Goal: Information Seeking & Learning: Learn about a topic

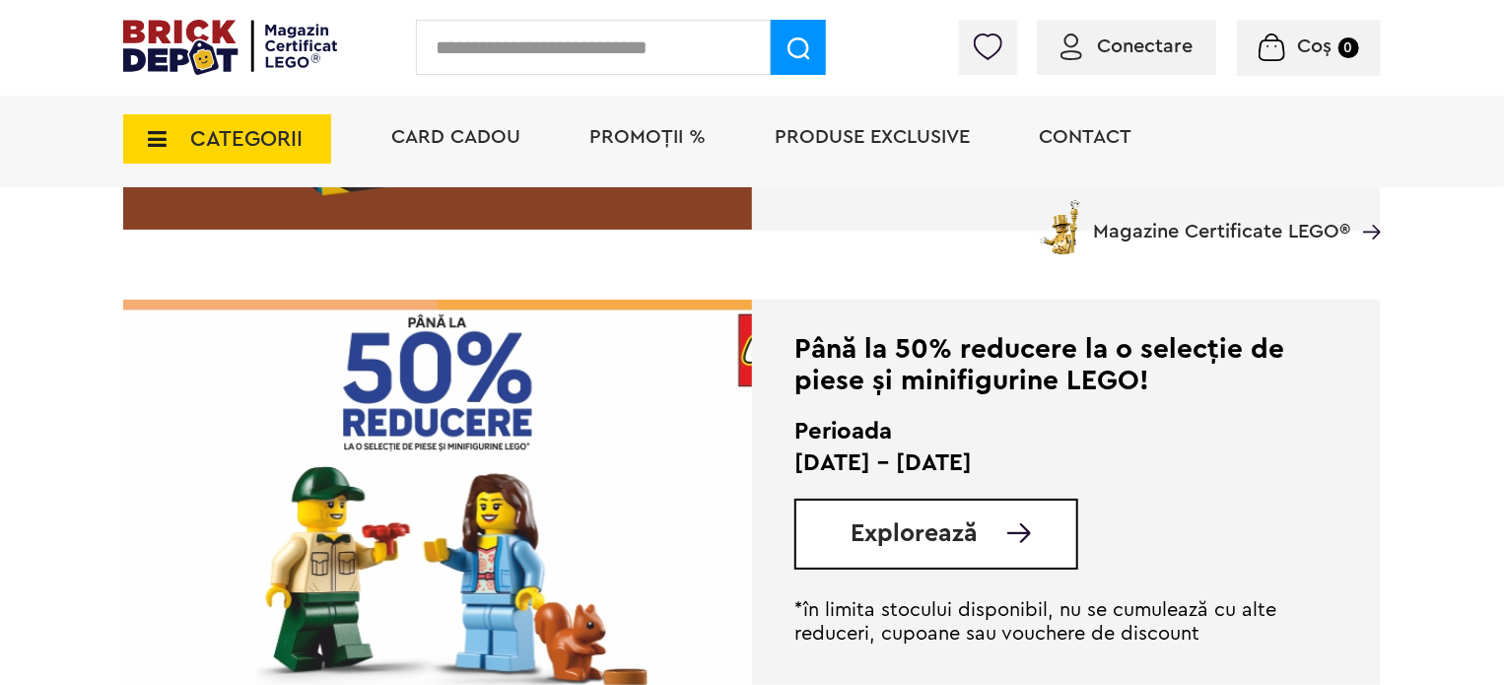
scroll to position [3450, 0]
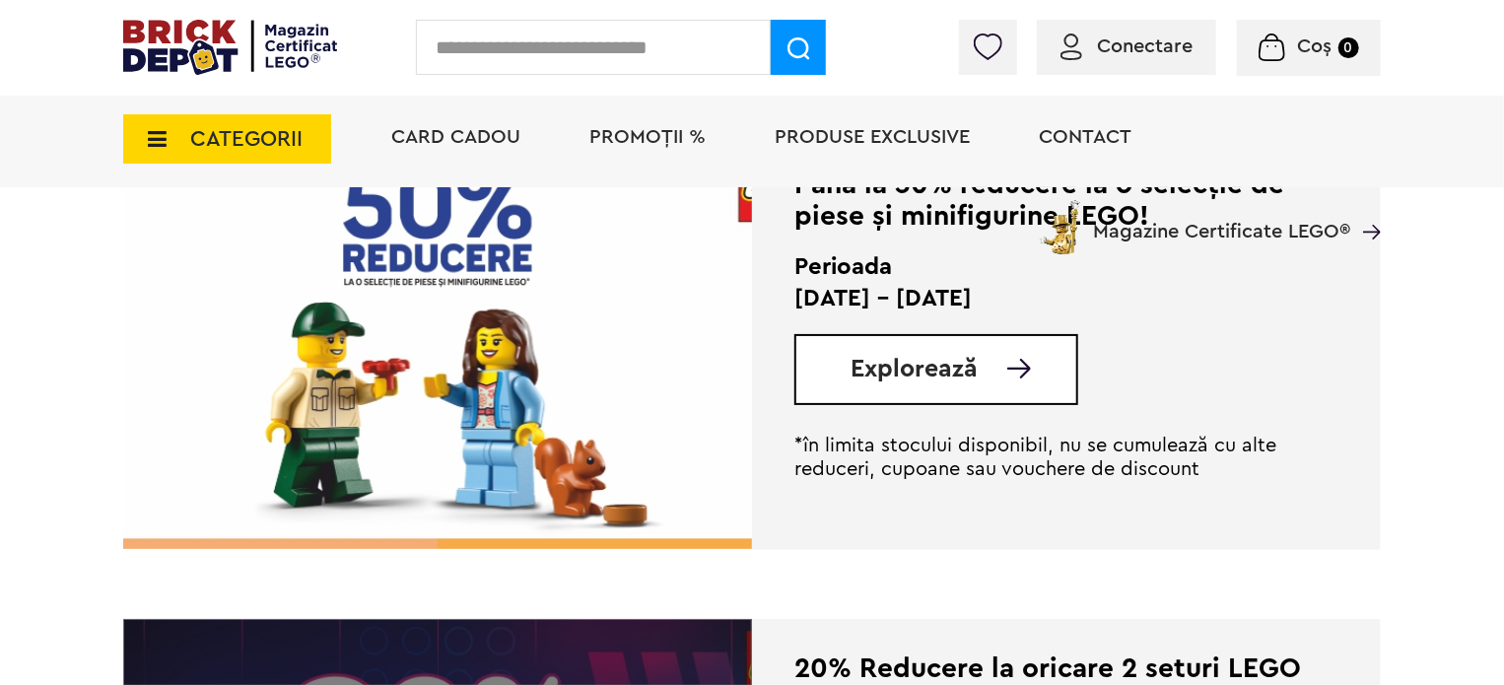
click at [894, 362] on span "Explorează" at bounding box center [914, 369] width 127 height 25
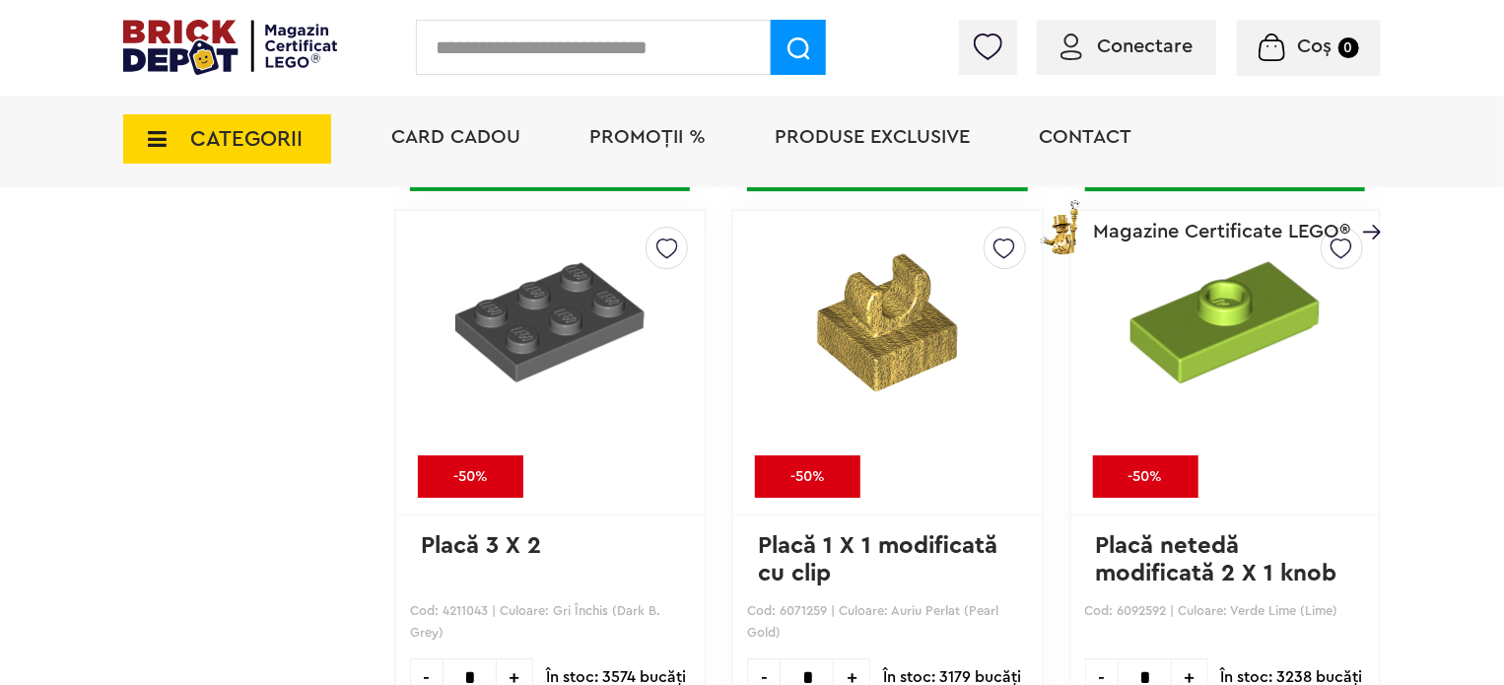
scroll to position [3170, 0]
click at [185, 35] on img at bounding box center [230, 47] width 214 height 55
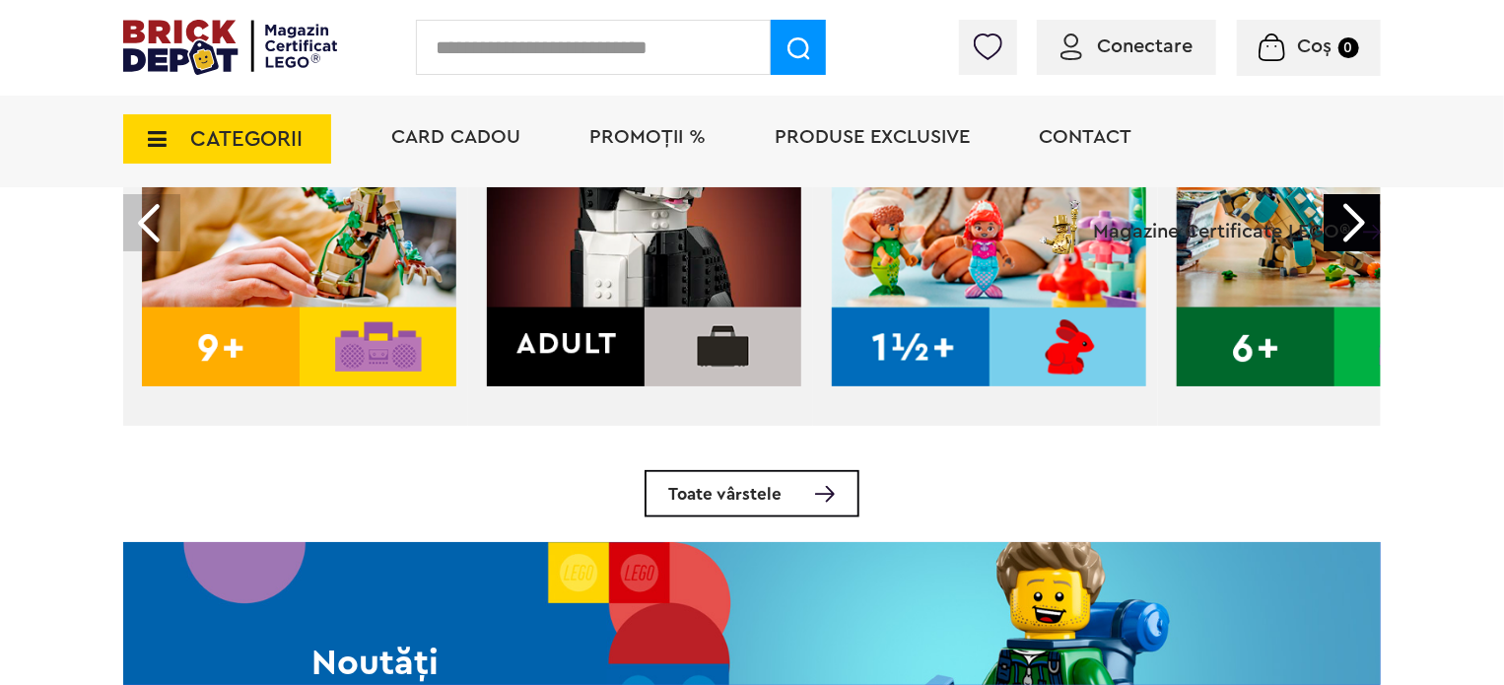
scroll to position [657, 0]
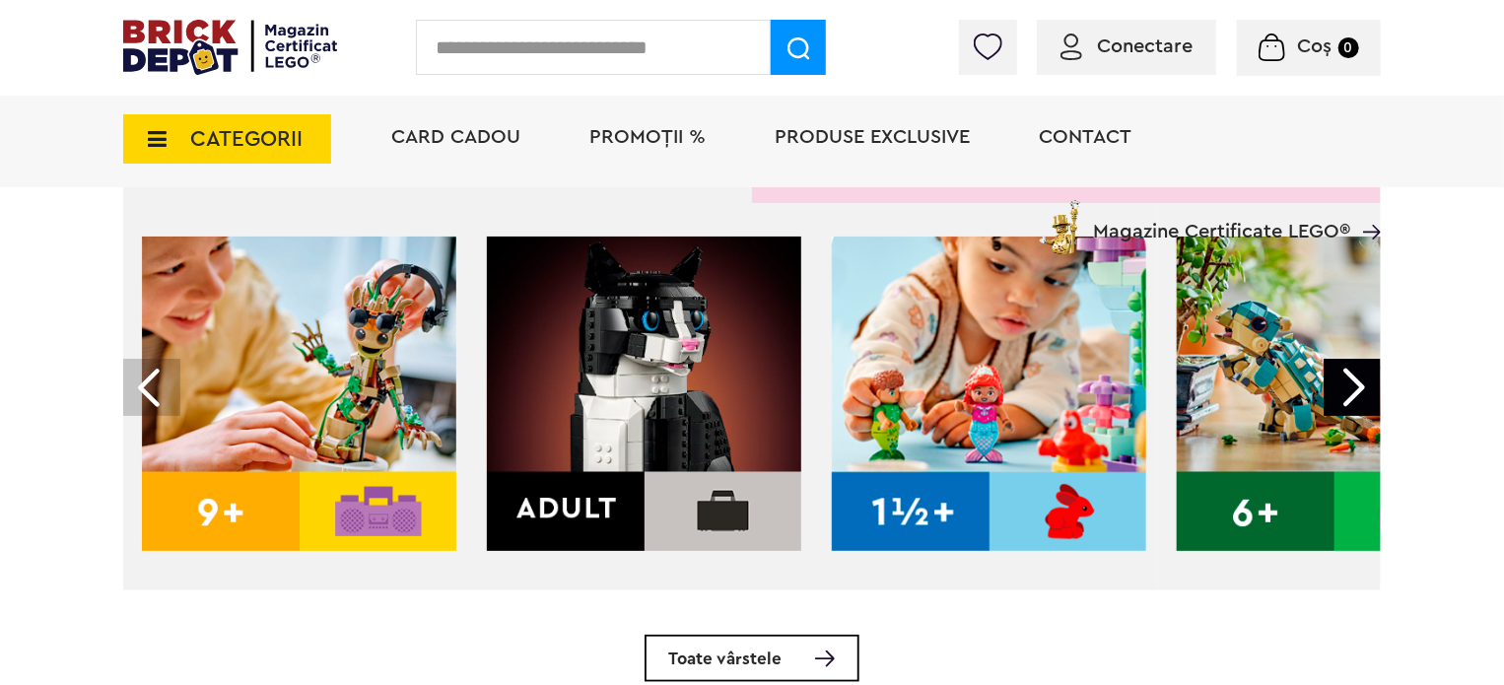
click at [347, 367] on img at bounding box center [299, 394] width 314 height 314
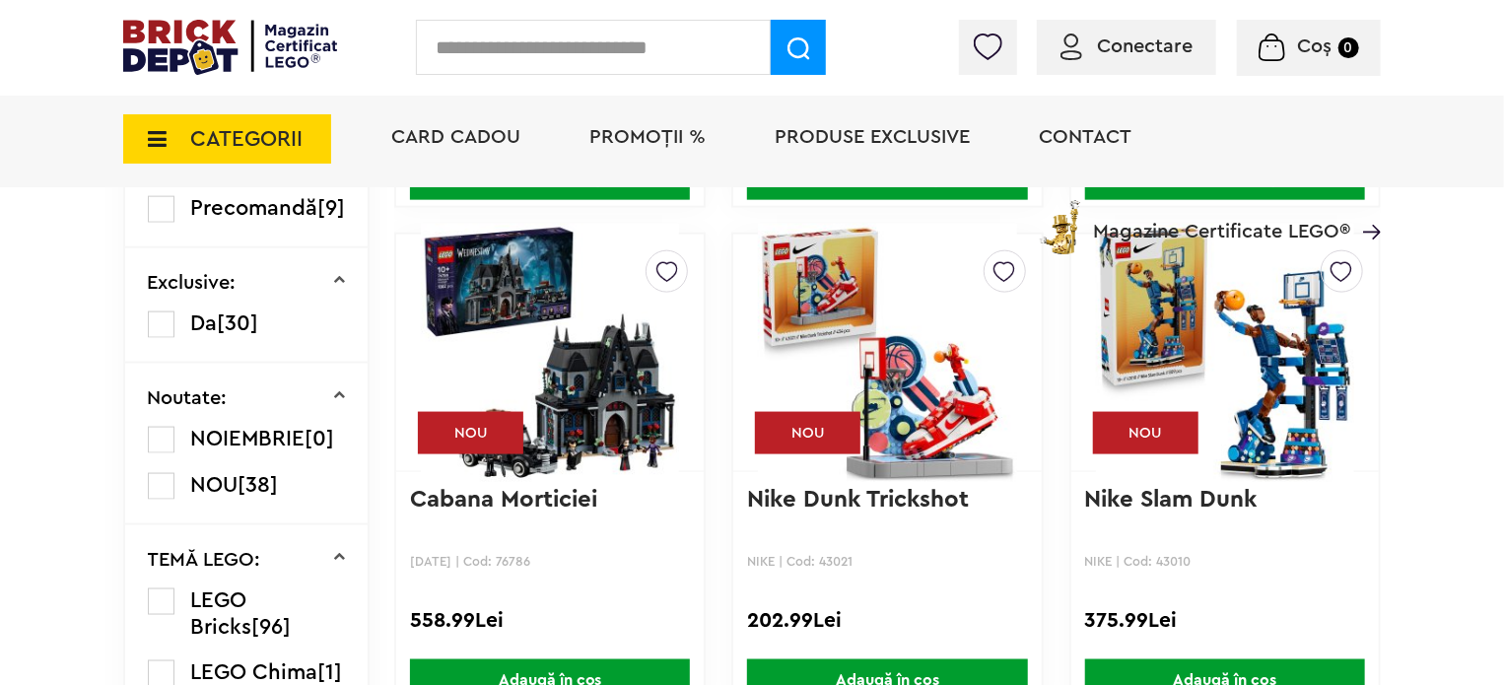
scroll to position [1149, 0]
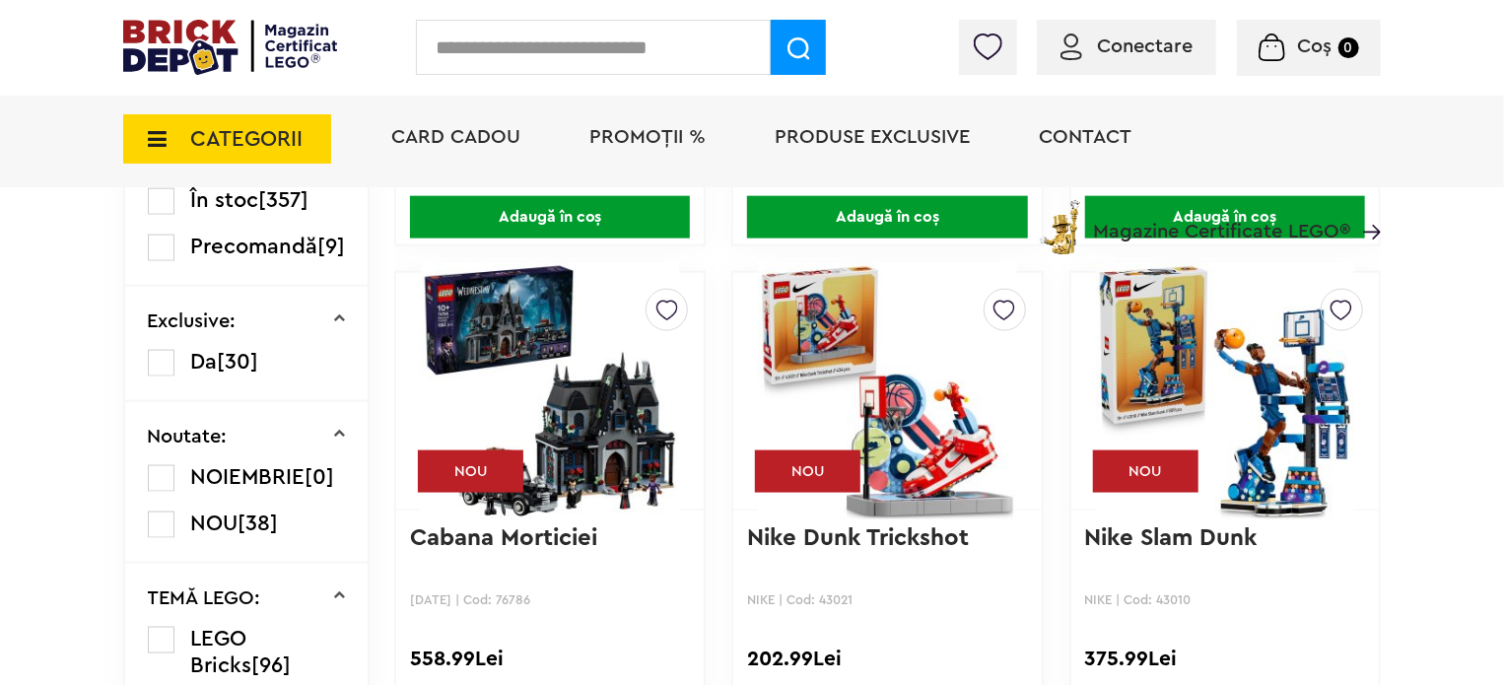
click at [1255, 359] on img at bounding box center [1225, 391] width 258 height 276
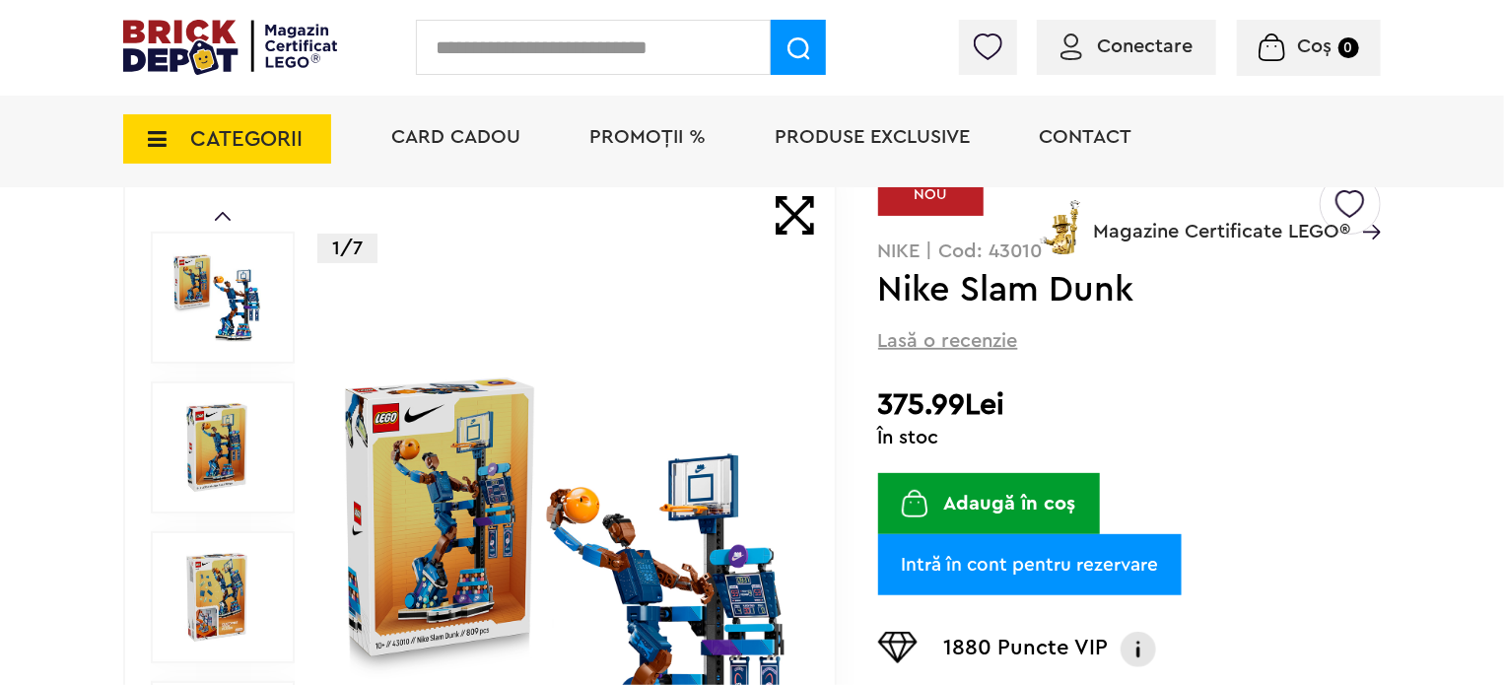
scroll to position [328, 0]
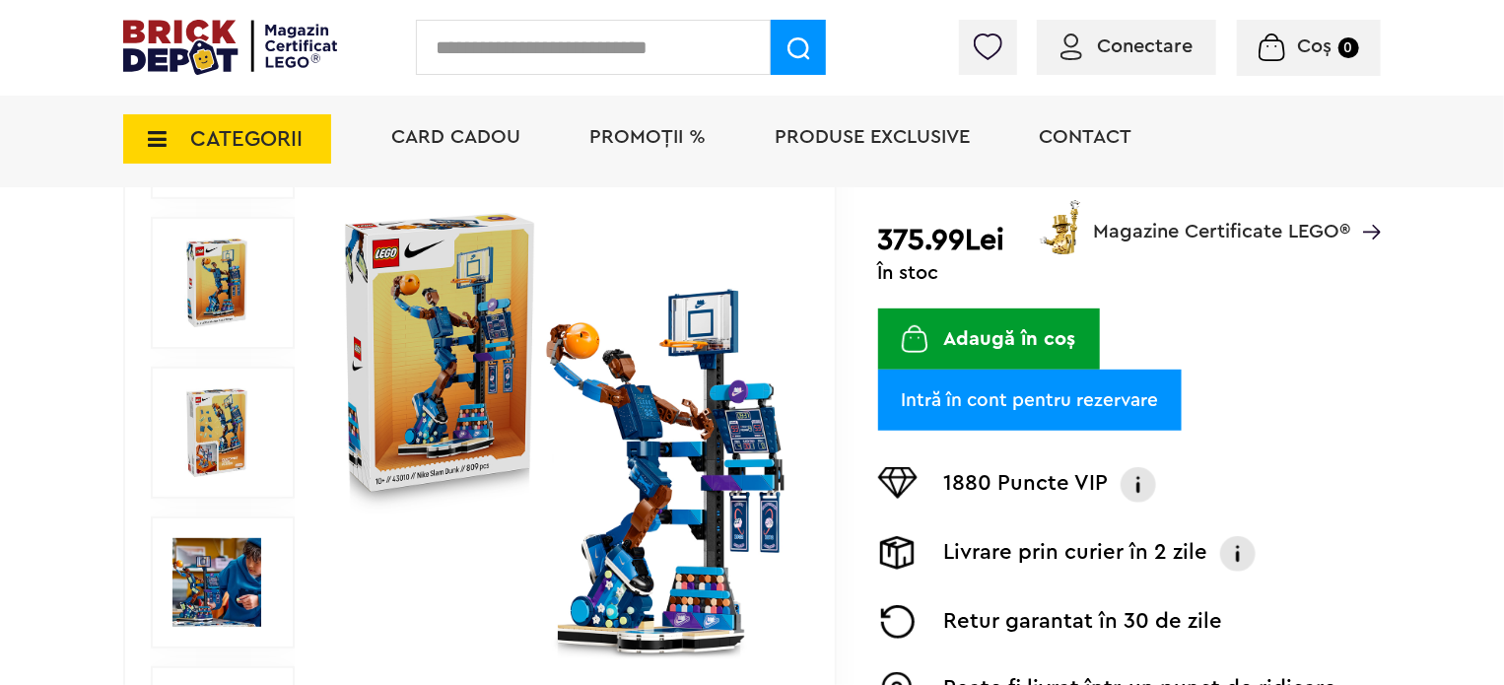
click at [242, 576] on img at bounding box center [217, 582] width 89 height 89
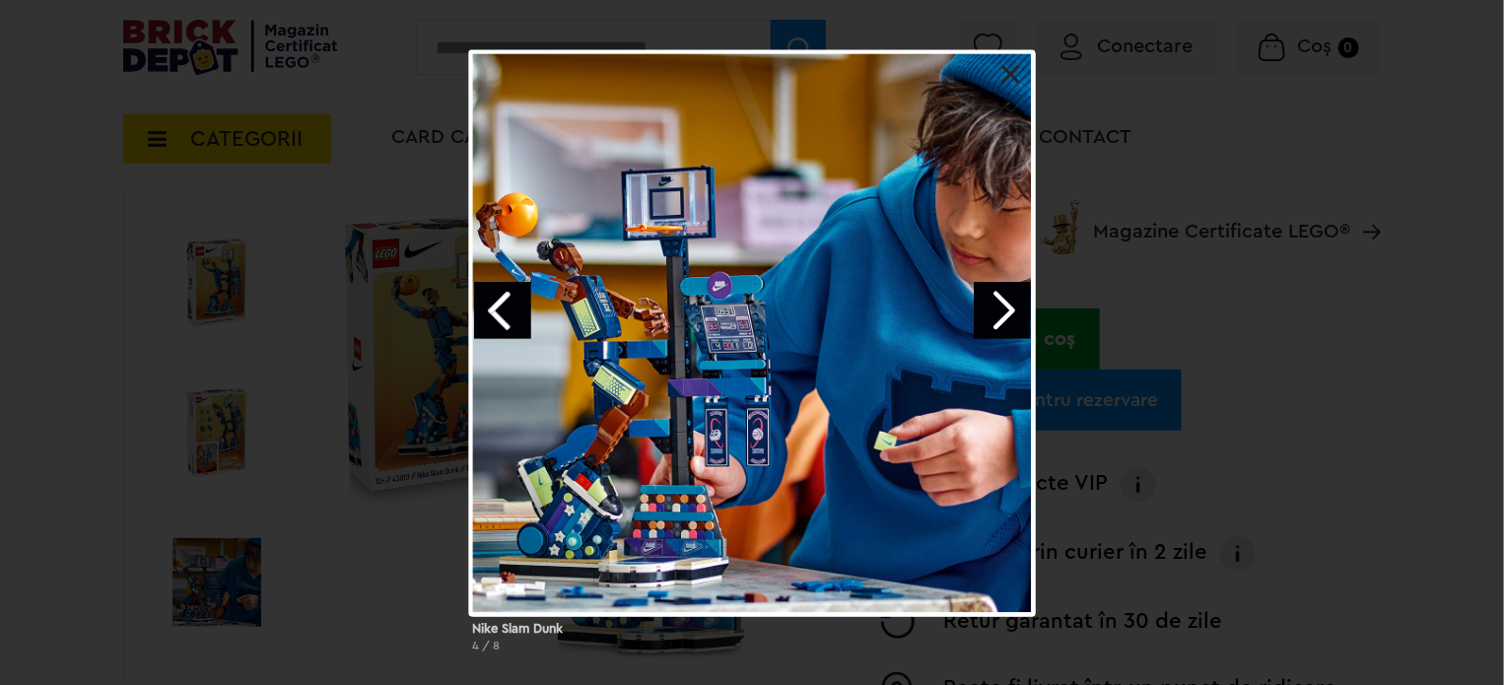
click at [1006, 73] on link at bounding box center [1012, 75] width 20 height 20
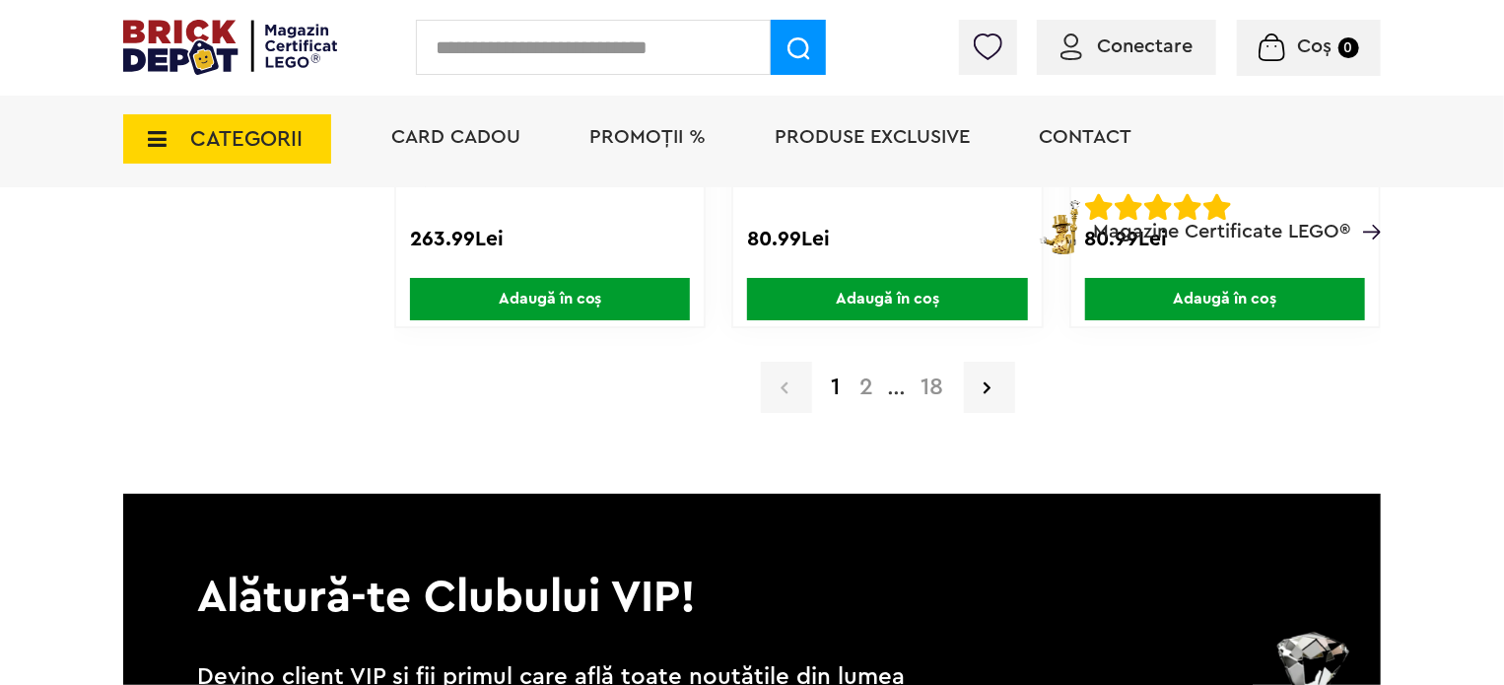
scroll to position [3614, 0]
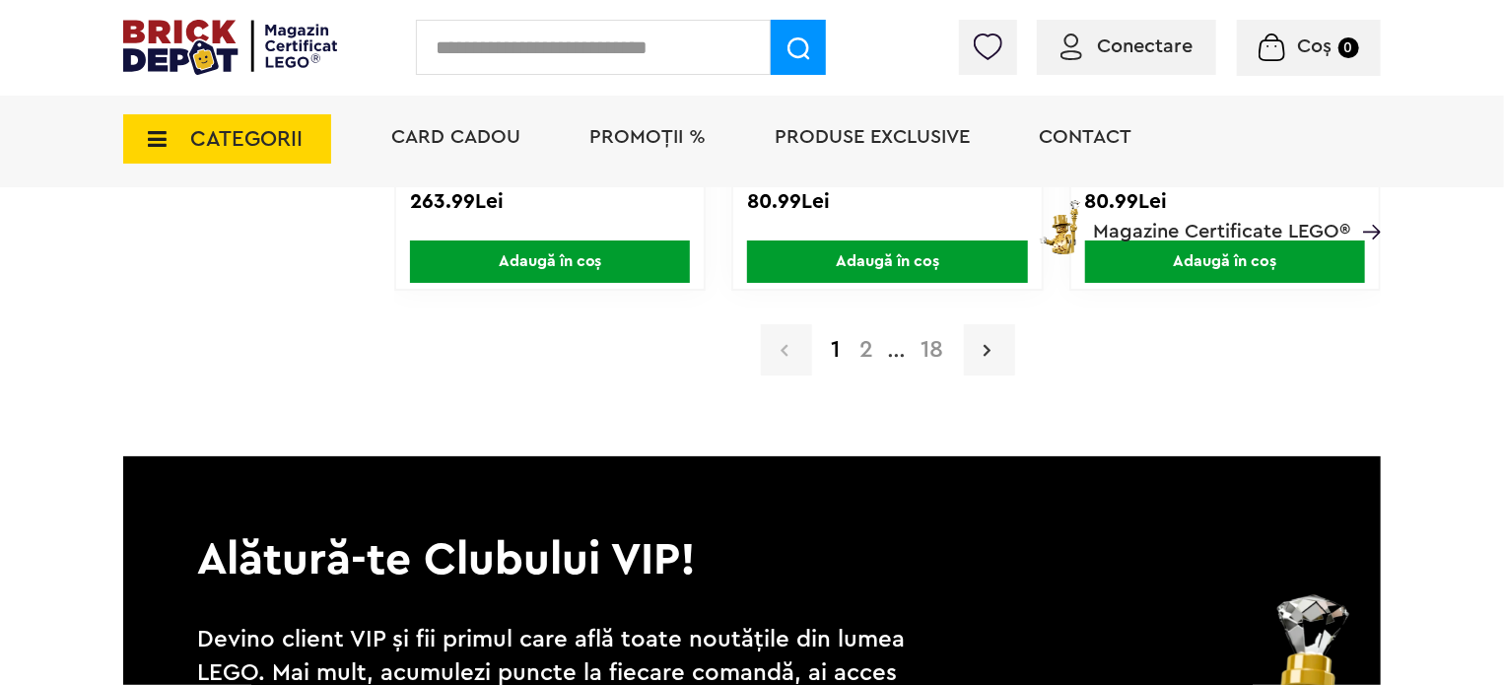
click at [989, 346] on icon at bounding box center [988, 350] width 7 height 20
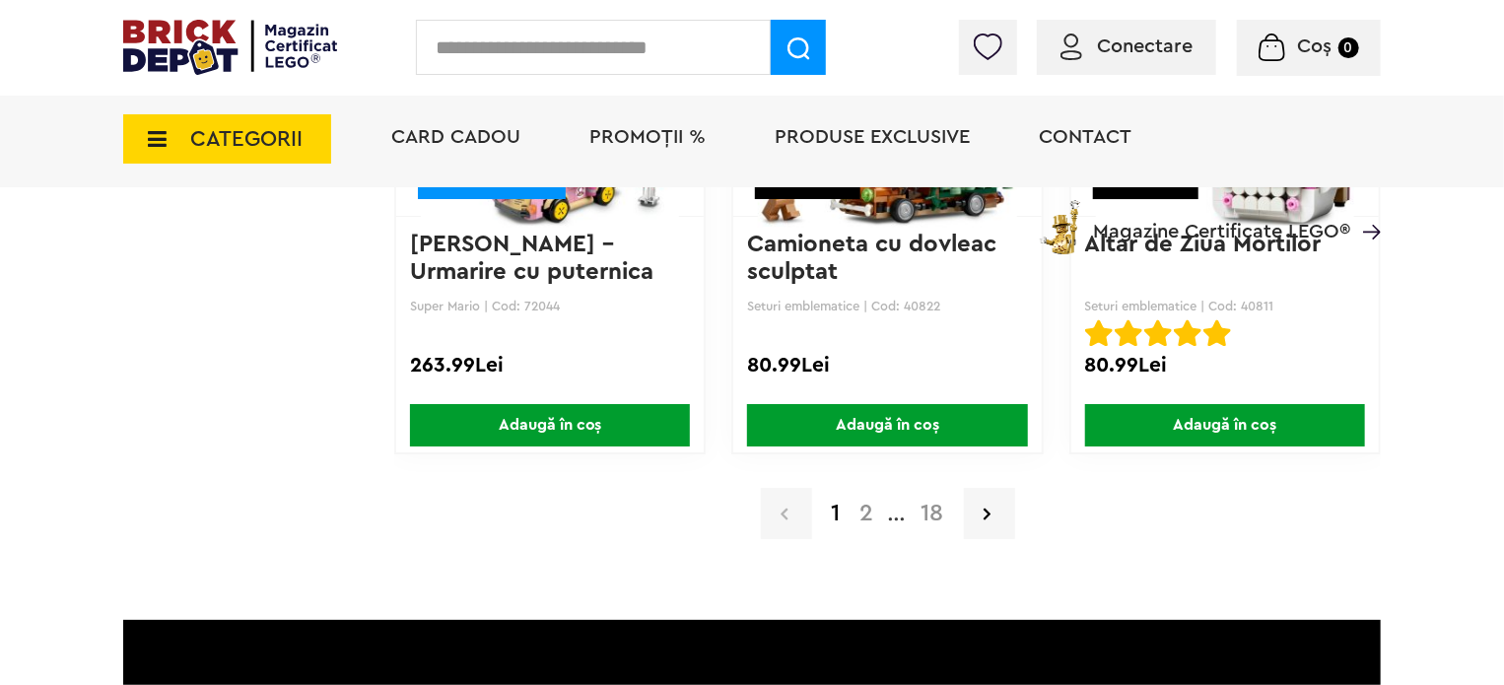
scroll to position [3422, 0]
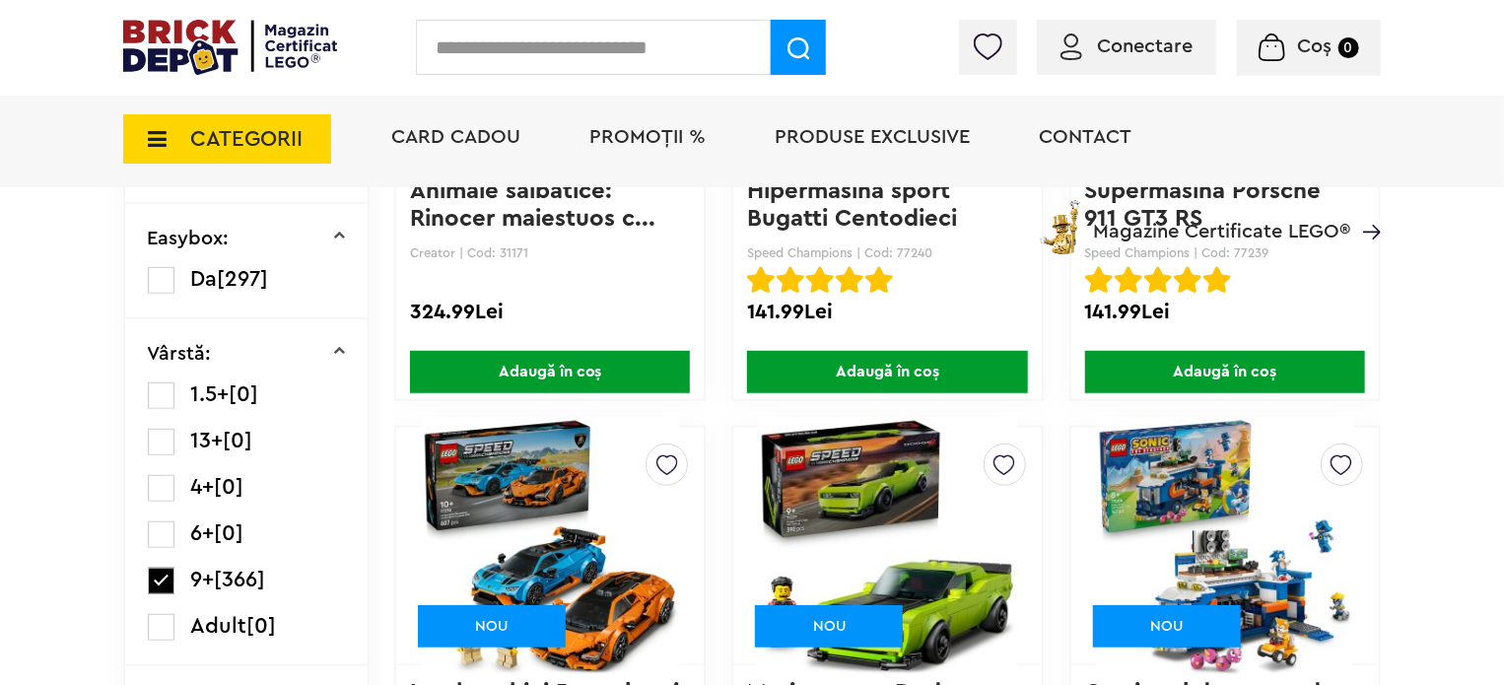
scroll to position [657, 0]
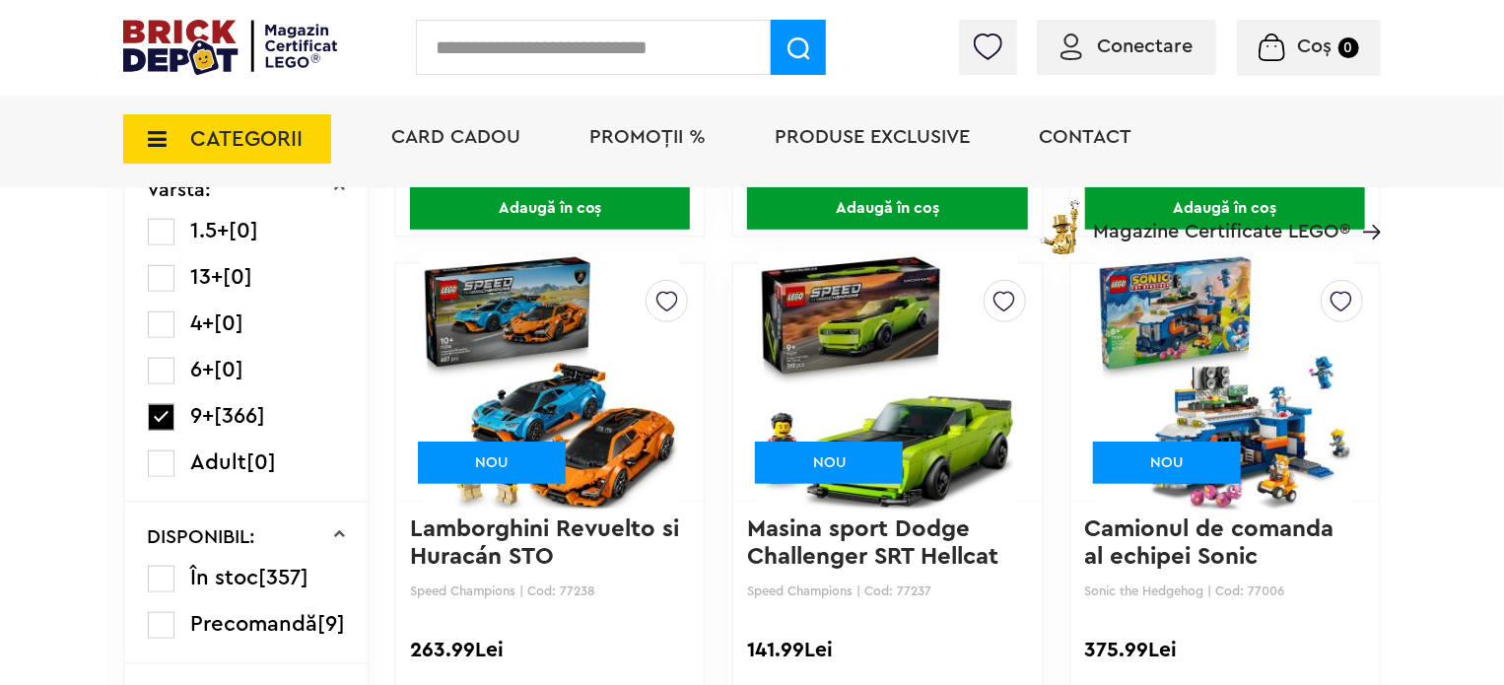
click at [1237, 375] on img at bounding box center [1225, 382] width 258 height 276
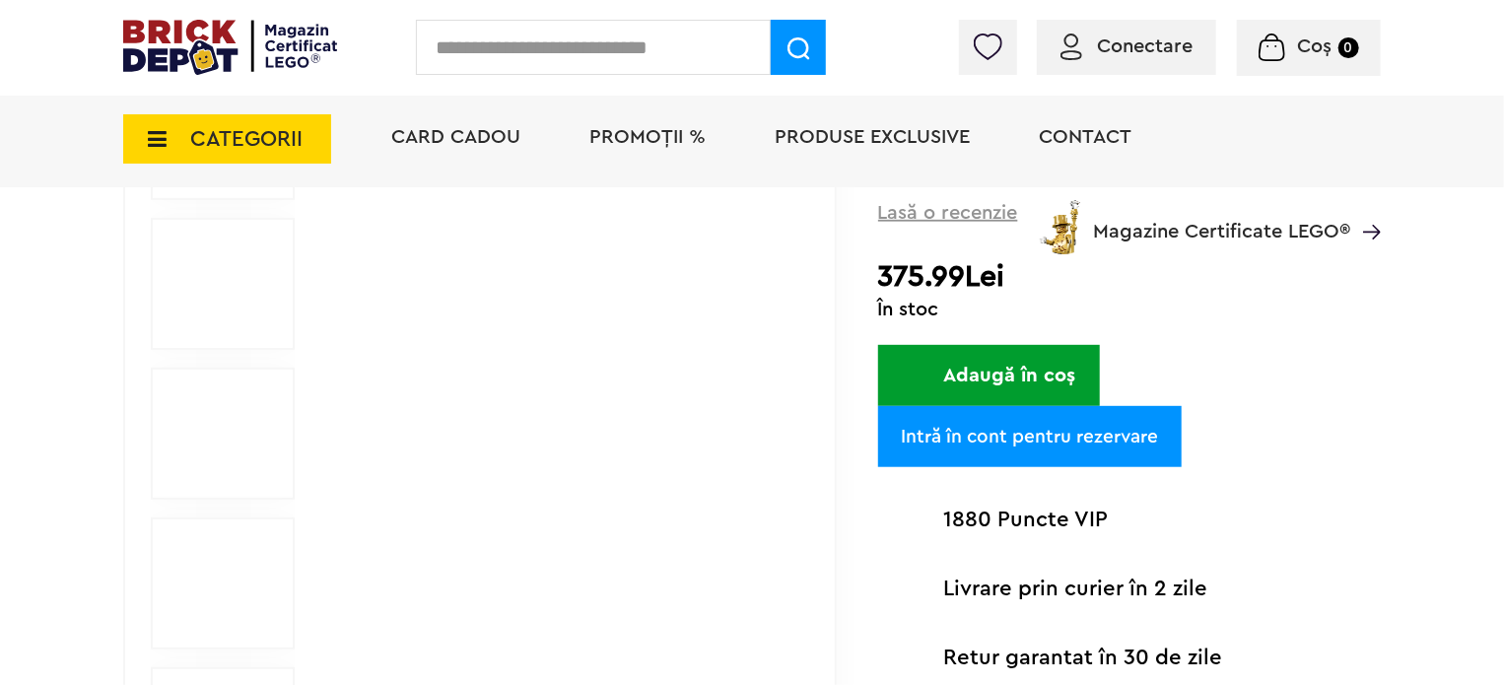
scroll to position [328, 0]
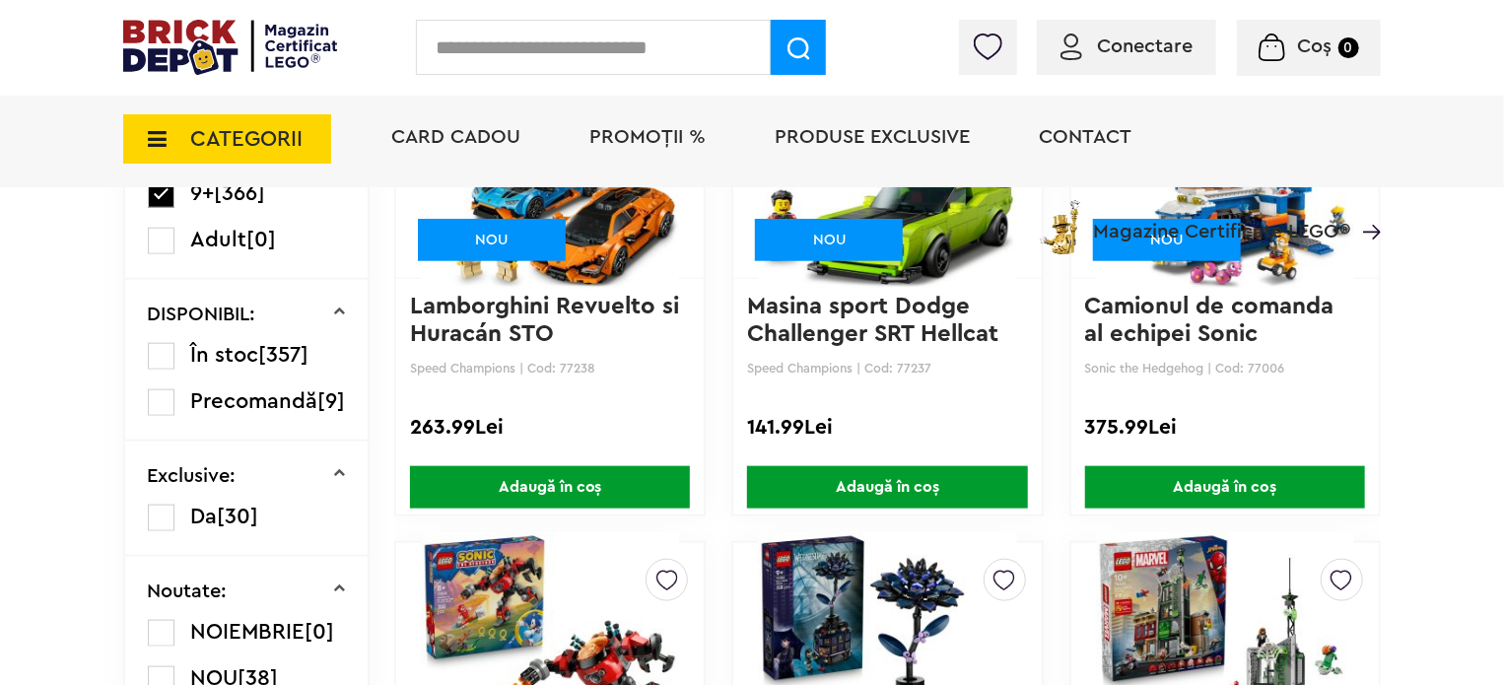
scroll to position [1149, 0]
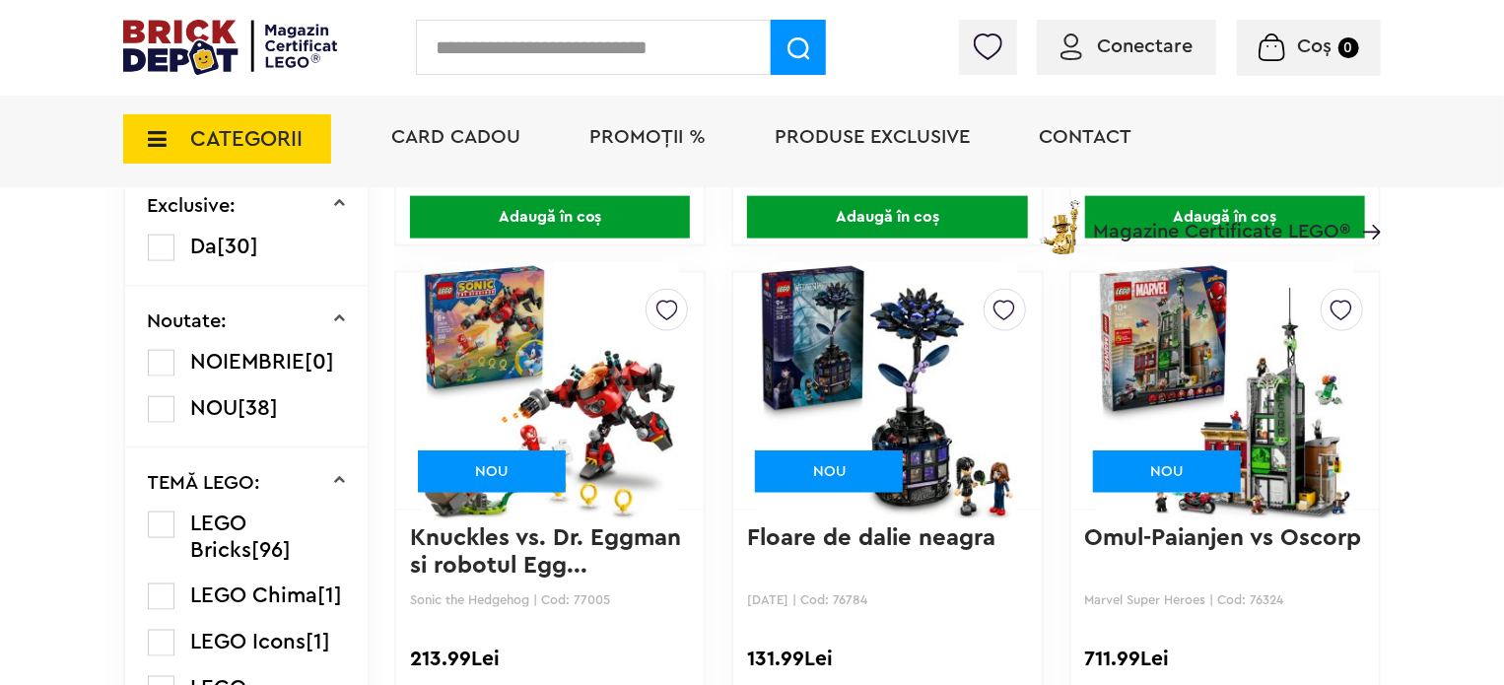
drag, startPoint x: 833, startPoint y: 341, endPoint x: 846, endPoint y: 341, distance: 12.8
click at [833, 341] on img at bounding box center [887, 391] width 258 height 276
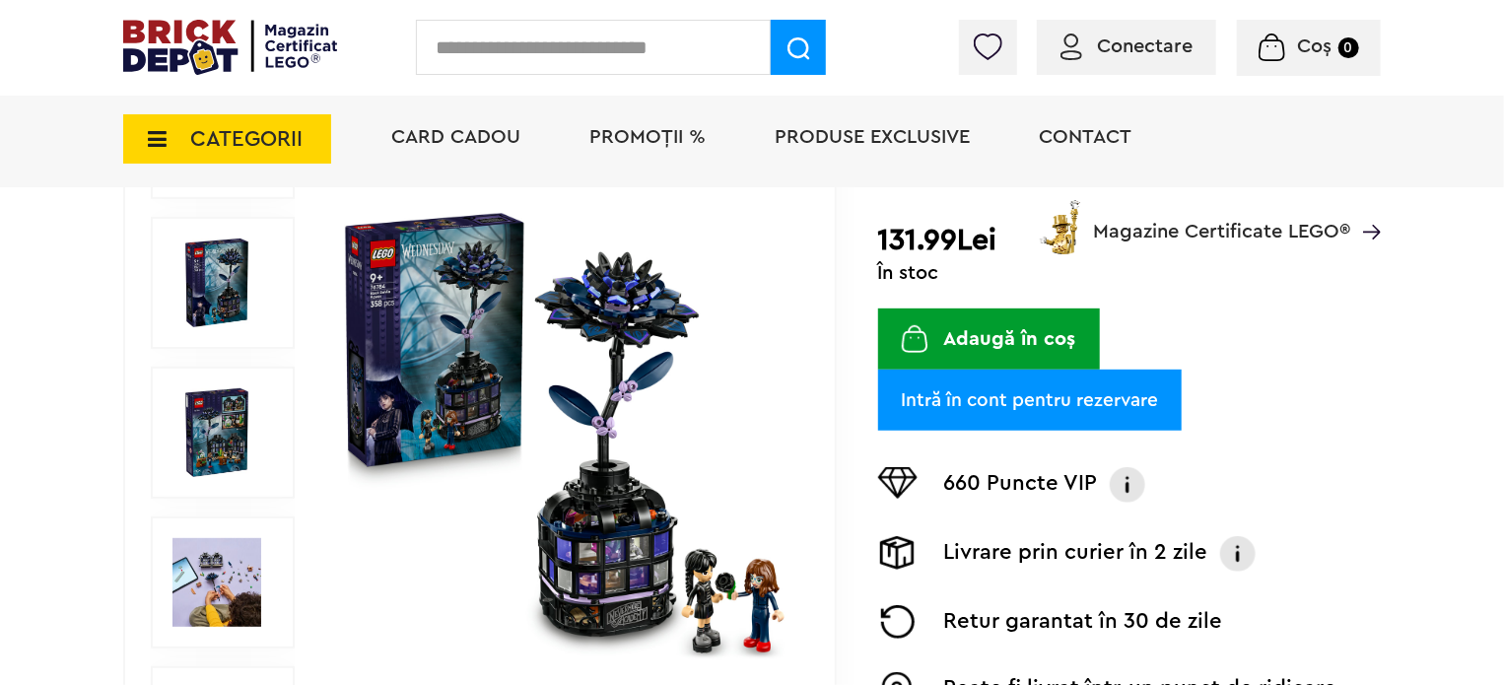
scroll to position [493, 0]
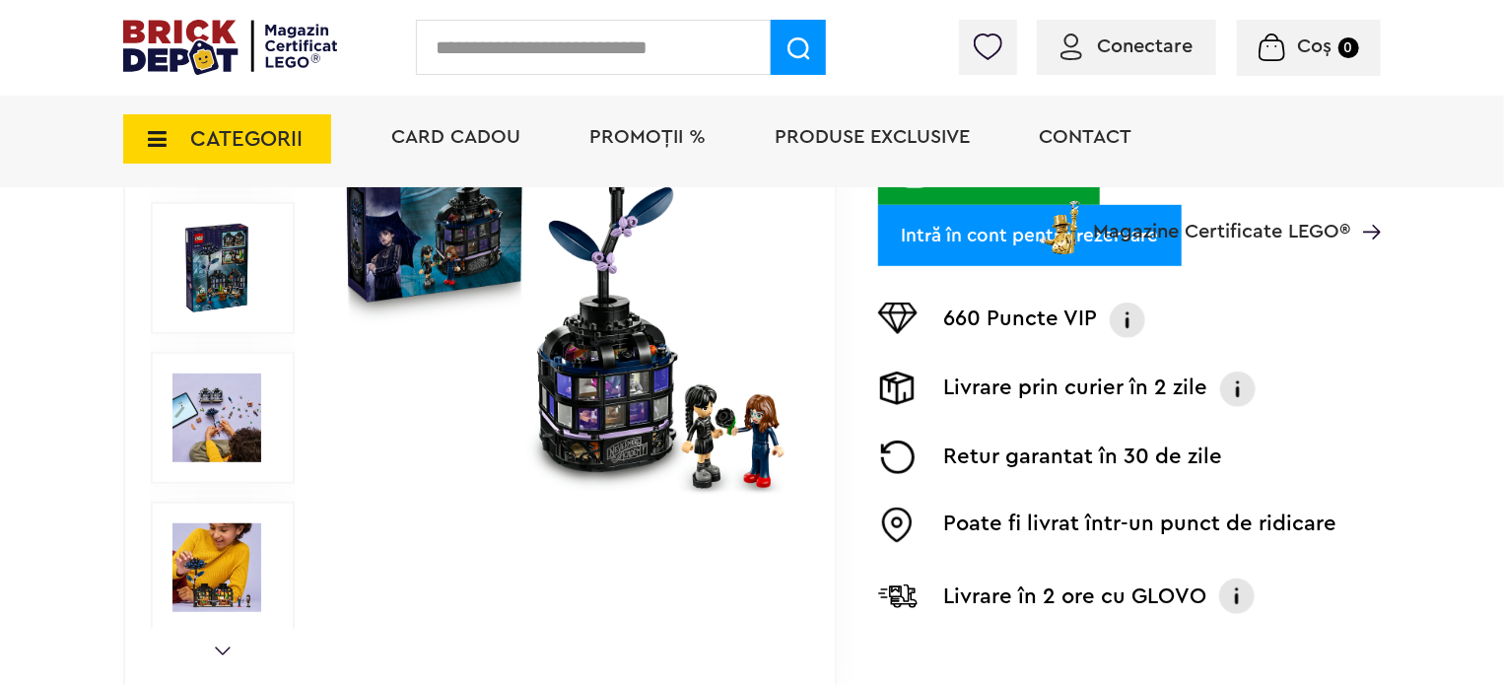
click at [211, 401] on img at bounding box center [217, 418] width 89 height 89
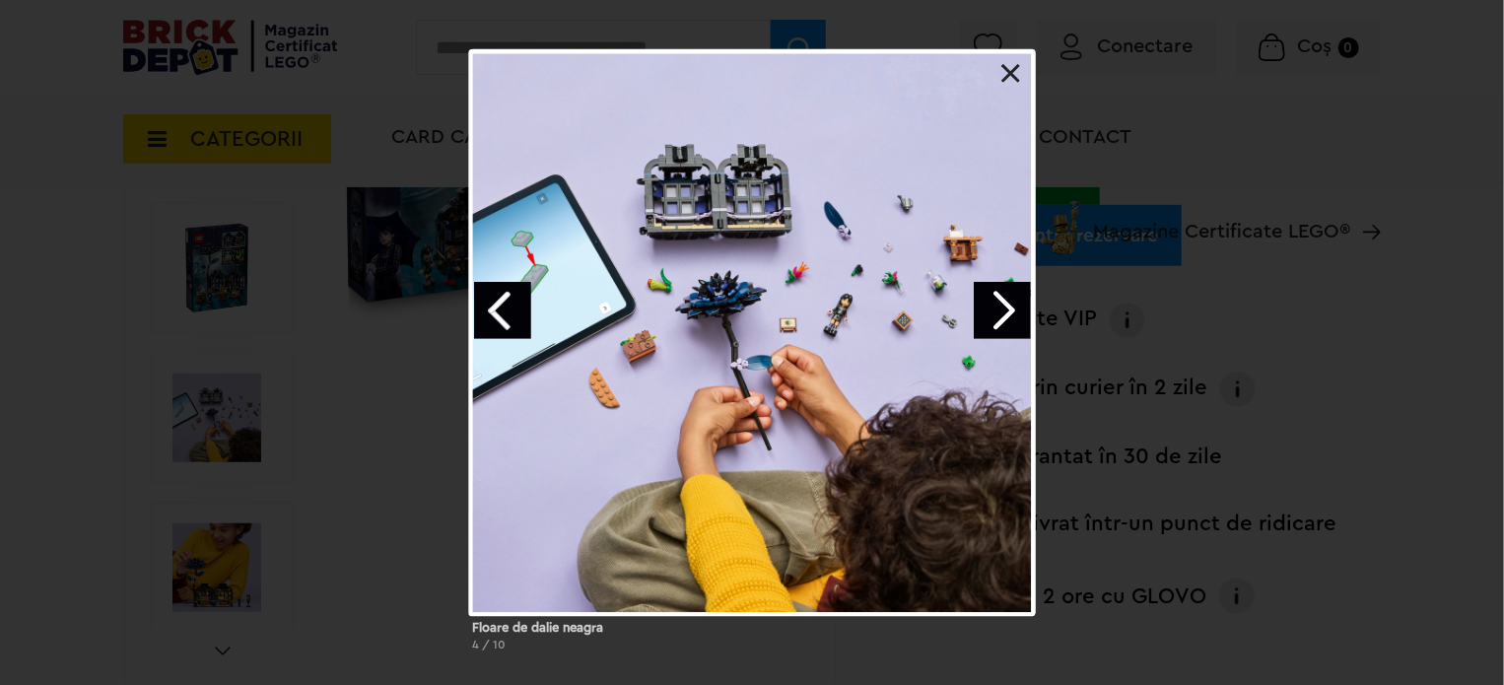
click at [1004, 302] on link "Next image" at bounding box center [1002, 310] width 57 height 57
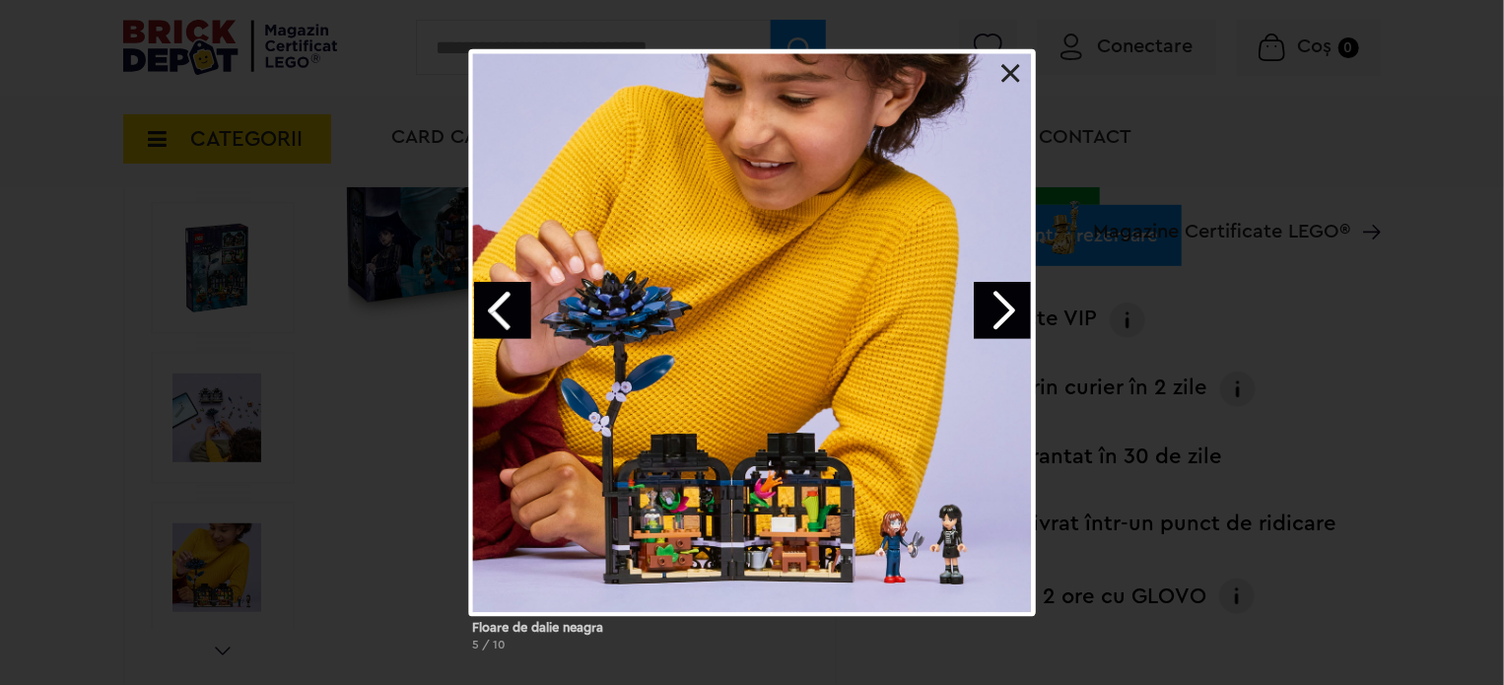
click at [1015, 303] on link "Next image" at bounding box center [1002, 310] width 57 height 57
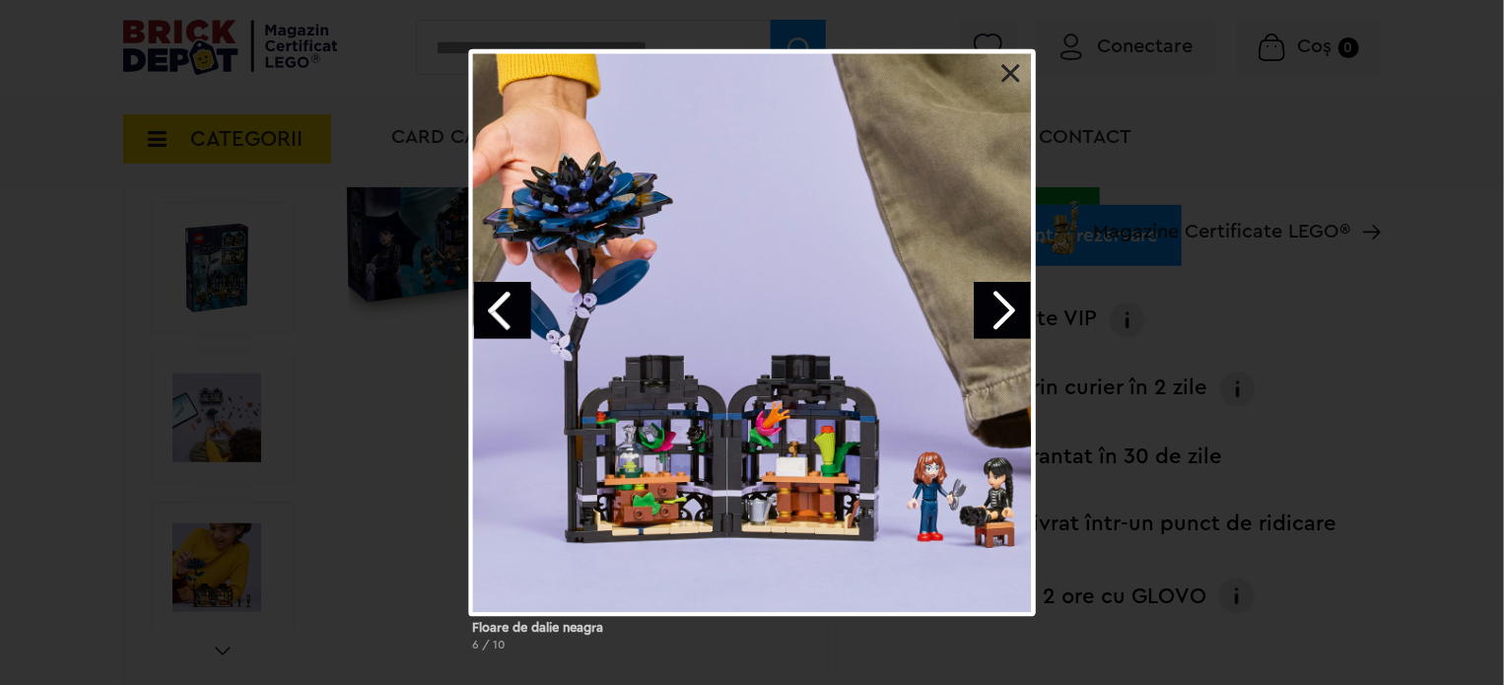
click at [1003, 304] on link "Next image" at bounding box center [1002, 310] width 57 height 57
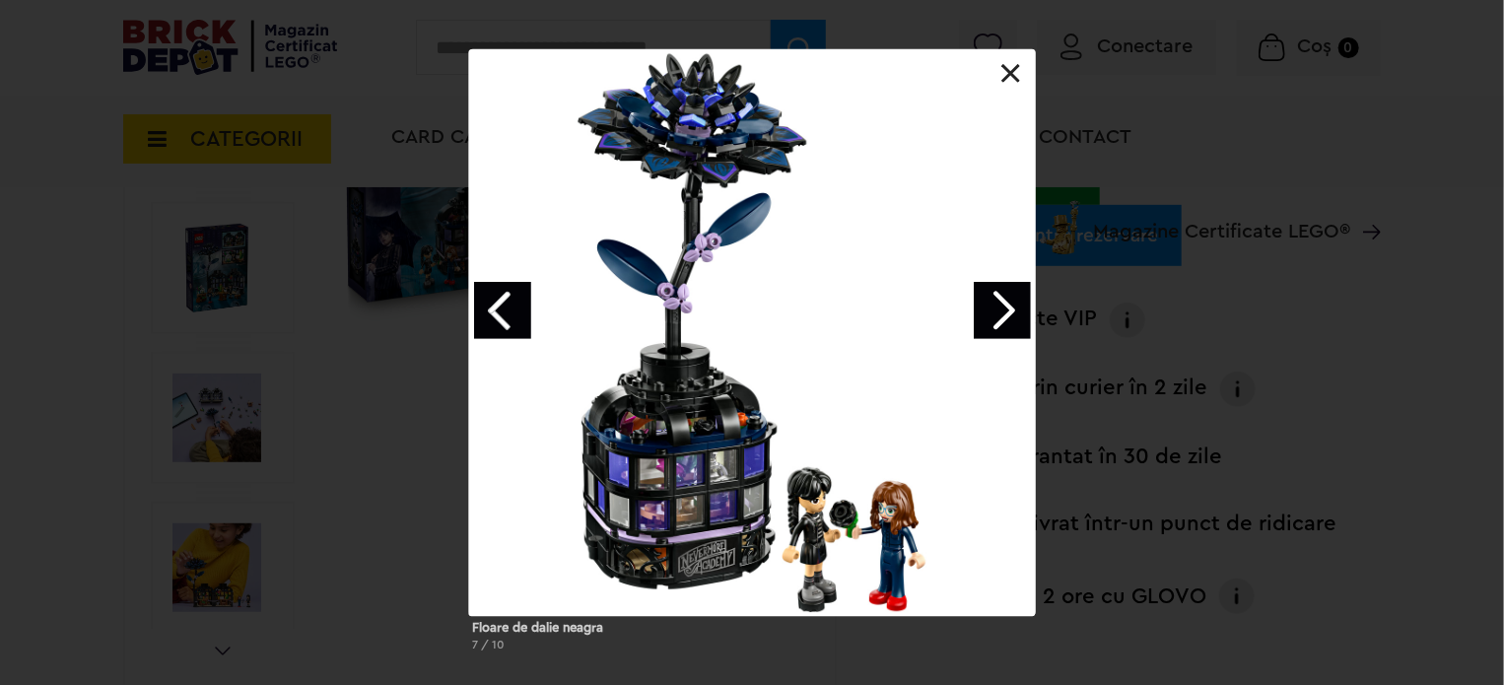
click at [1004, 313] on link "Next image" at bounding box center [1002, 310] width 57 height 57
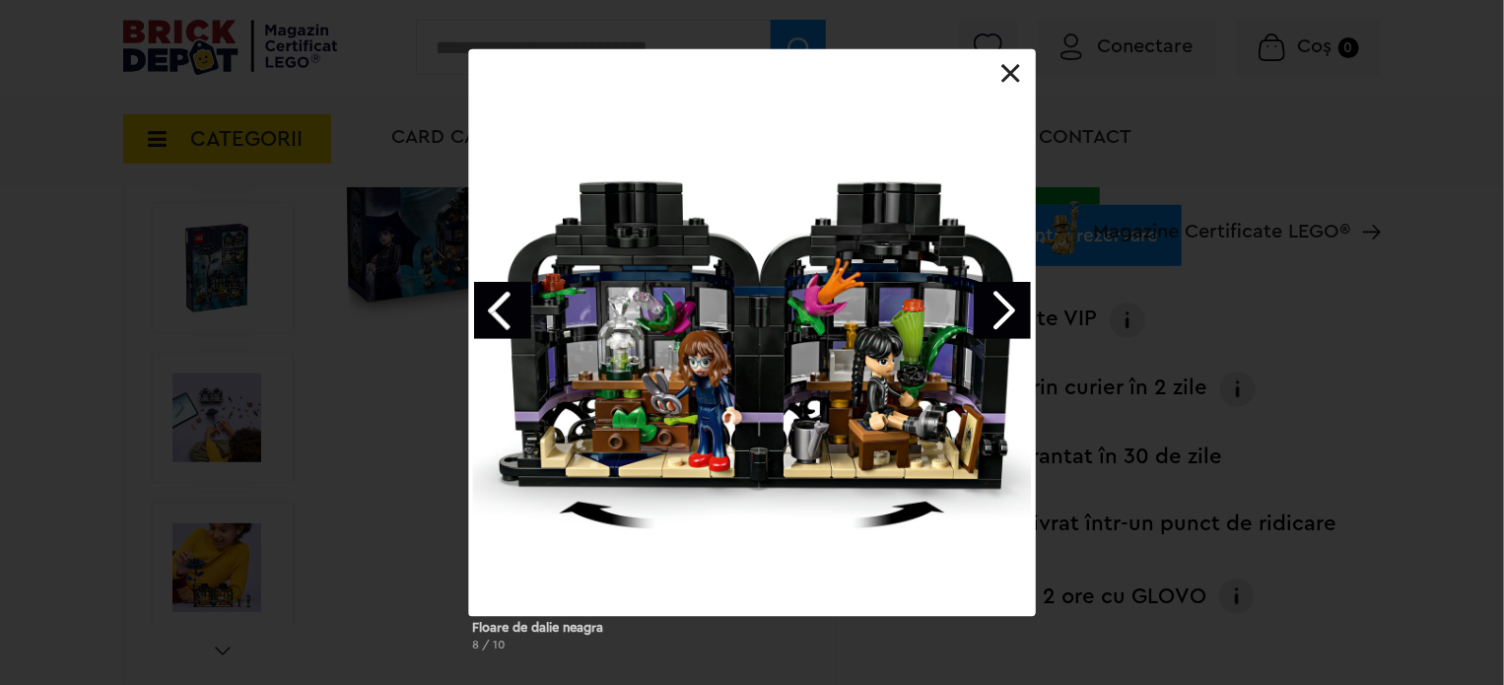
click at [1003, 66] on link at bounding box center [1012, 74] width 20 height 20
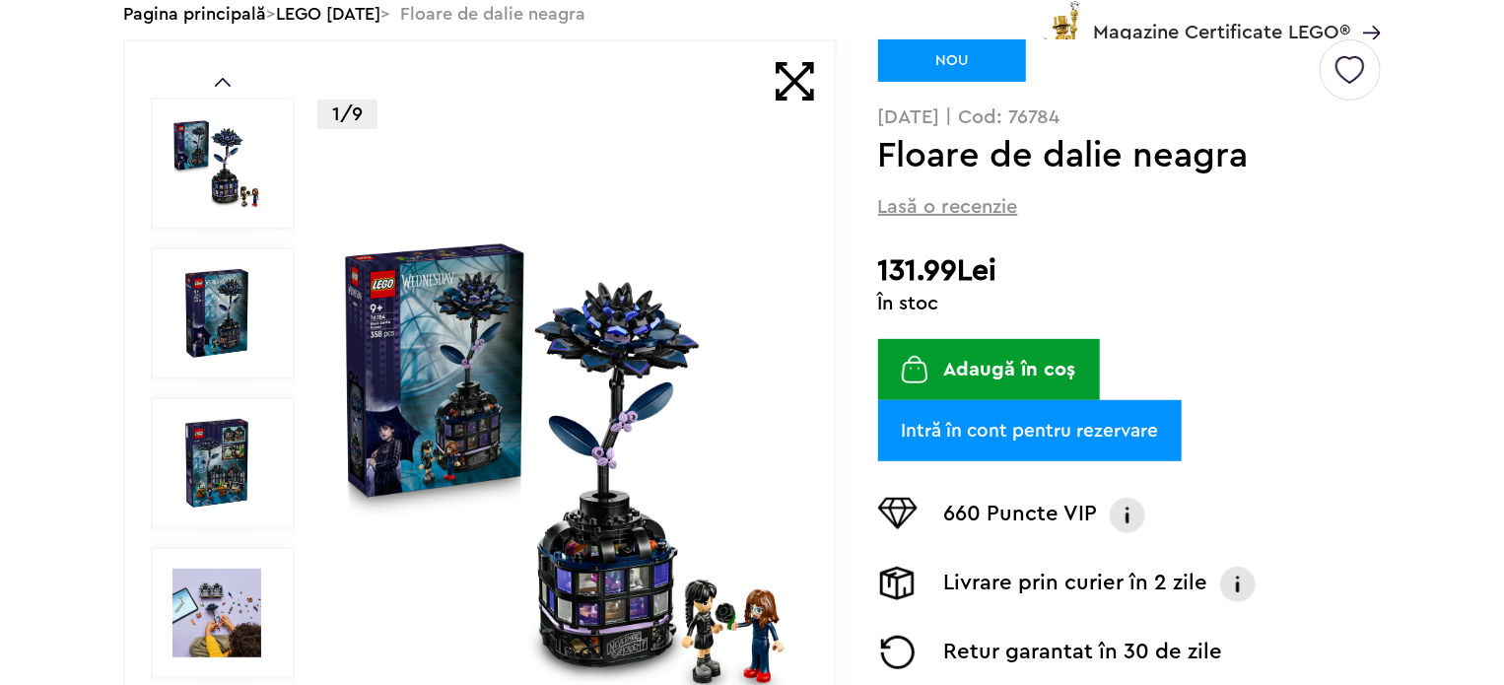
scroll to position [0, 0]
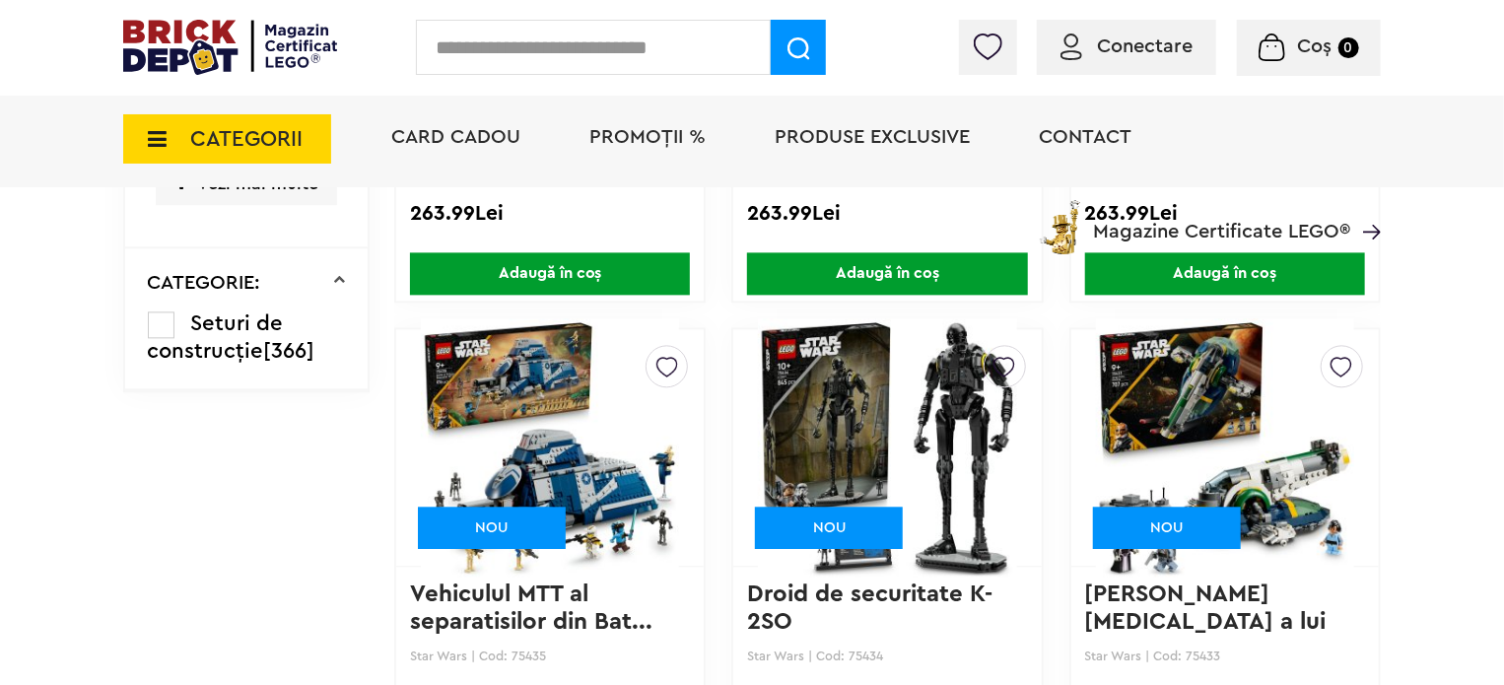
scroll to position [2135, 0]
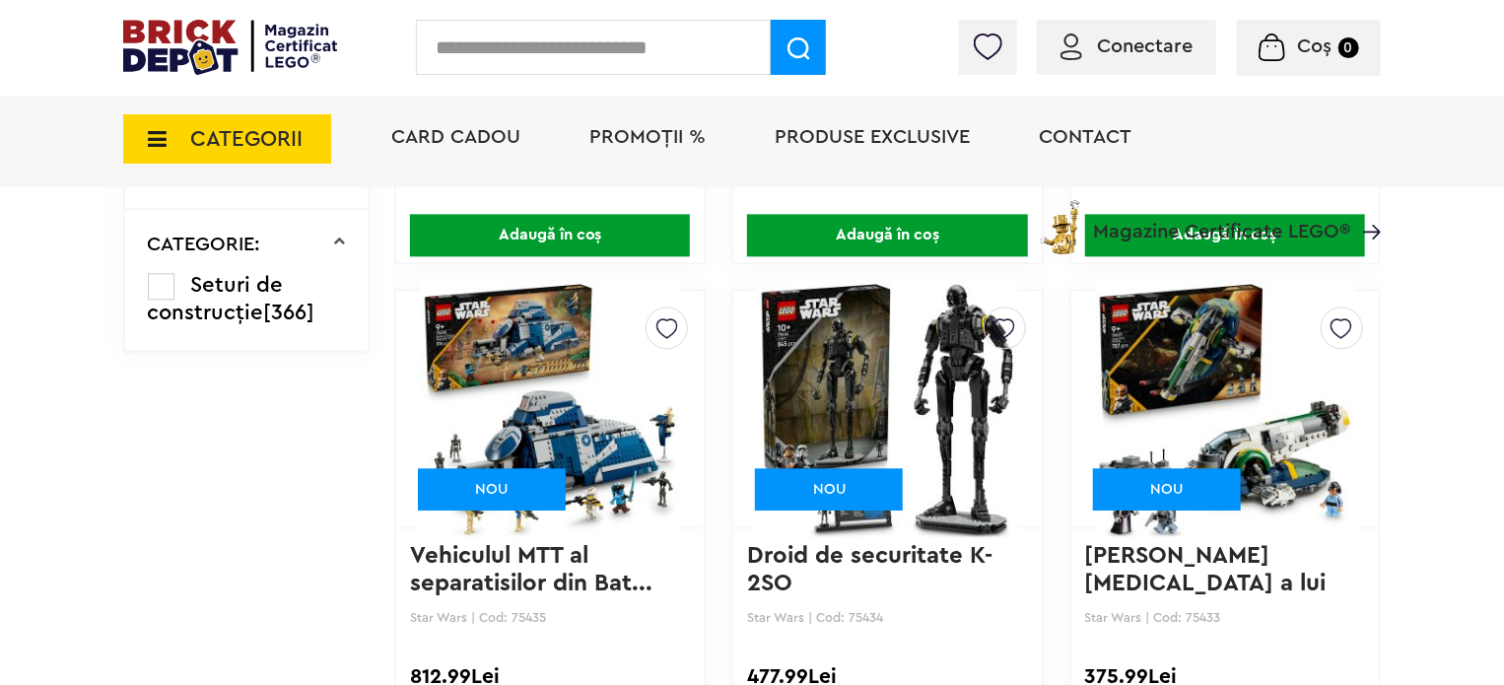
click at [938, 361] on img at bounding box center [887, 409] width 258 height 276
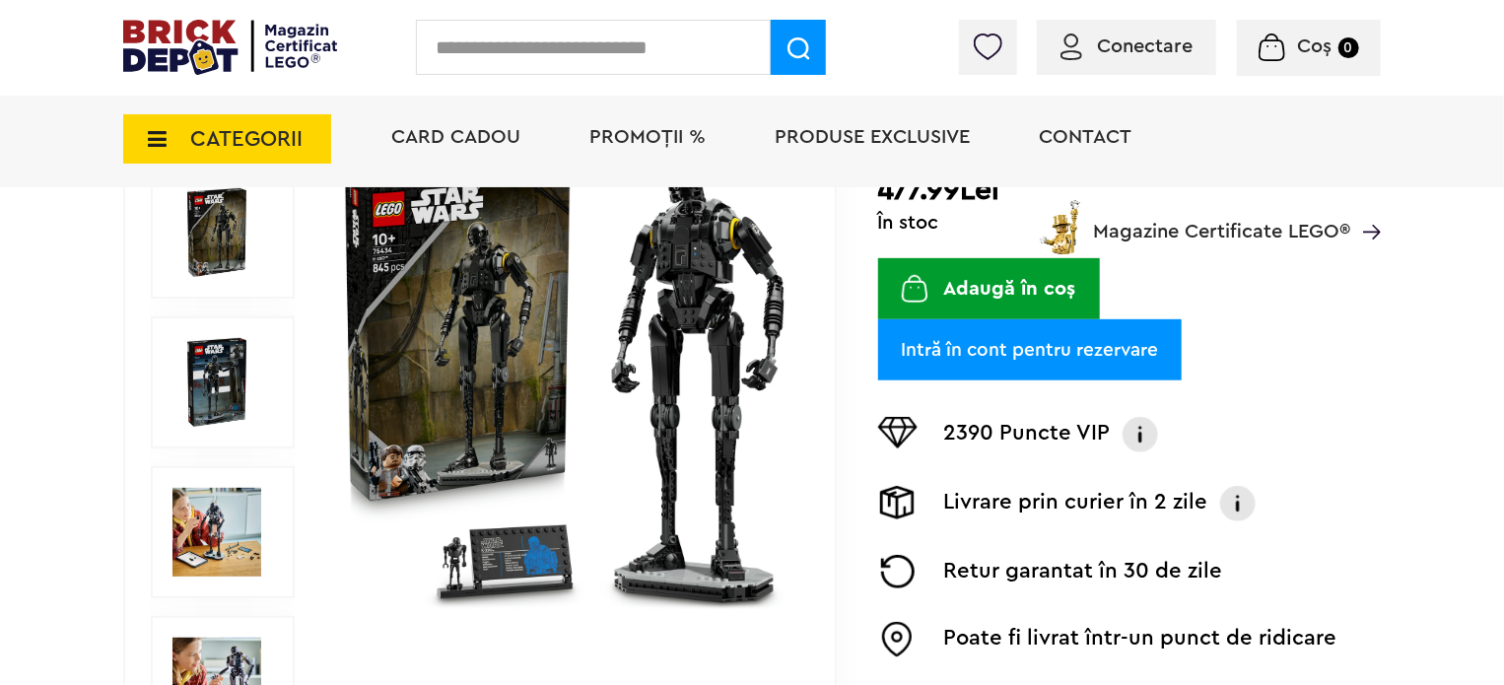
scroll to position [542, 0]
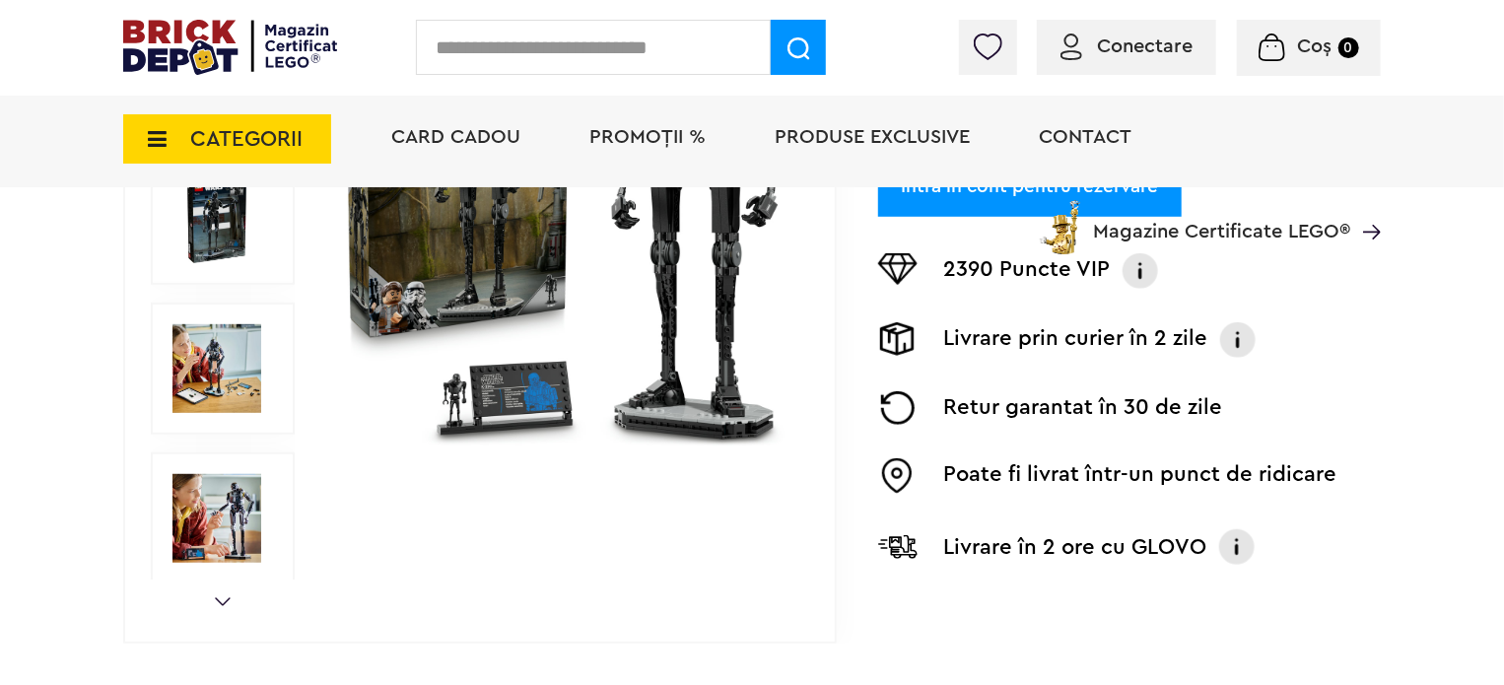
click at [223, 364] on img at bounding box center [217, 368] width 89 height 89
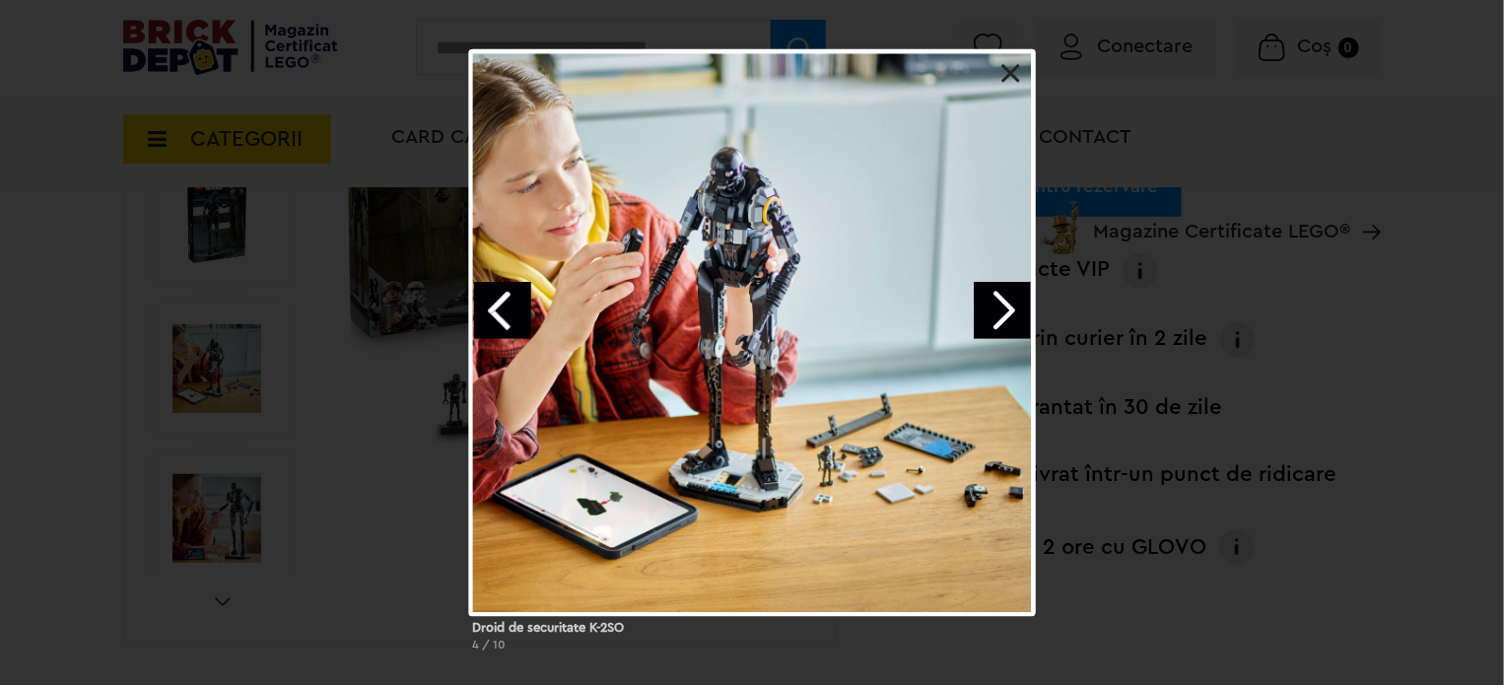
click at [997, 303] on link "Next image" at bounding box center [1002, 310] width 57 height 57
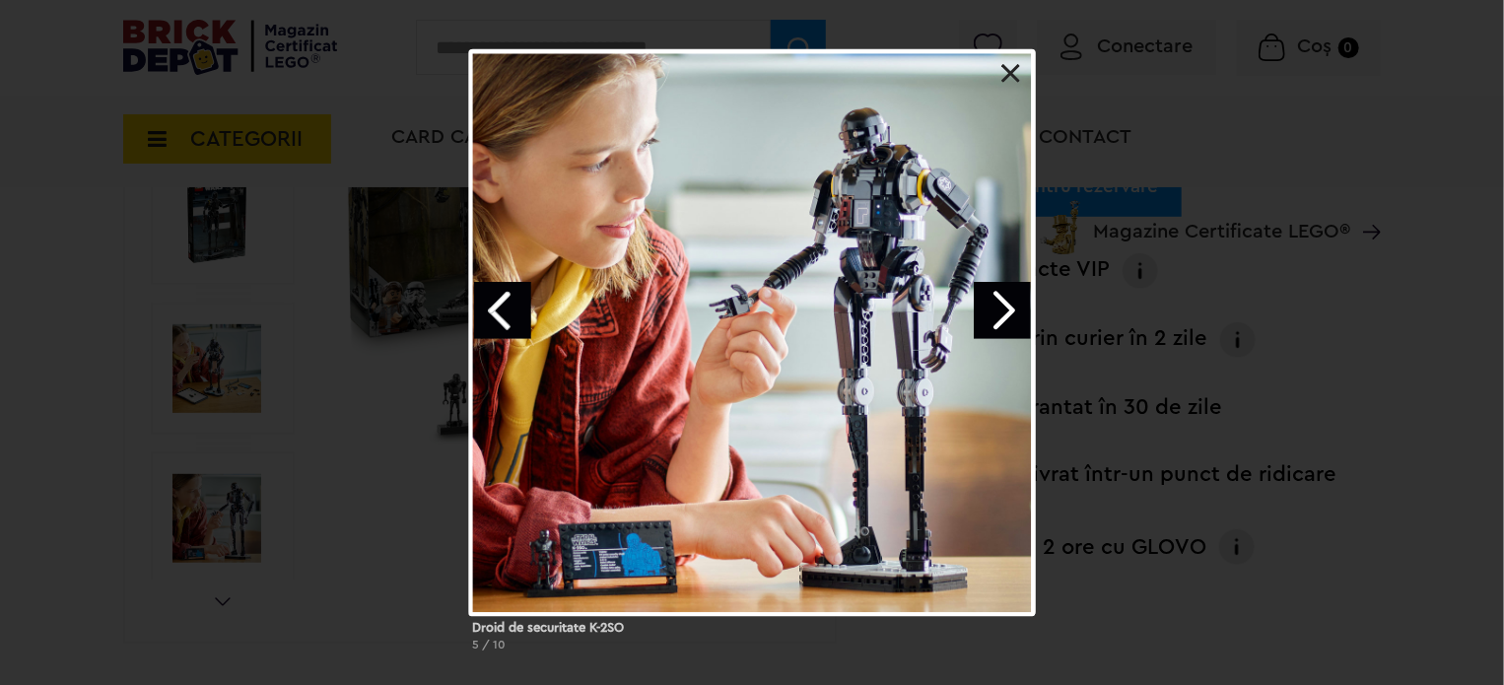
click at [998, 307] on link "Next image" at bounding box center [1002, 310] width 57 height 57
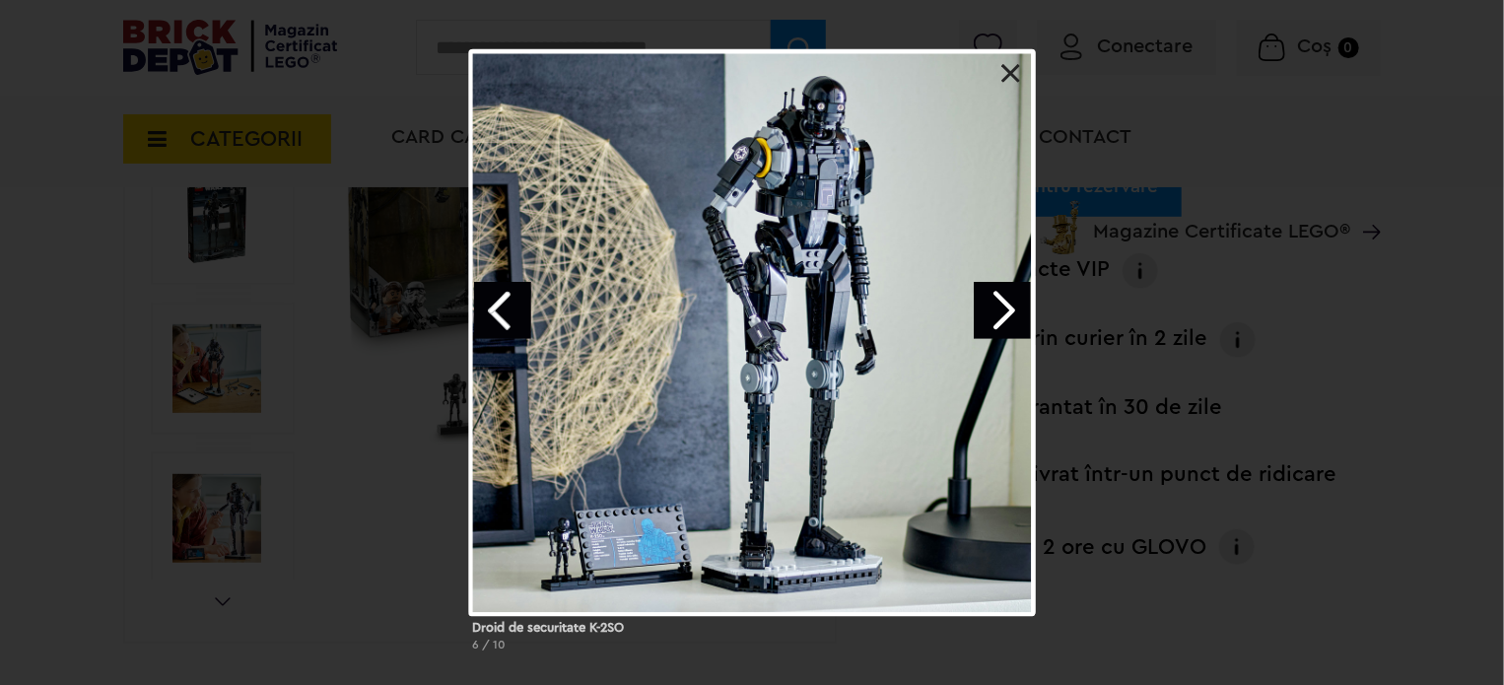
click at [1011, 65] on link at bounding box center [1012, 74] width 20 height 20
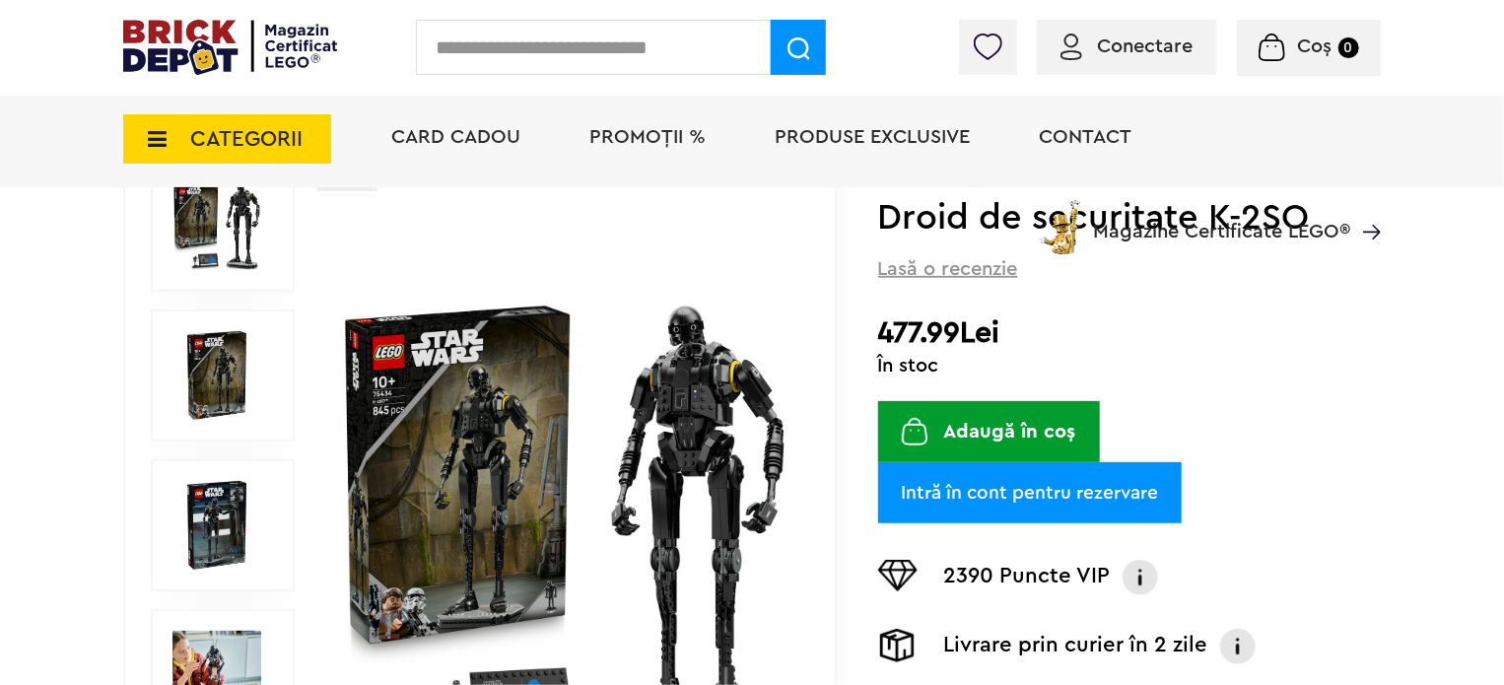
scroll to position [0, 0]
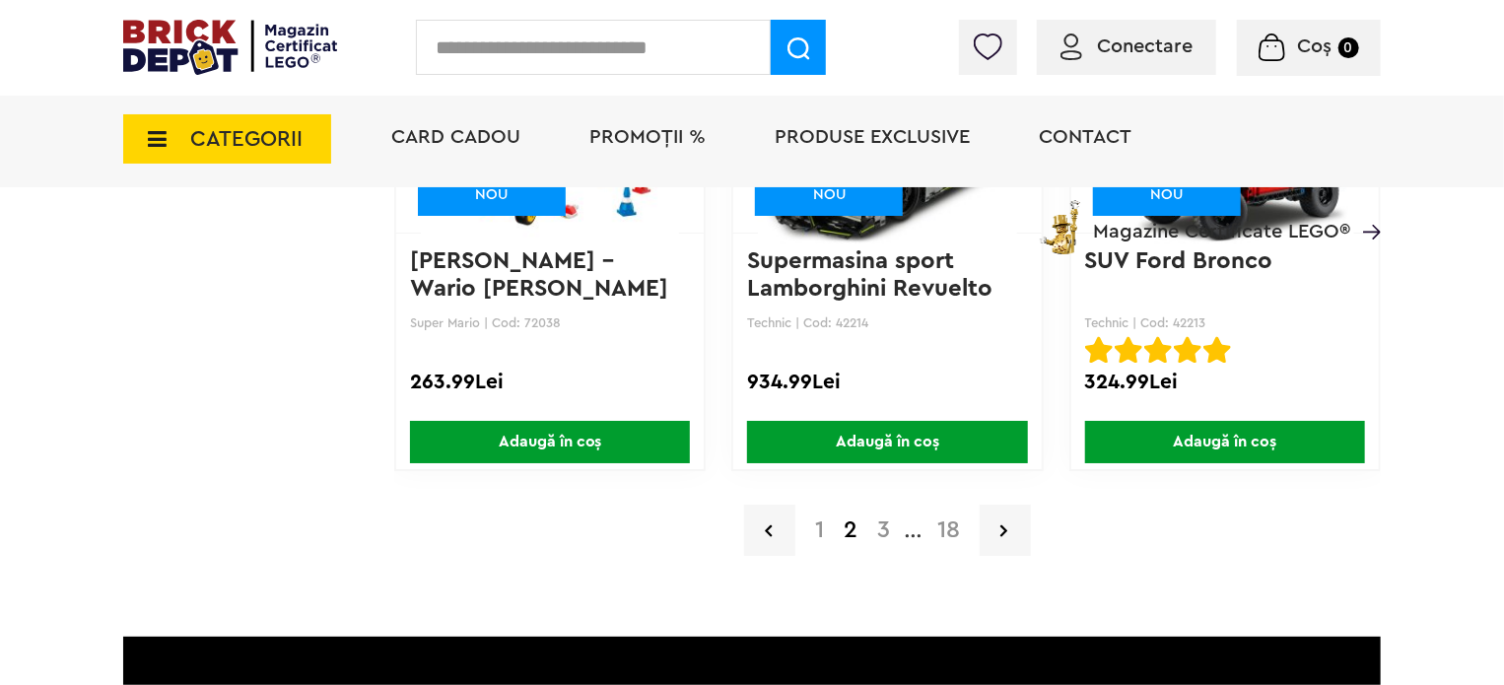
scroll to position [3450, 0]
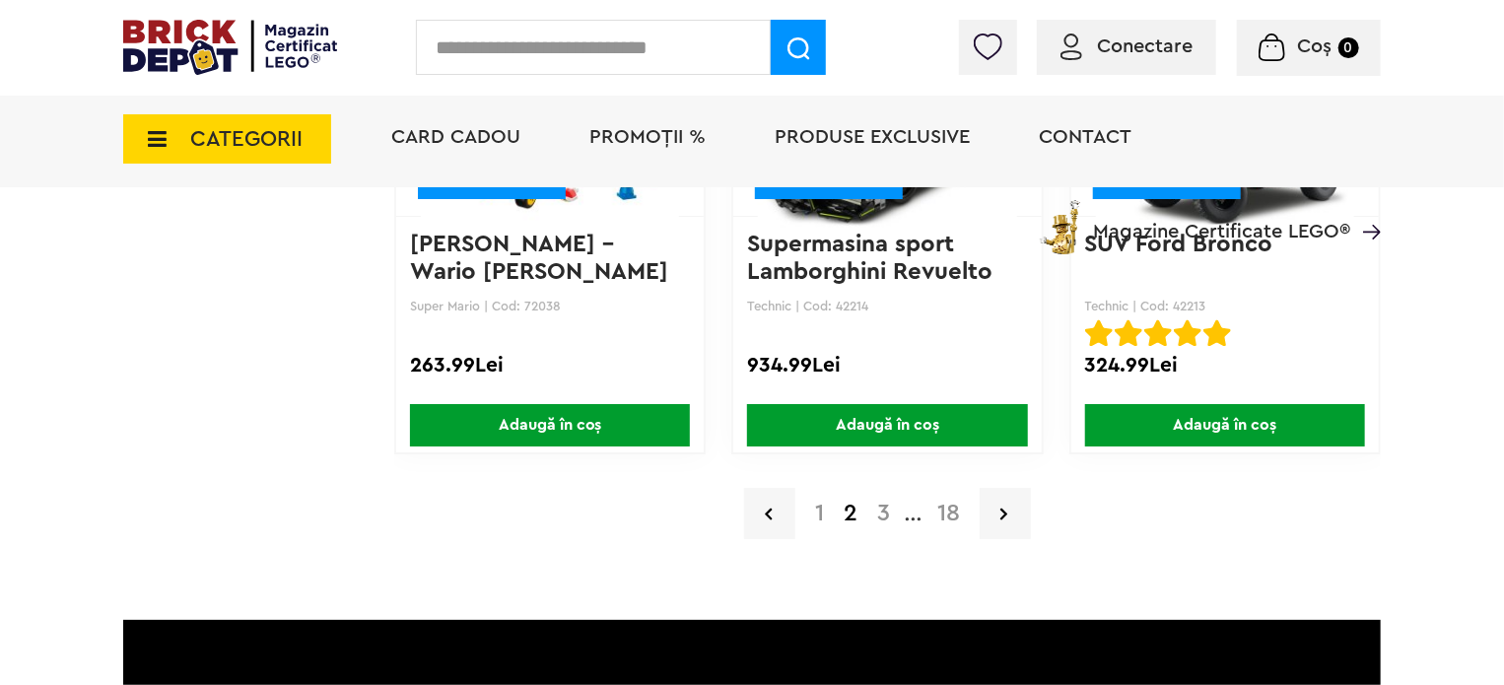
click at [883, 511] on a=9%2B&order=1&page=3"] "3" at bounding box center [883, 514] width 33 height 24
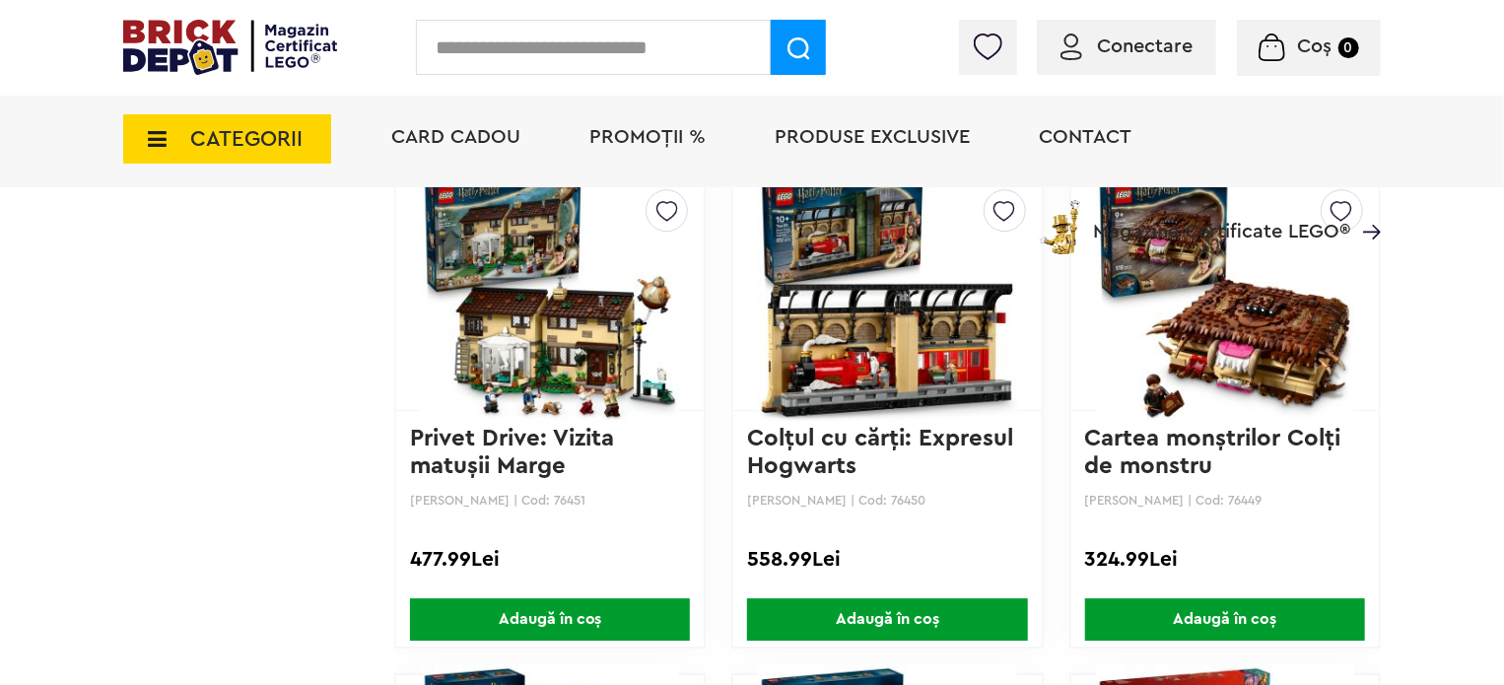
scroll to position [2793, 0]
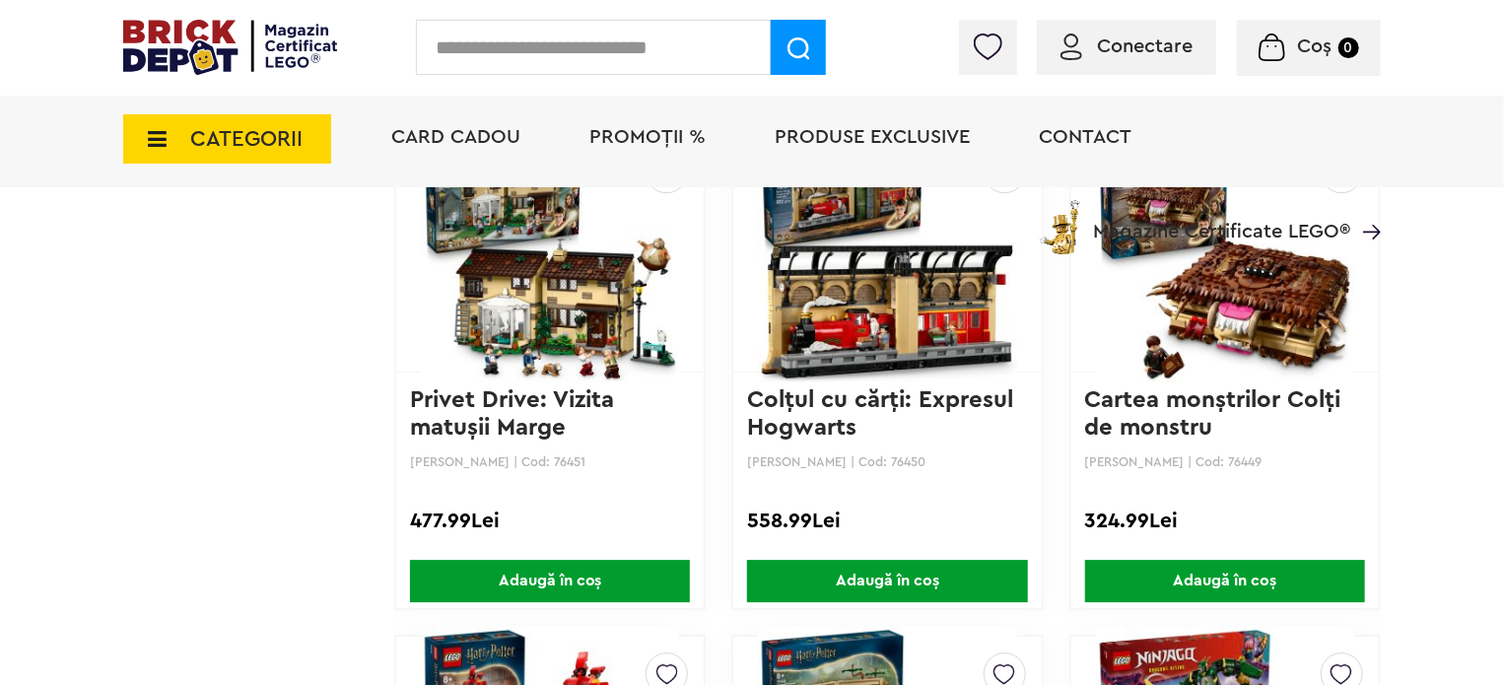
drag, startPoint x: 1234, startPoint y: 284, endPoint x: 1243, endPoint y: 319, distance: 36.6
click at [1234, 284] on img at bounding box center [1225, 253] width 258 height 276
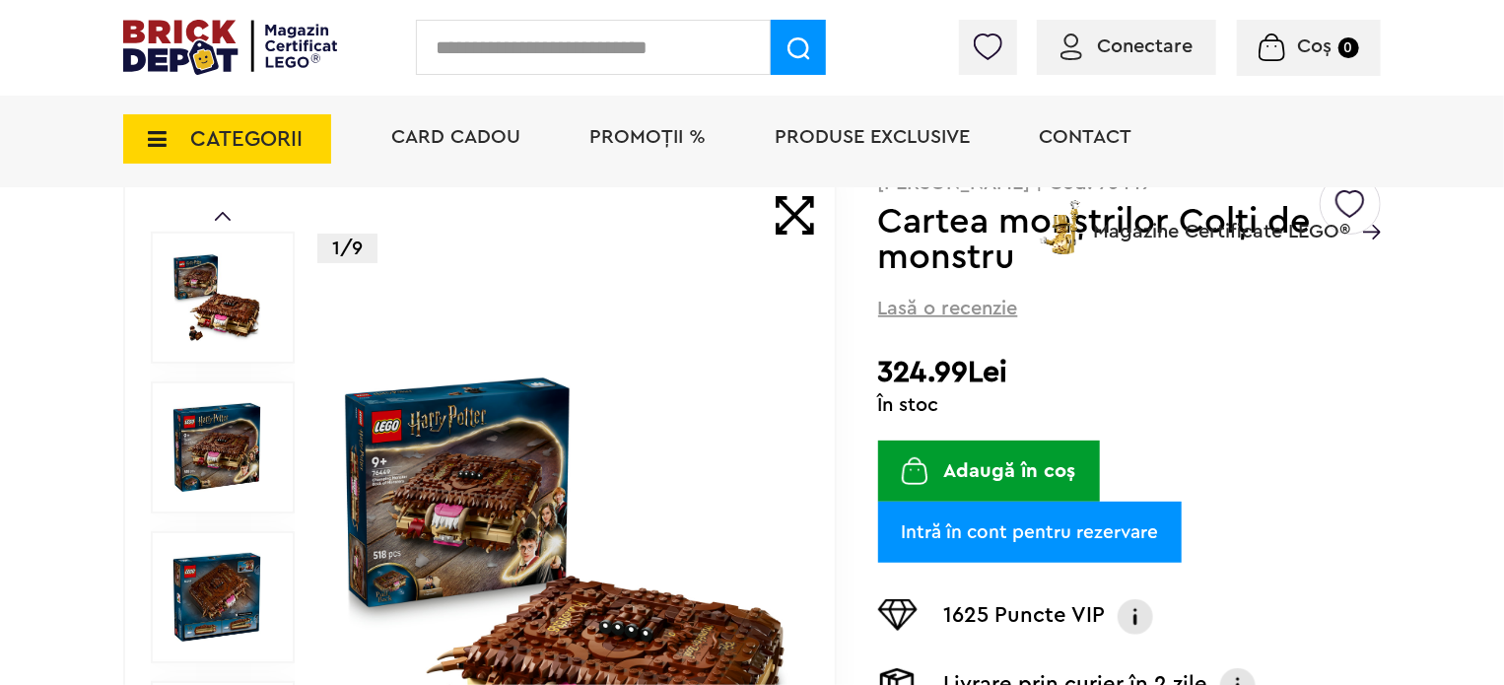
scroll to position [328, 0]
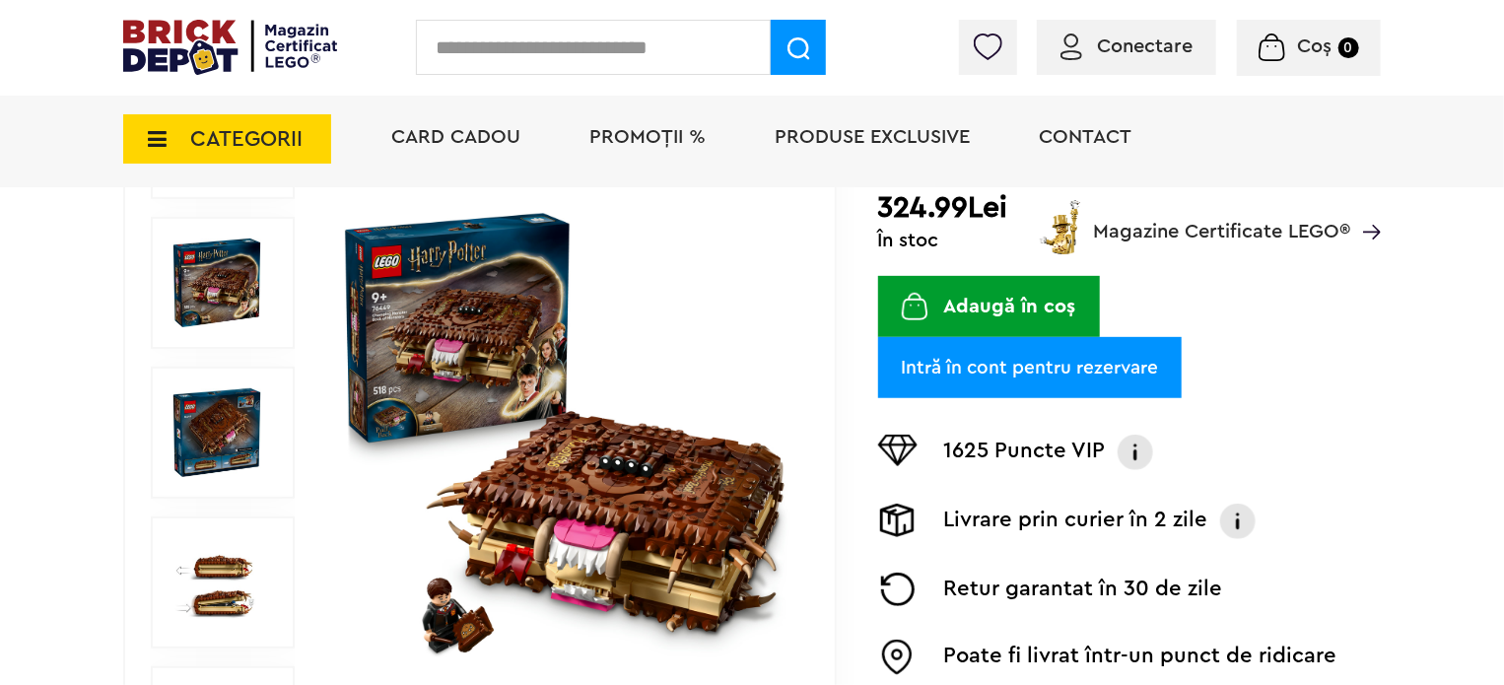
click at [214, 589] on img at bounding box center [217, 582] width 89 height 89
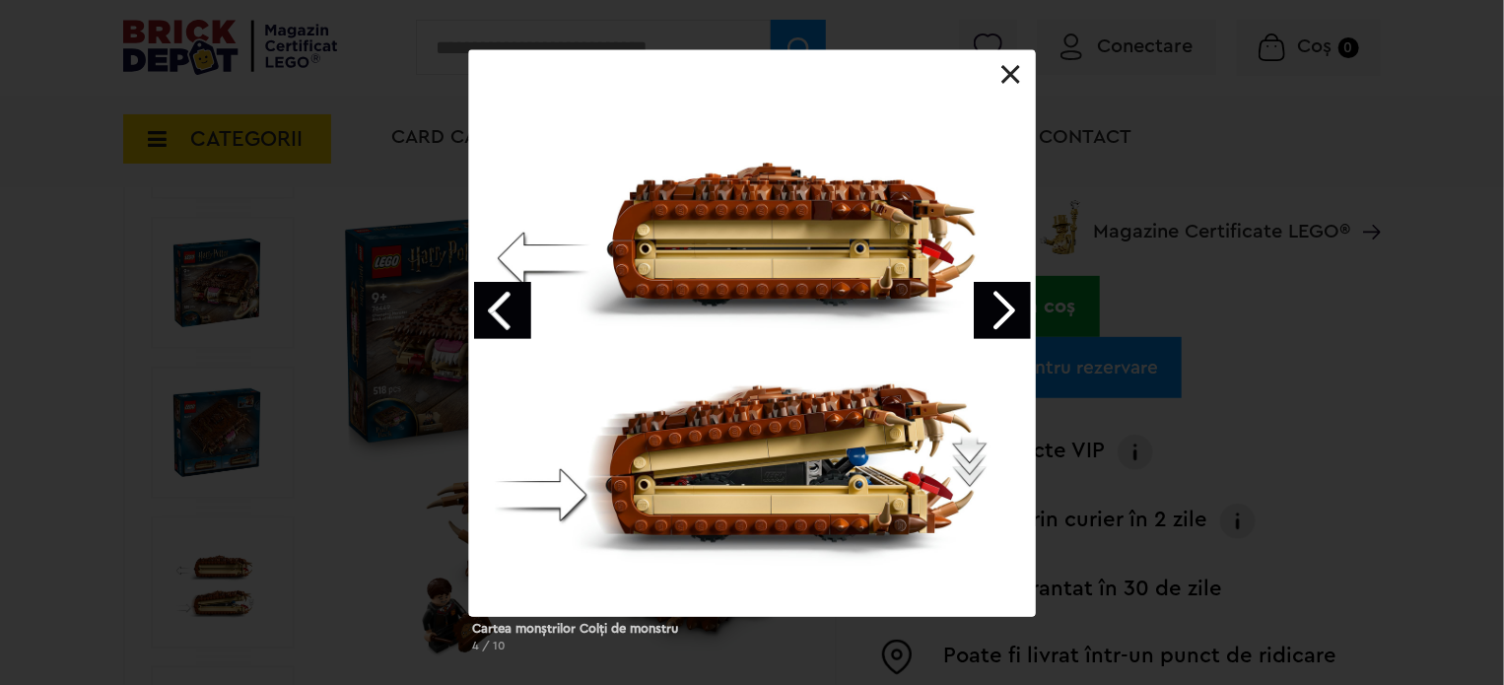
click at [1012, 304] on link "Next image" at bounding box center [1002, 310] width 57 height 57
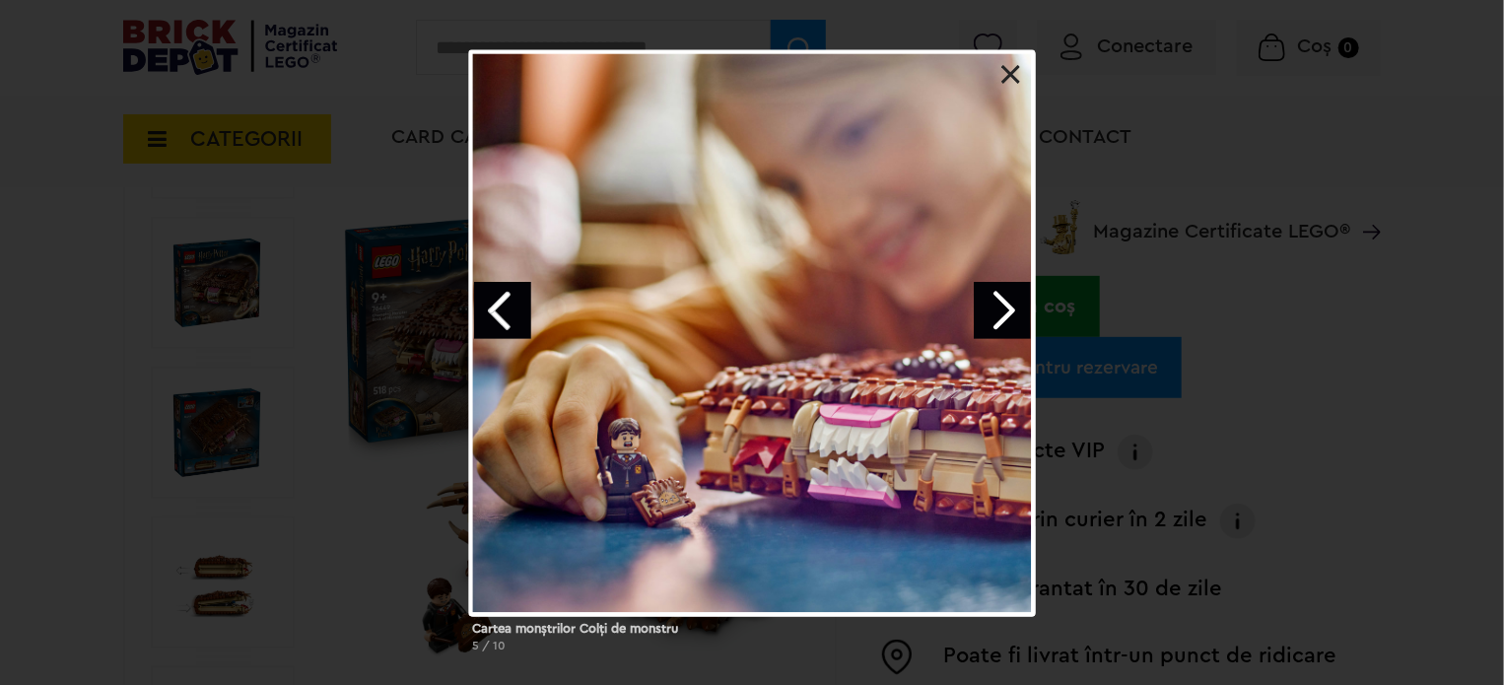
click at [1015, 307] on link "Next image" at bounding box center [1002, 310] width 57 height 57
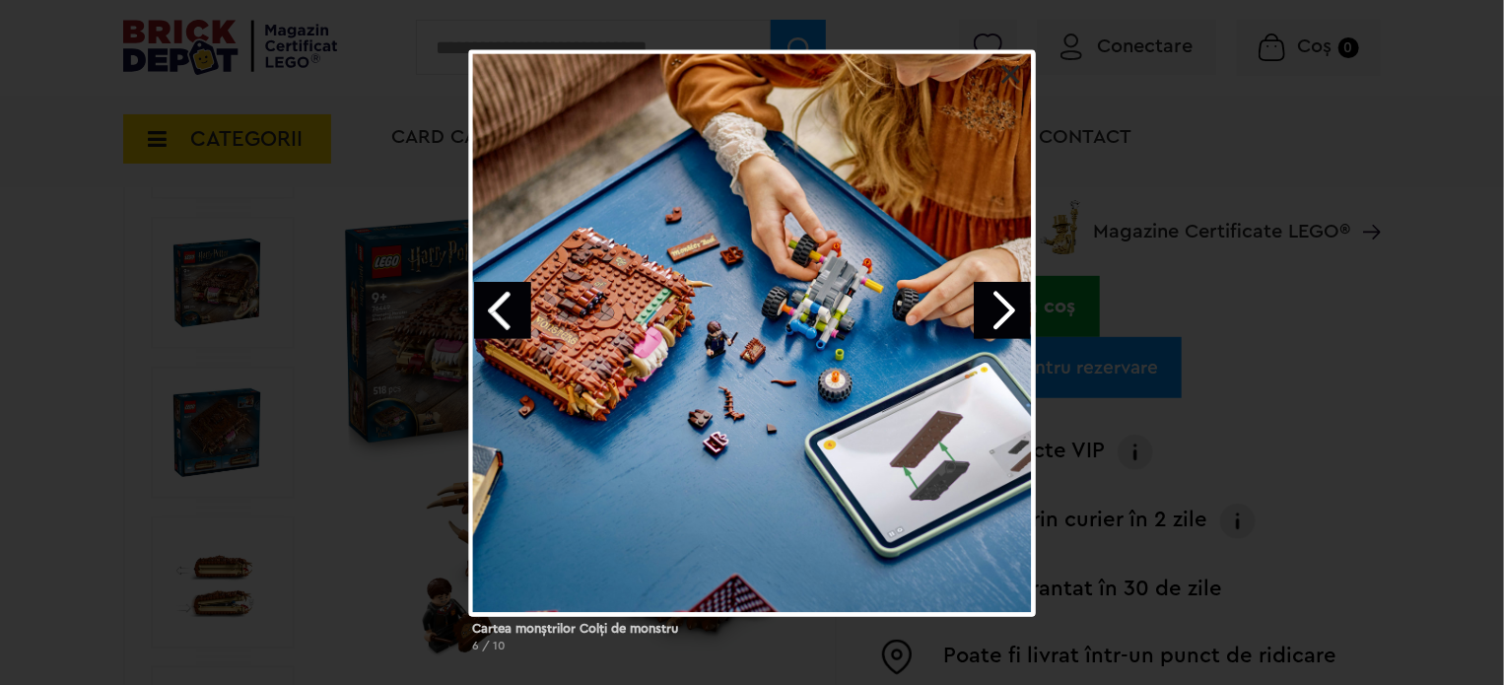
click at [1015, 307] on link "Next image" at bounding box center [1002, 310] width 57 height 57
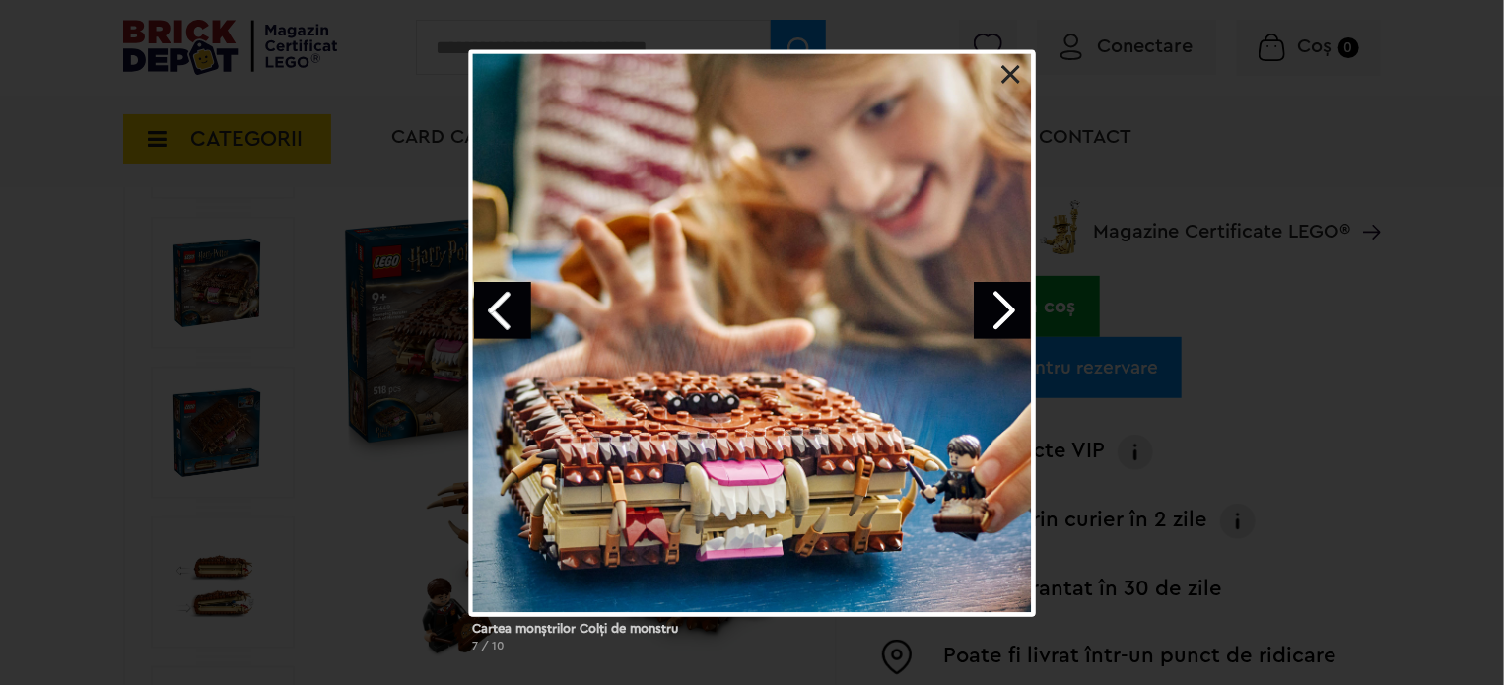
click at [1015, 69] on link at bounding box center [1012, 75] width 20 height 20
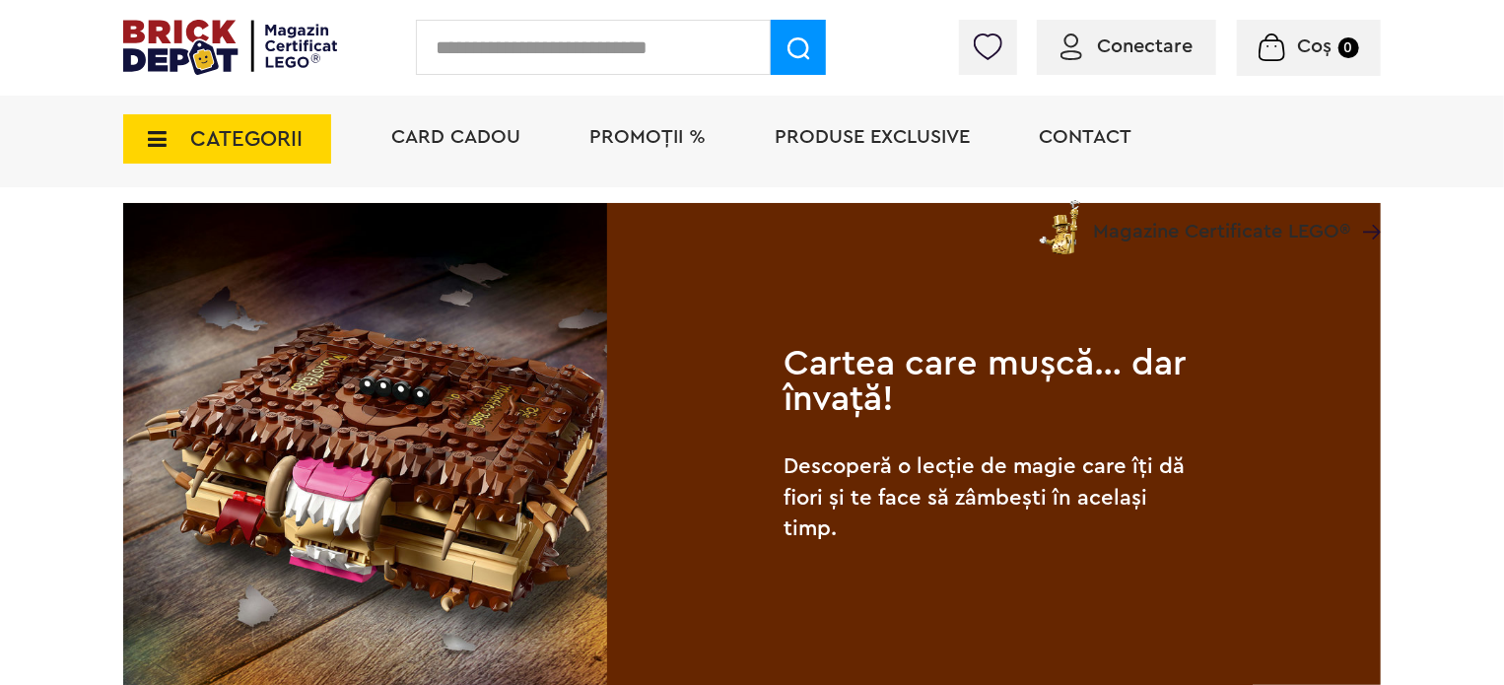
scroll to position [1314, 0]
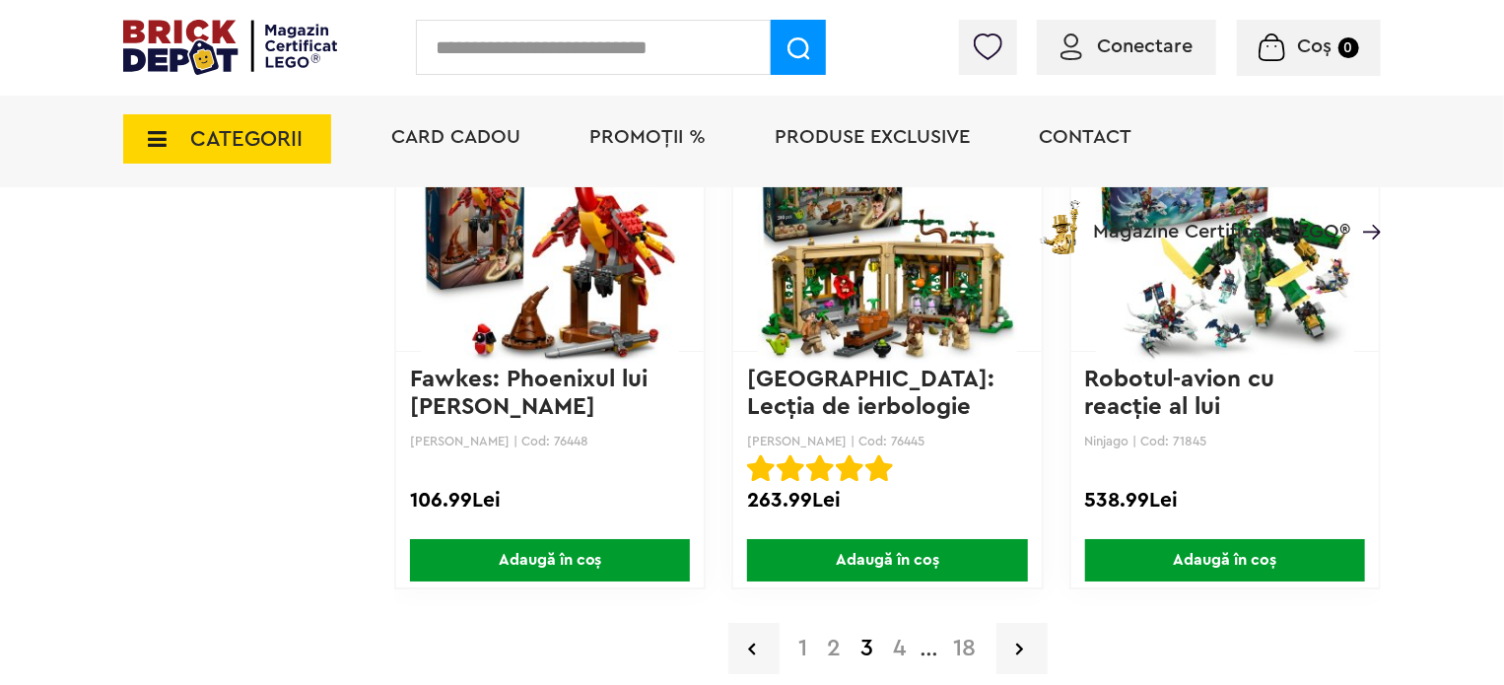
scroll to position [3643, 0]
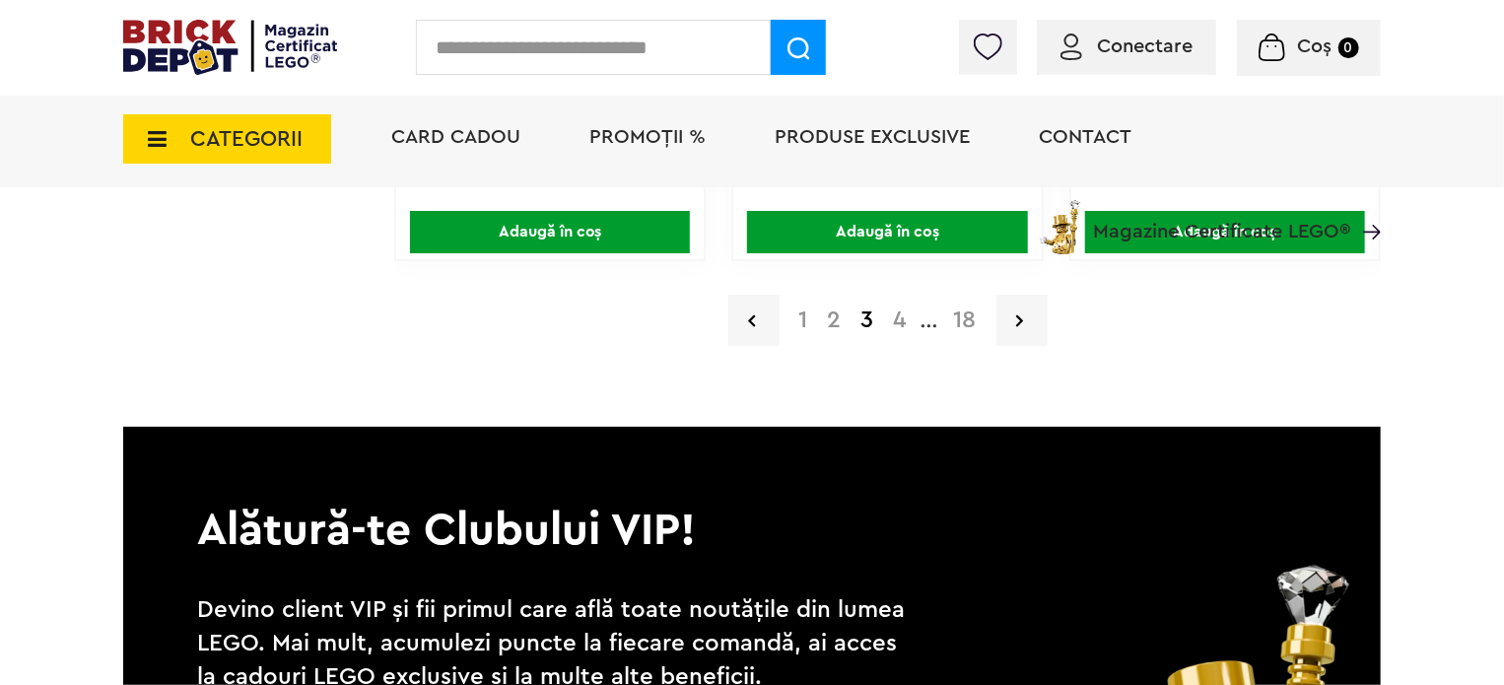
click at [903, 311] on a=9%2B&order=1&page=4"] "4" at bounding box center [900, 321] width 33 height 24
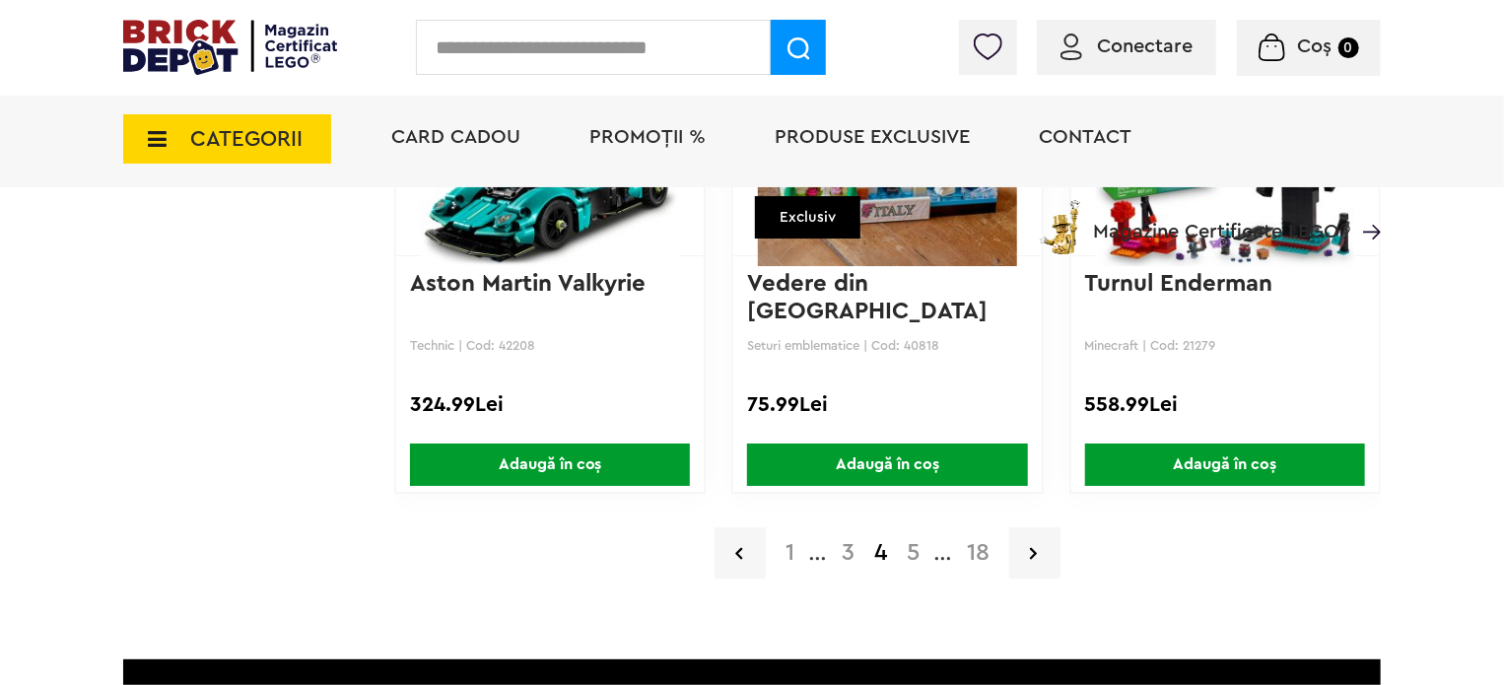
scroll to position [3450, 0]
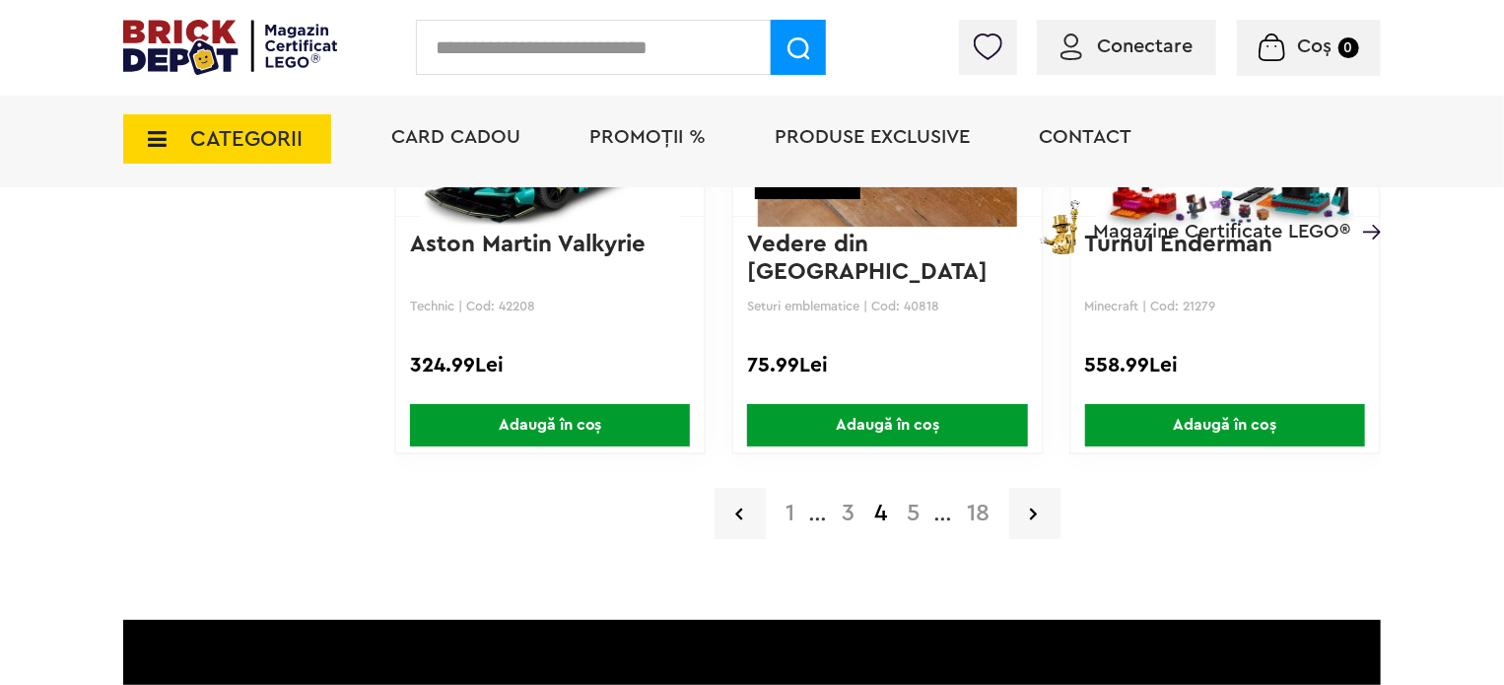
click at [914, 508] on a=9%2B&order=1&page=5"] "5" at bounding box center [913, 514] width 33 height 24
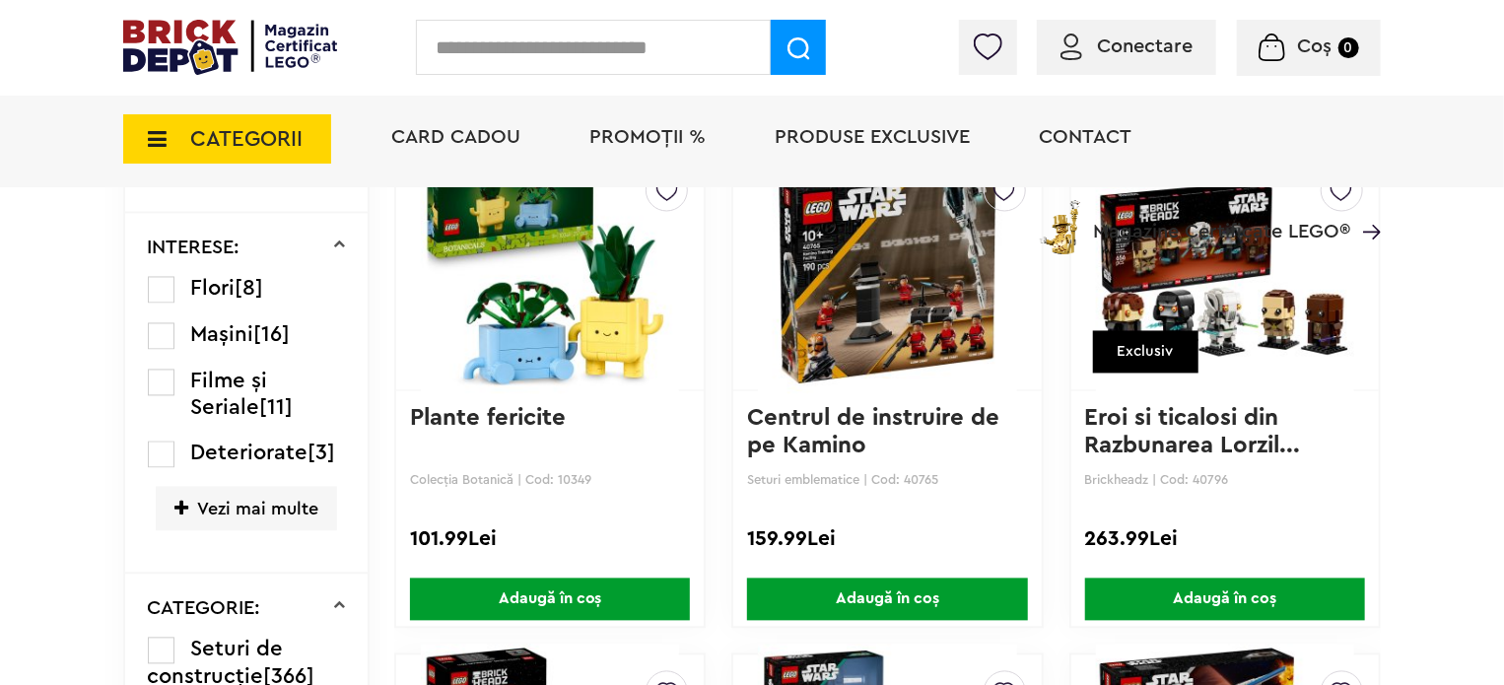
scroll to position [1807, 0]
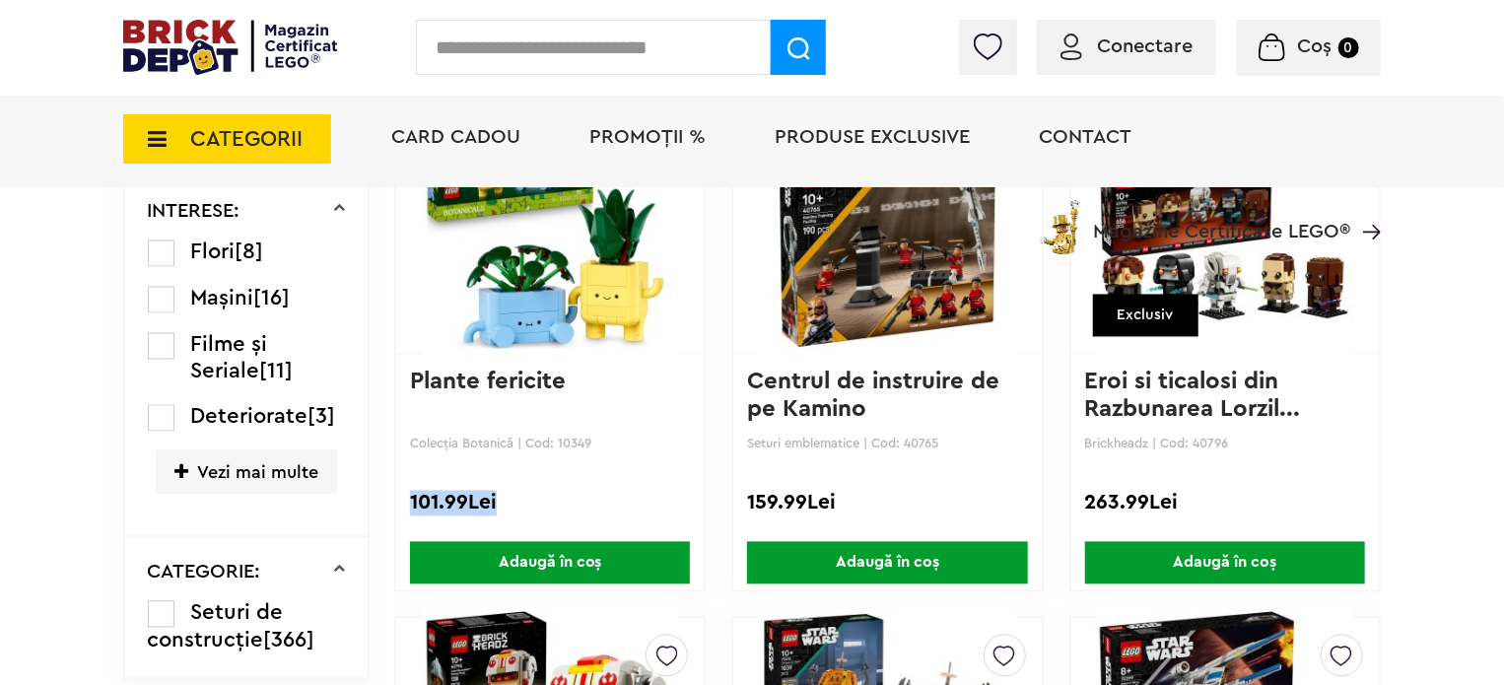
drag, startPoint x: 402, startPoint y: 498, endPoint x: 522, endPoint y: 500, distance: 120.3
click at [520, 500] on div "Creează o listă nouă Plante fericite Colecția Botanică | Cod: 10349 101.99Lei A…" at bounding box center [549, 353] width 311 height 477
drag, startPoint x: 591, startPoint y: 297, endPoint x: 631, endPoint y: 358, distance: 72.7
click at [592, 297] on img at bounding box center [550, 236] width 258 height 276
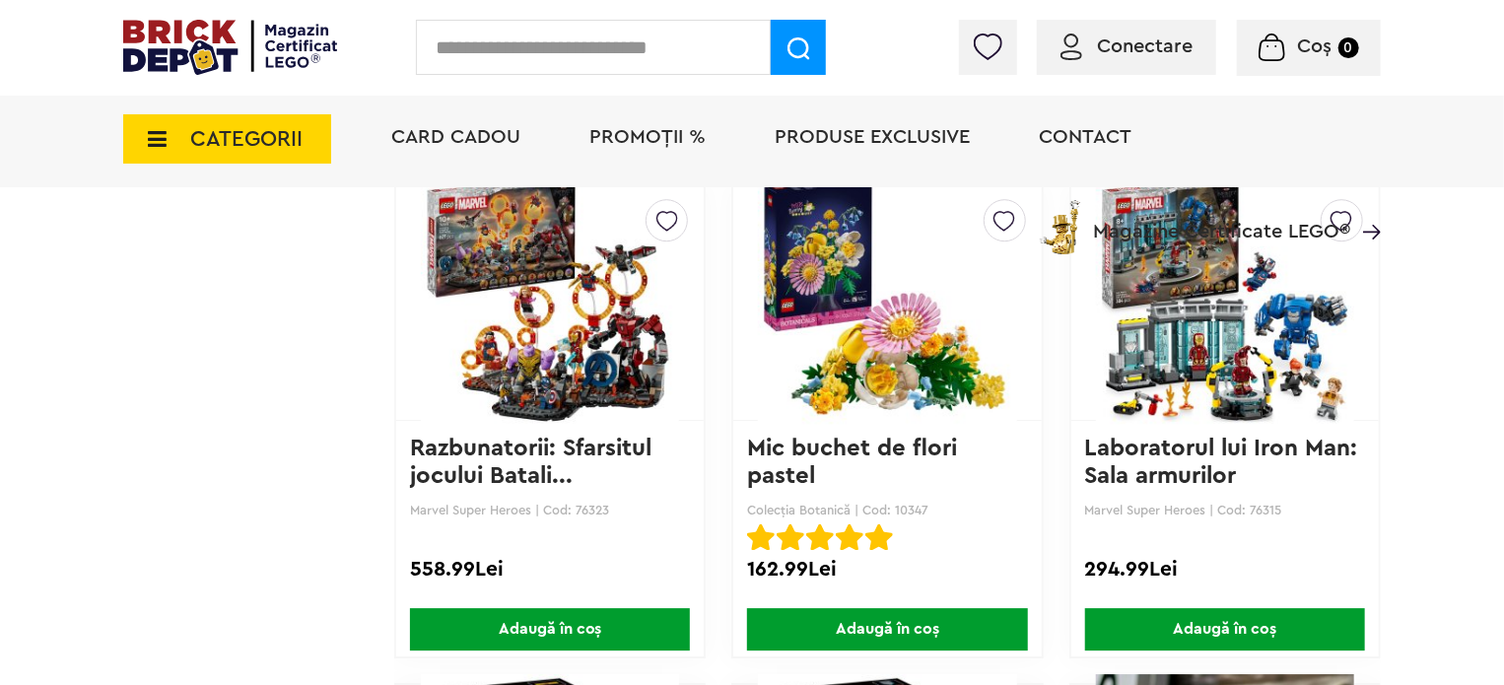
scroll to position [2629, 0]
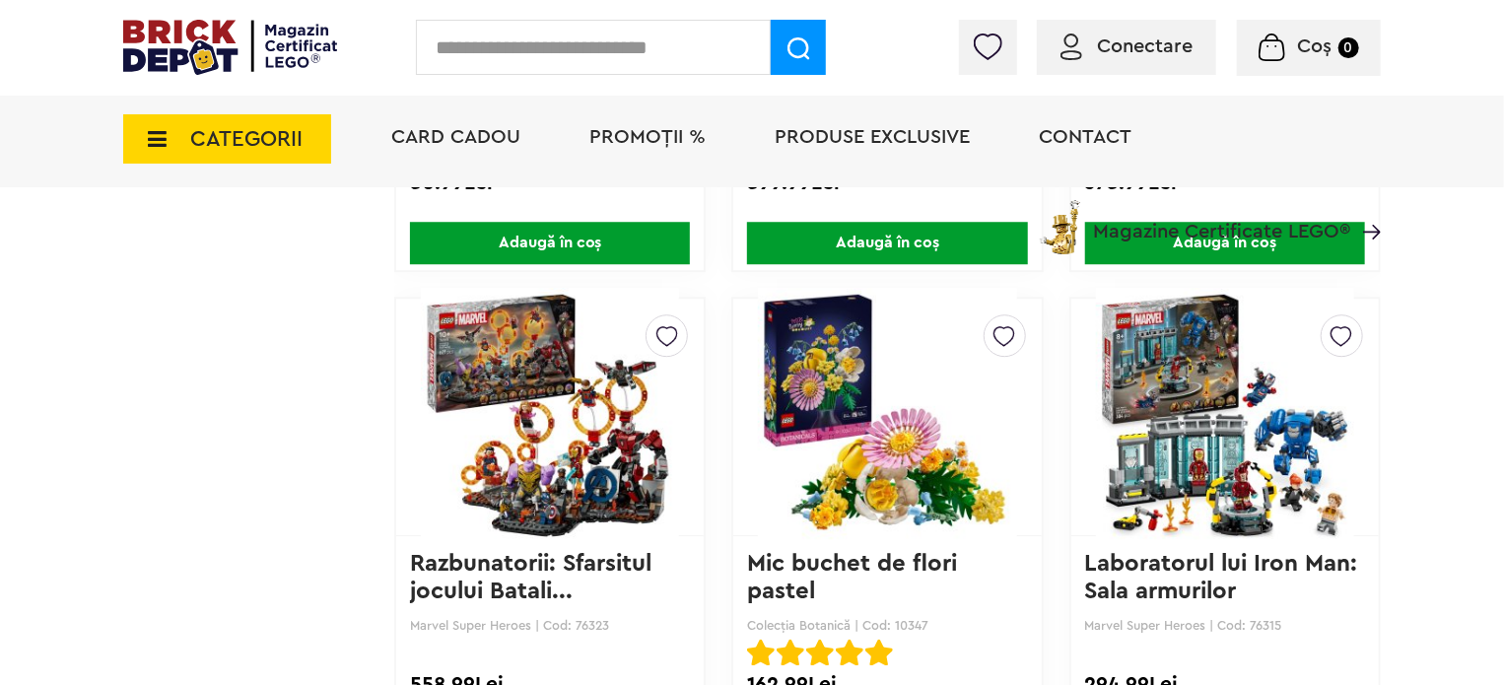
click at [511, 460] on img at bounding box center [550, 417] width 258 height 276
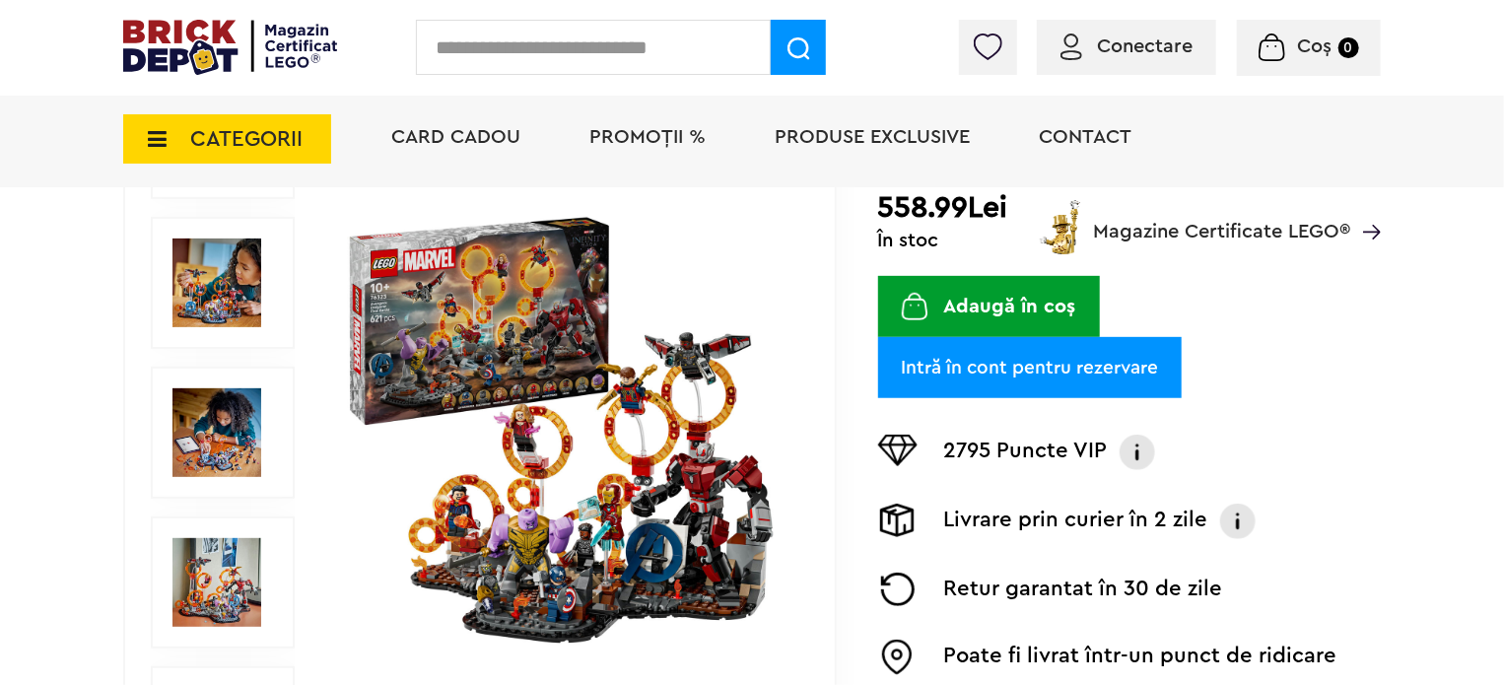
scroll to position [493, 0]
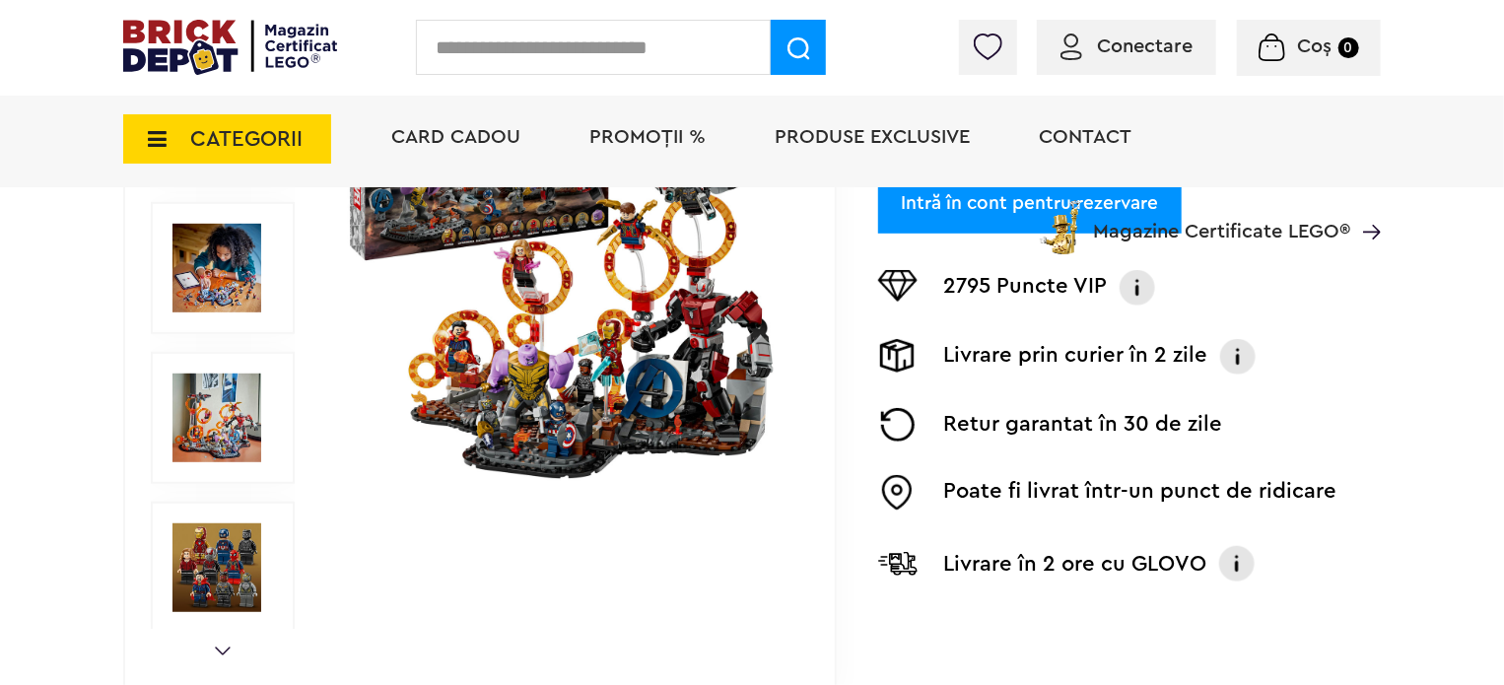
click at [222, 413] on img at bounding box center [217, 418] width 89 height 89
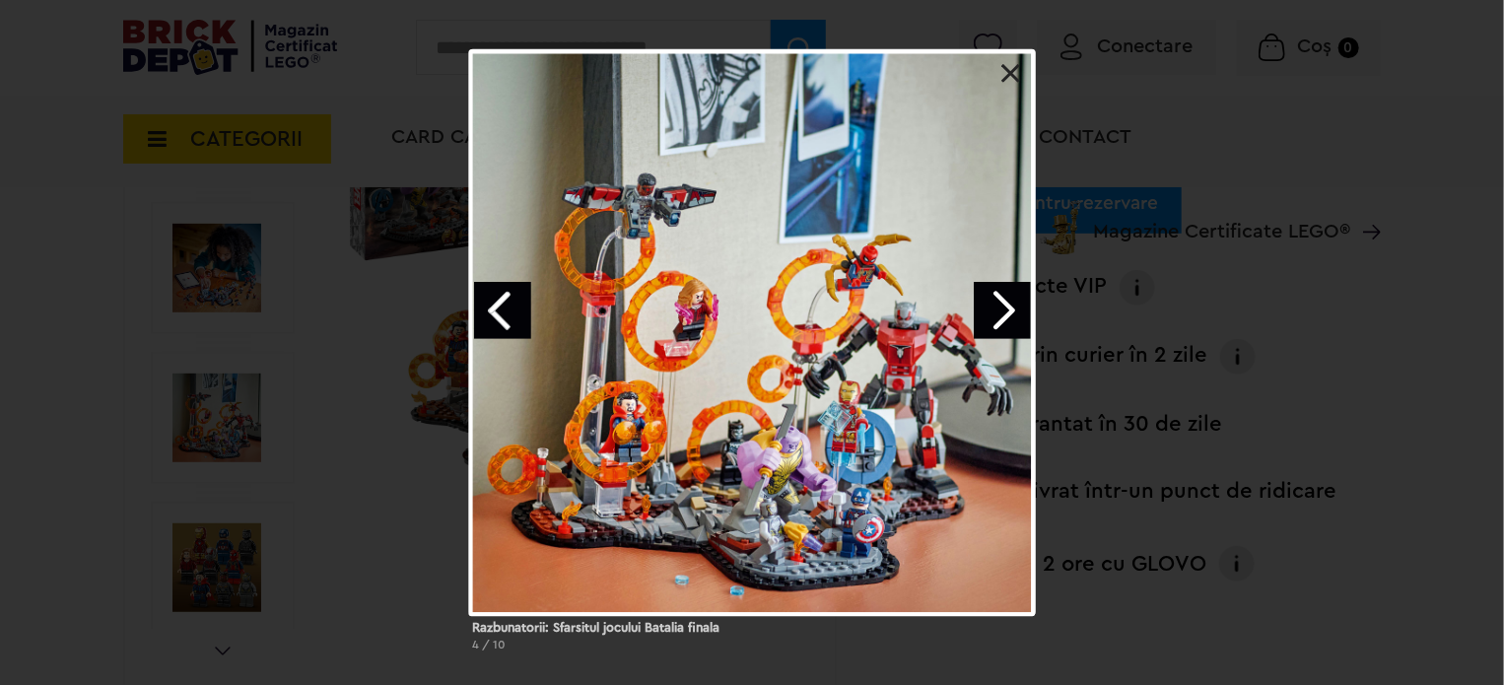
click at [979, 313] on link "Next image" at bounding box center [1002, 310] width 57 height 57
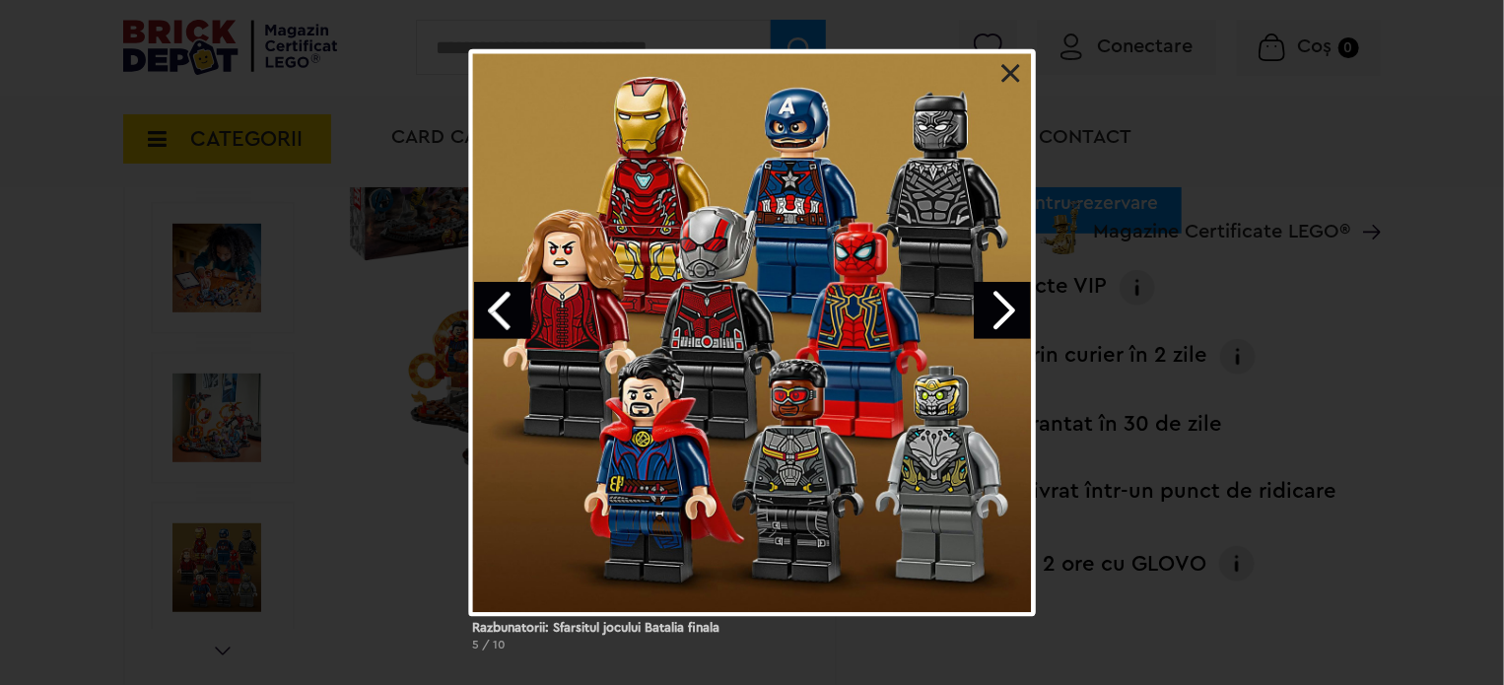
drag, startPoint x: 1004, startPoint y: 71, endPoint x: 1003, endPoint y: 87, distance: 15.8
click at [1004, 71] on link at bounding box center [1012, 74] width 20 height 20
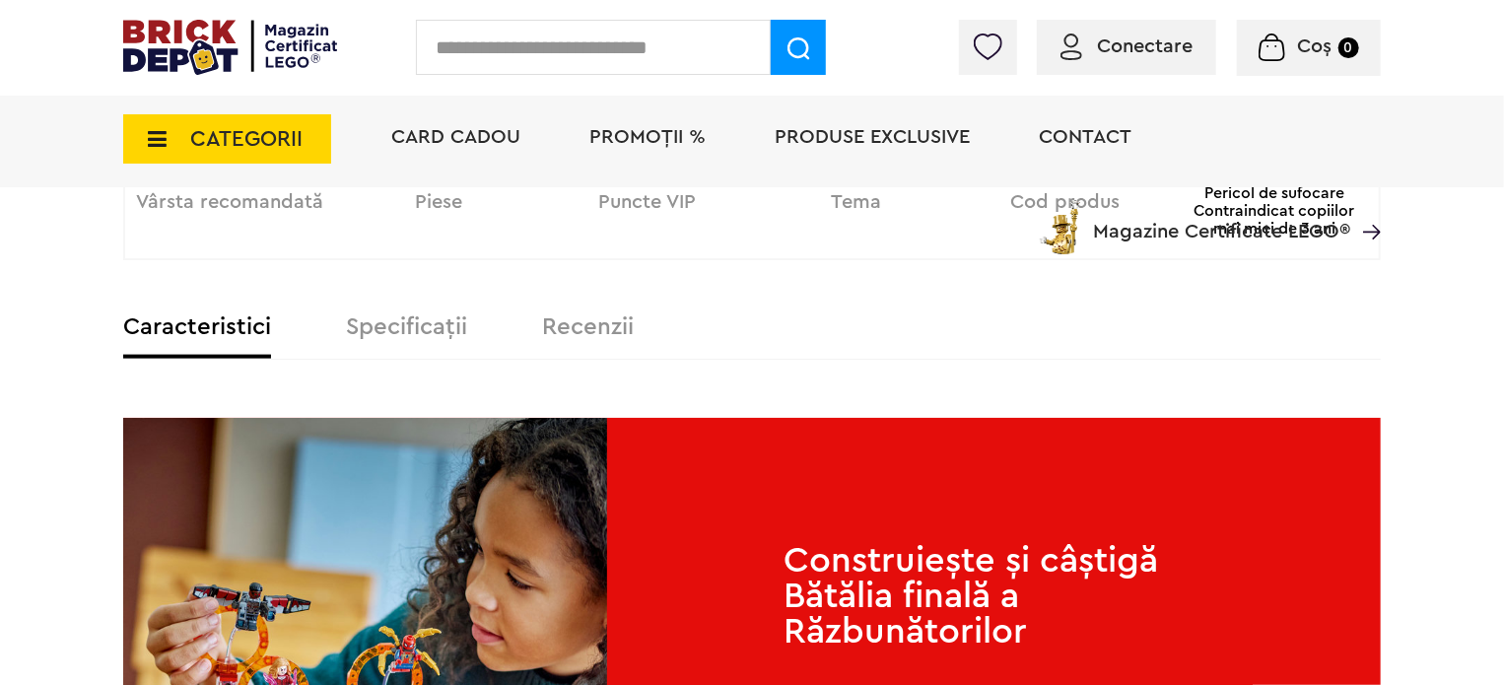
scroll to position [986, 0]
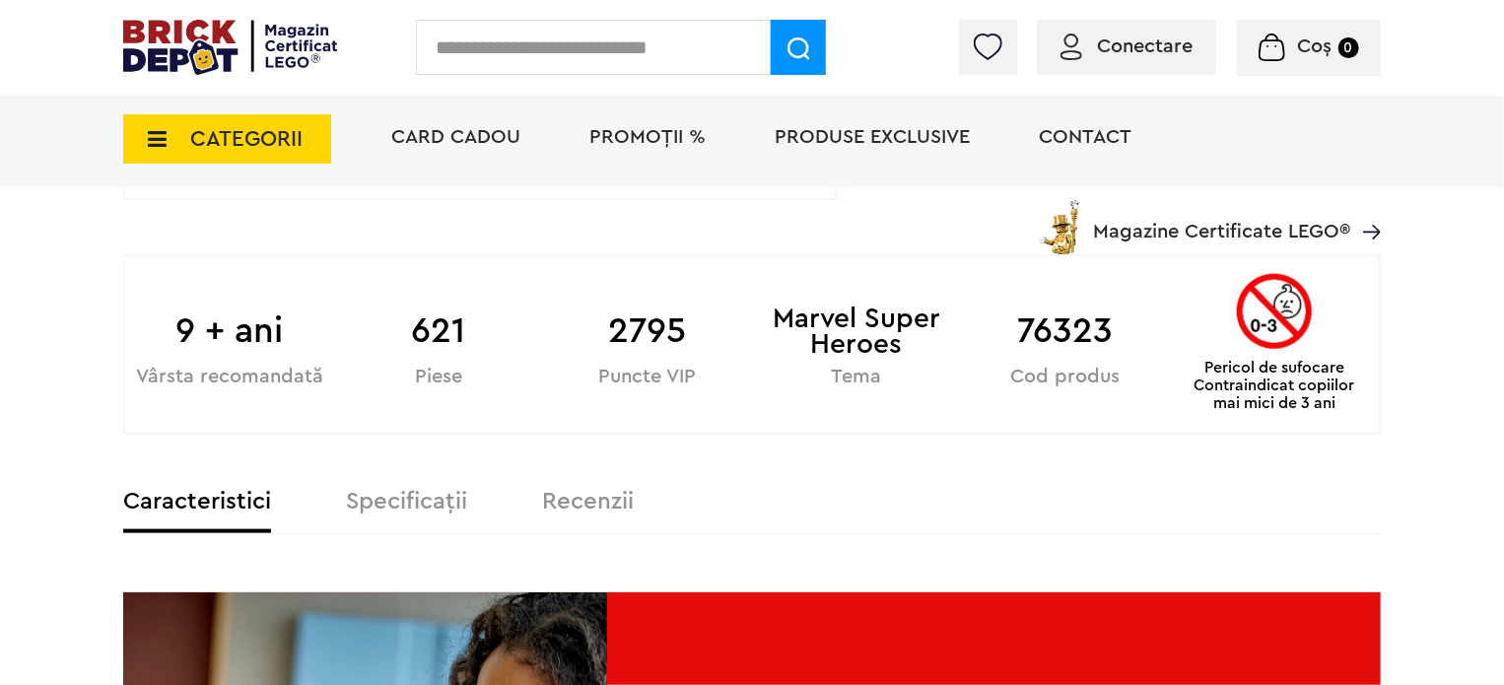
click at [386, 490] on label "Specificații" at bounding box center [406, 502] width 121 height 24
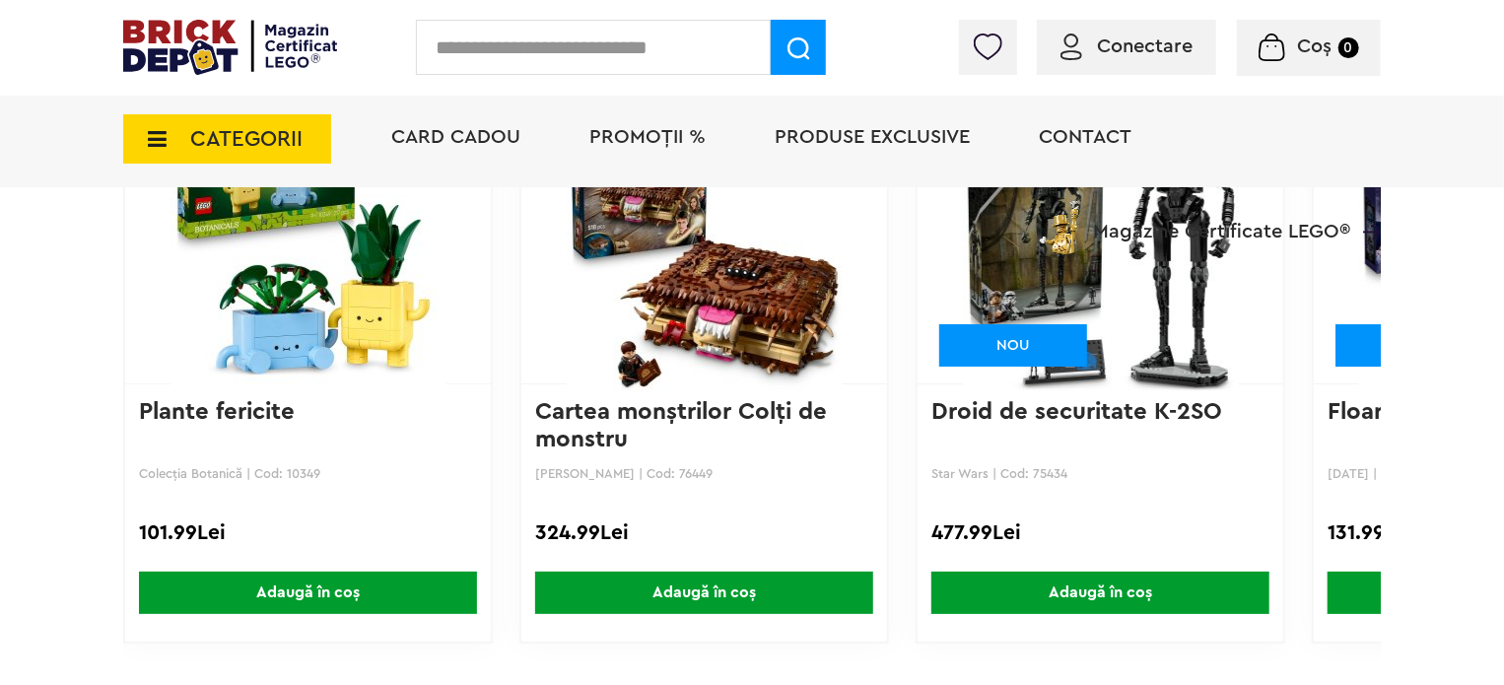
scroll to position [2957, 0]
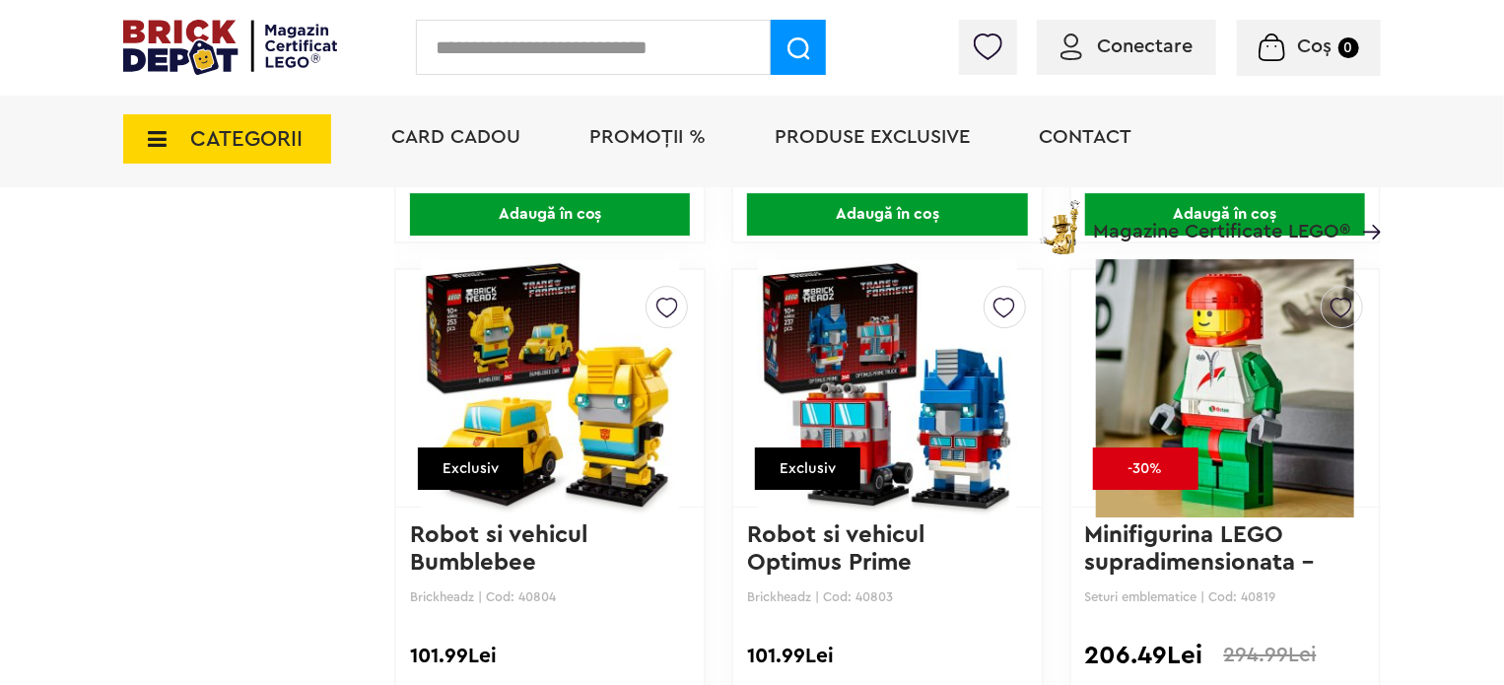
scroll to position [3122, 0]
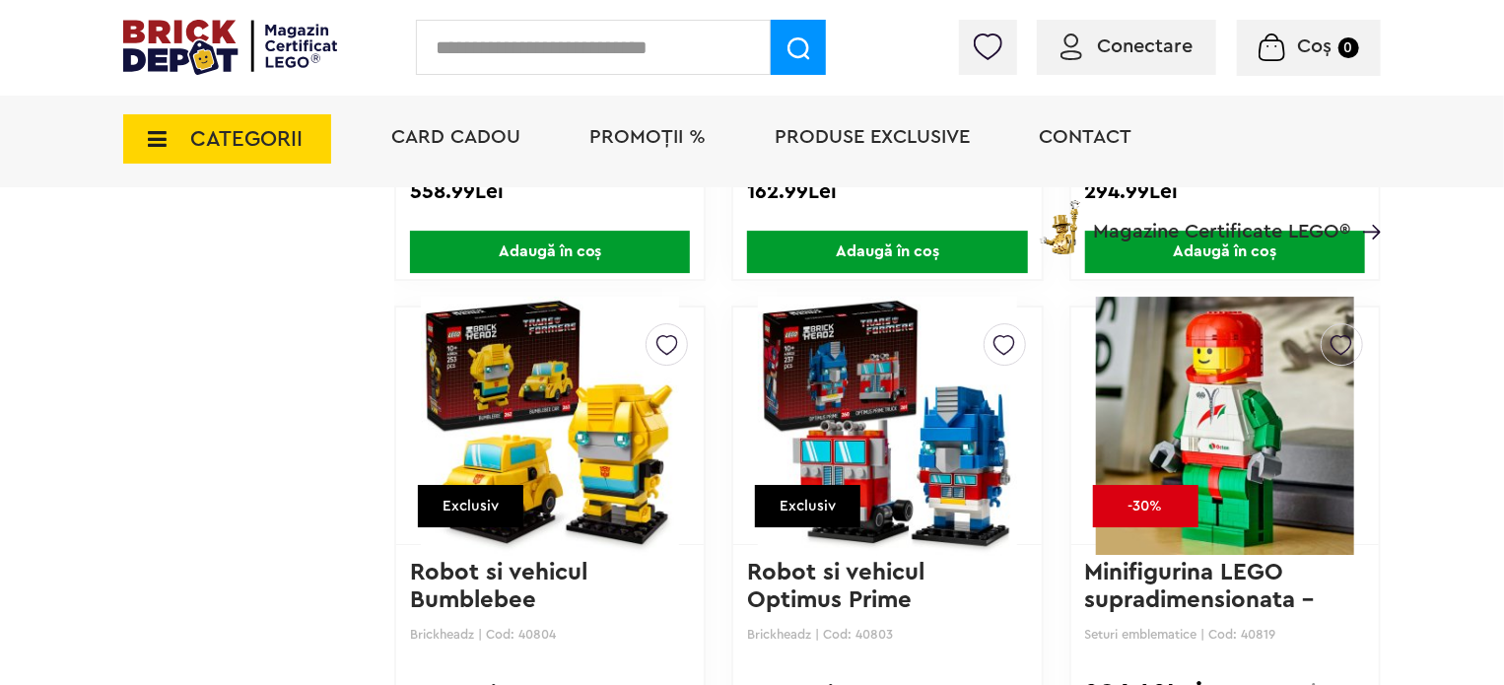
click at [1248, 429] on img at bounding box center [1225, 426] width 258 height 276
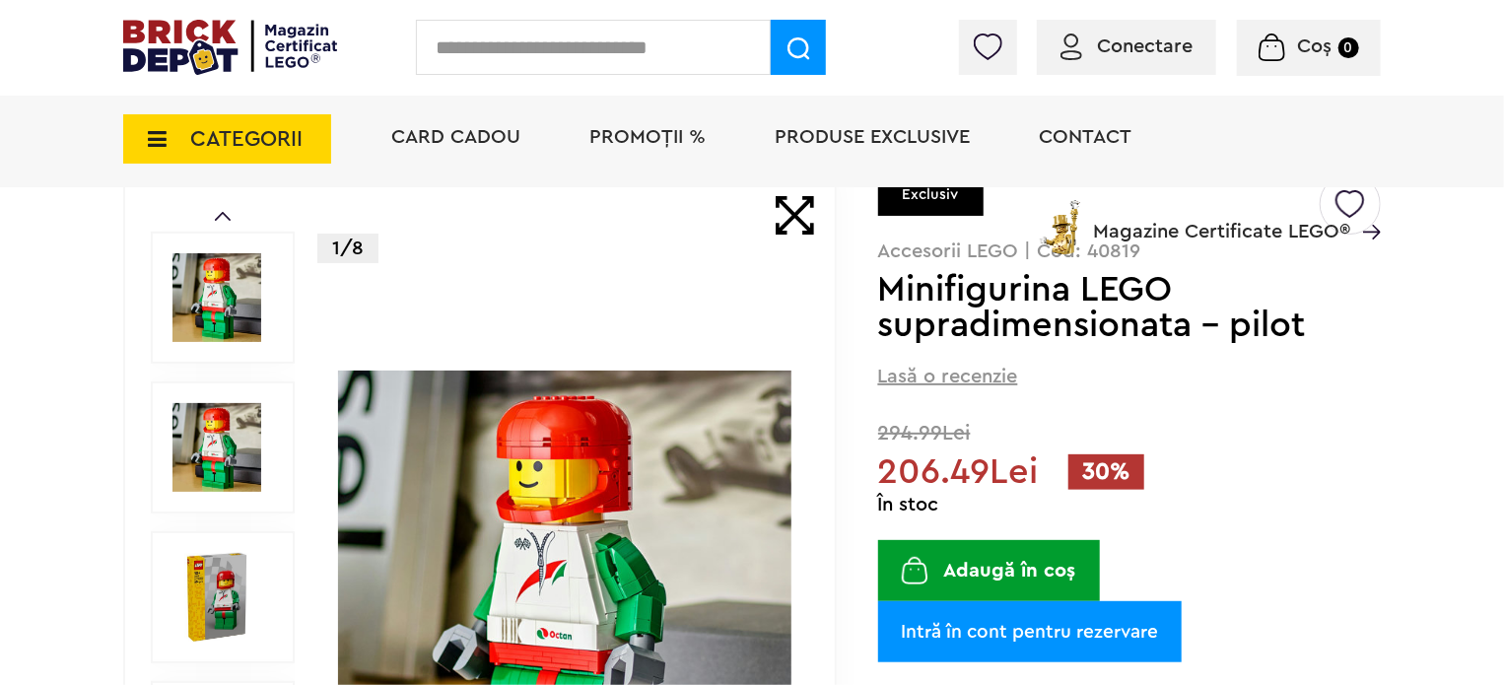
scroll to position [328, 0]
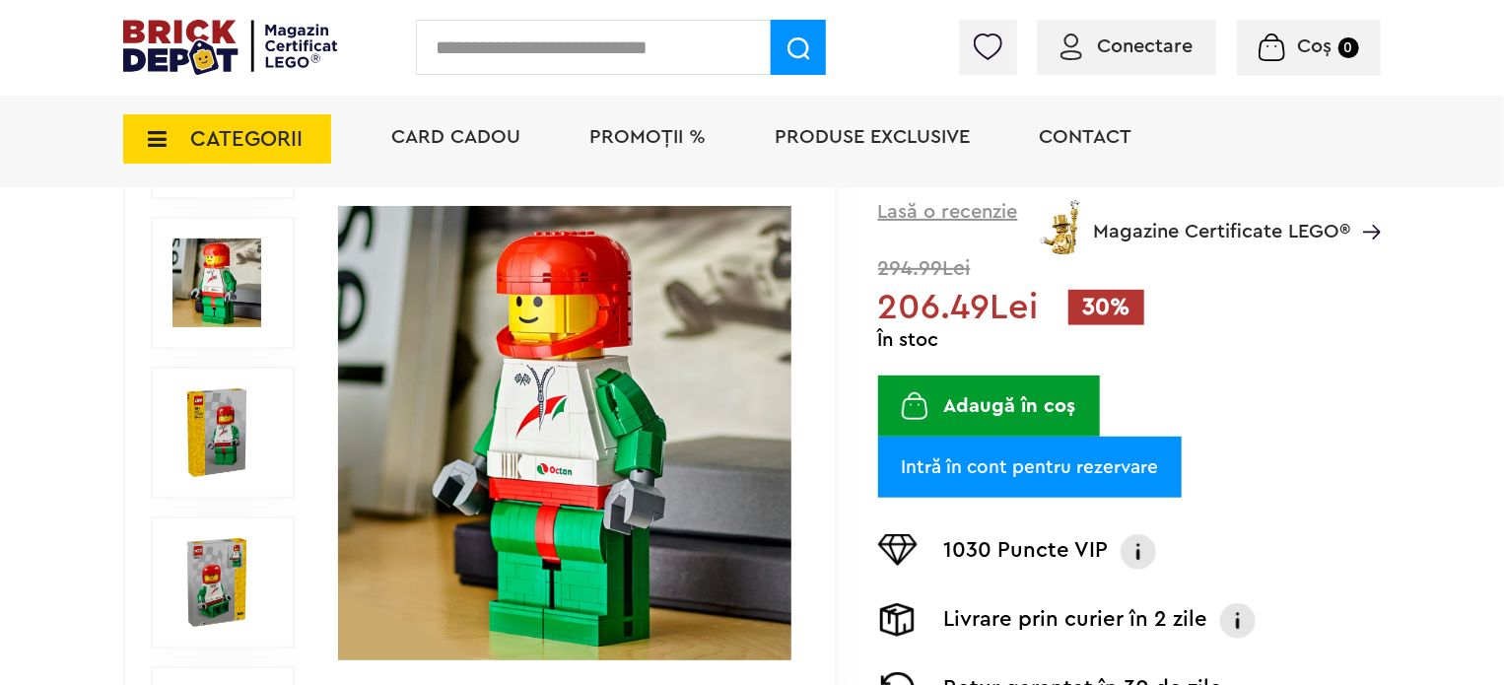
click at [227, 433] on img at bounding box center [217, 432] width 89 height 89
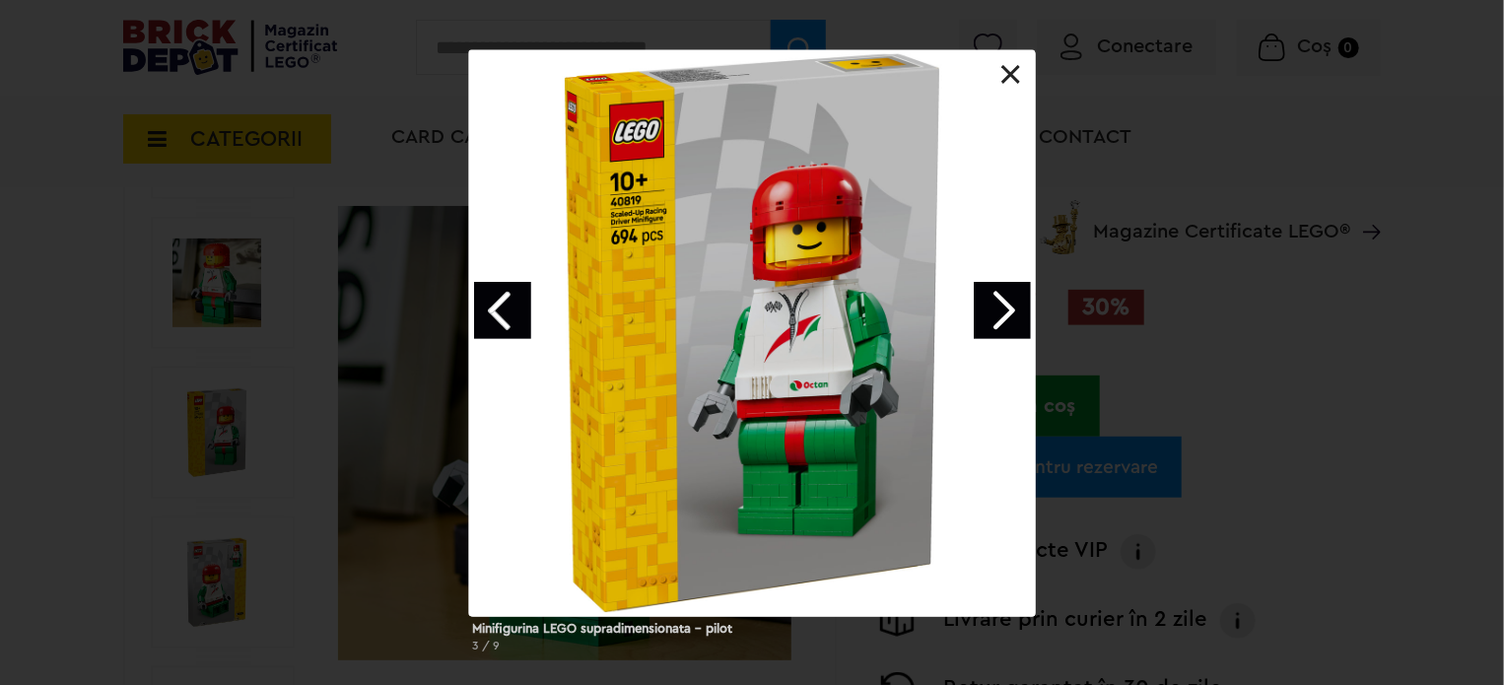
click at [1014, 68] on link at bounding box center [1012, 75] width 20 height 20
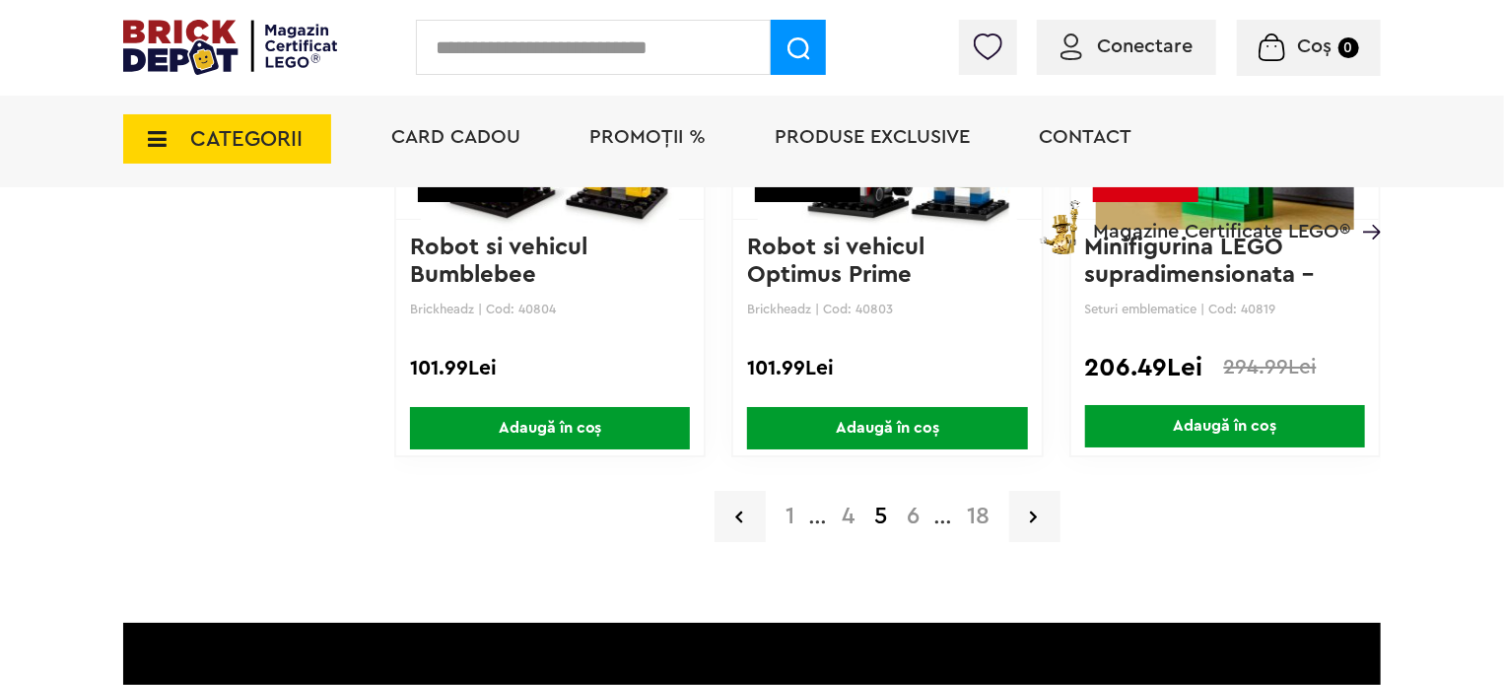
scroll to position [3450, 0]
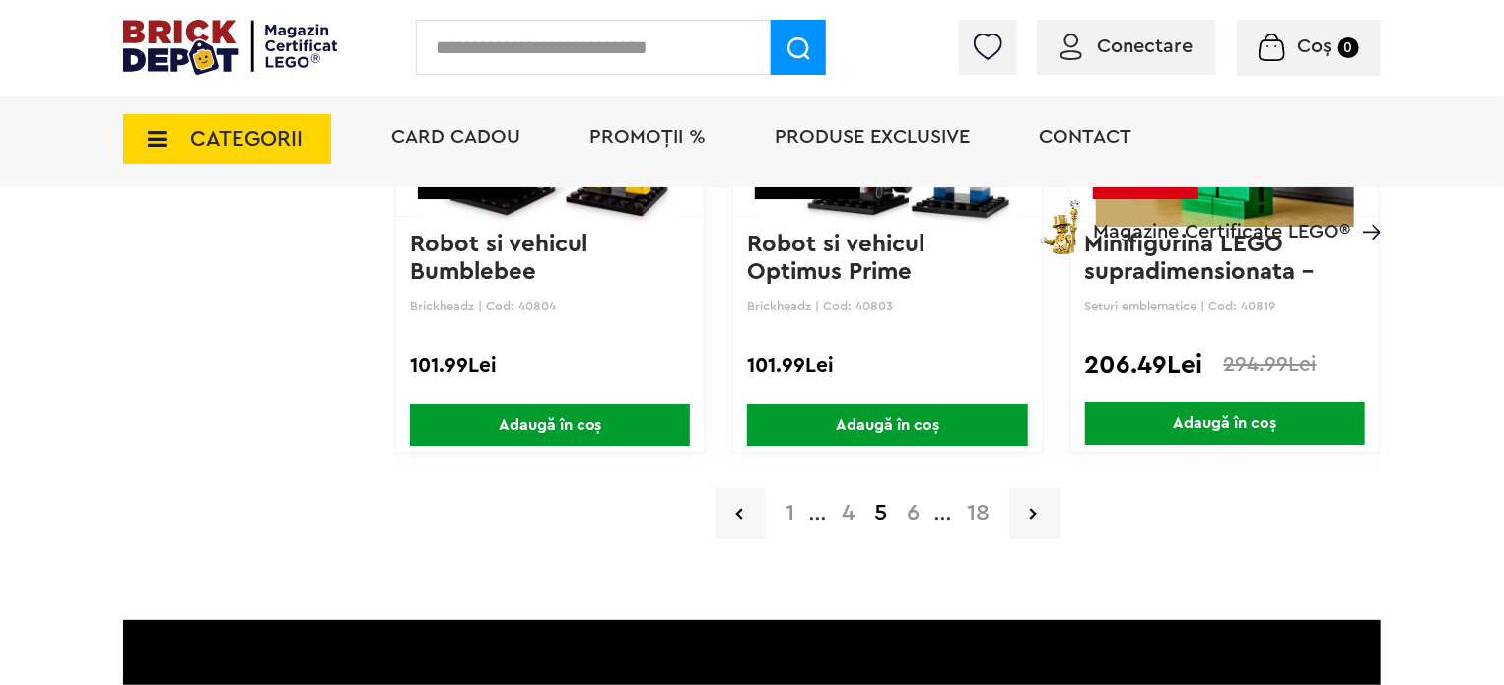
click at [907, 509] on a=9%2B&order=1&page=6"] "6" at bounding box center [913, 514] width 33 height 24
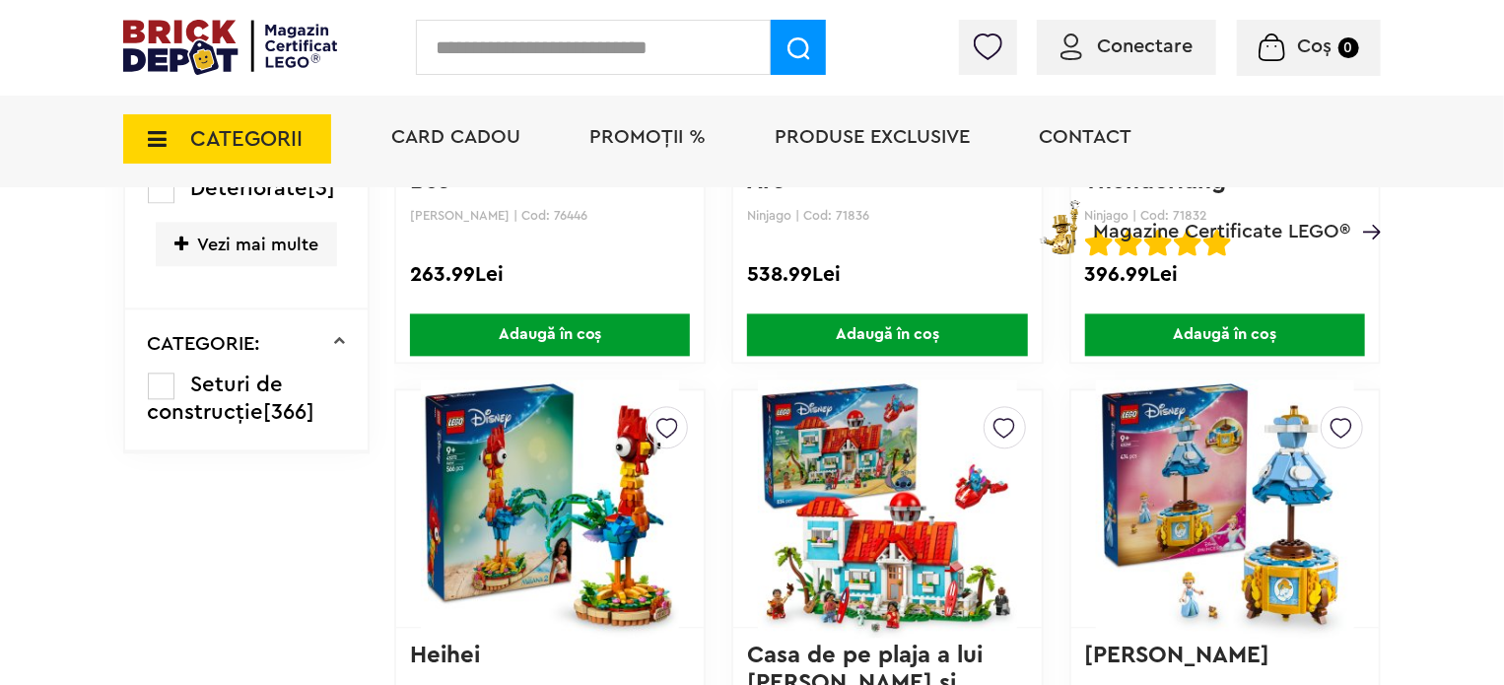
scroll to position [2135, 0]
